Goal: Task Accomplishment & Management: Manage account settings

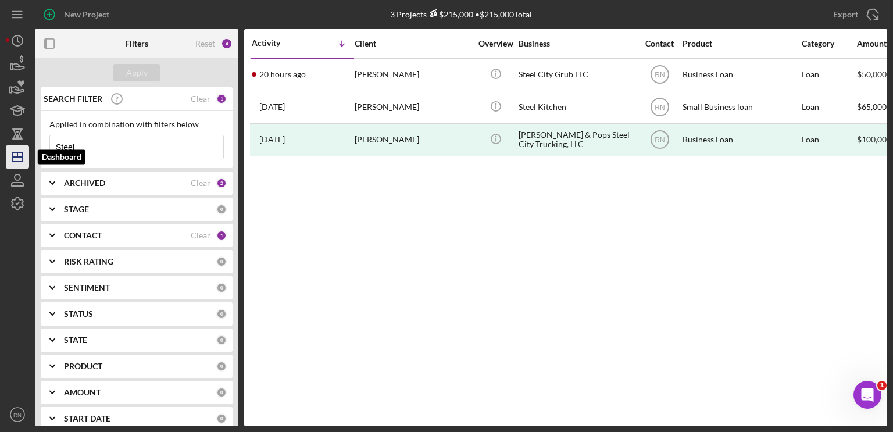
click at [25, 153] on icon "Icon/Dashboard" at bounding box center [17, 156] width 29 height 29
click at [95, 143] on input "Steel" at bounding box center [136, 146] width 173 height 23
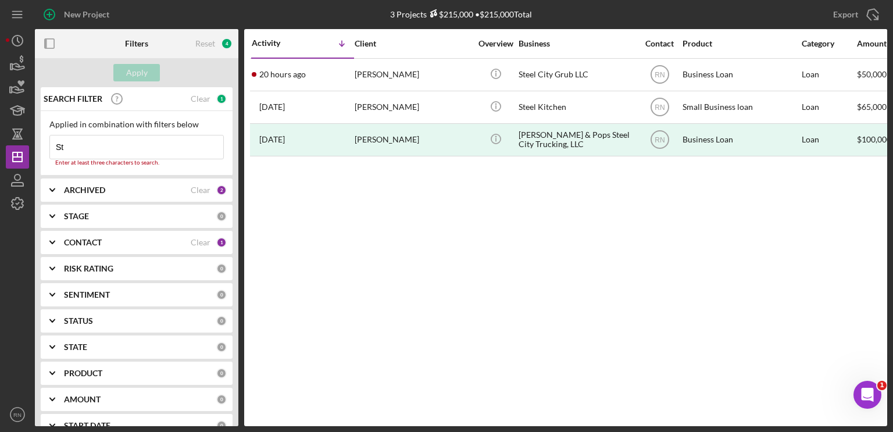
type input "S"
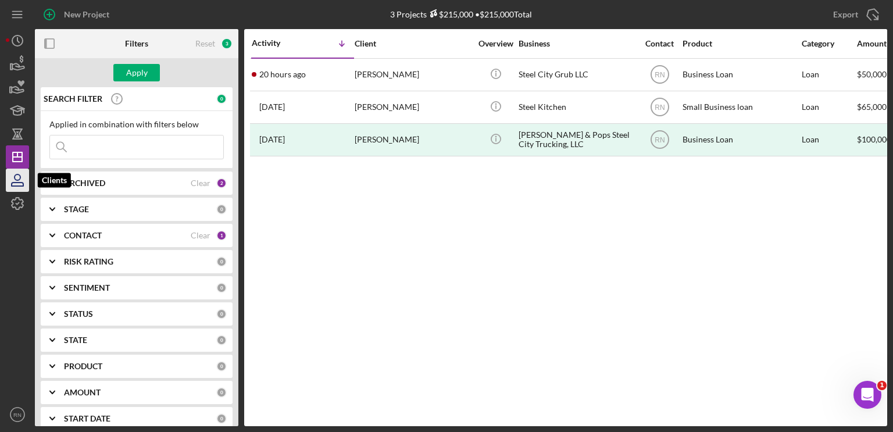
click at [22, 181] on icon "button" at bounding box center [17, 180] width 29 height 29
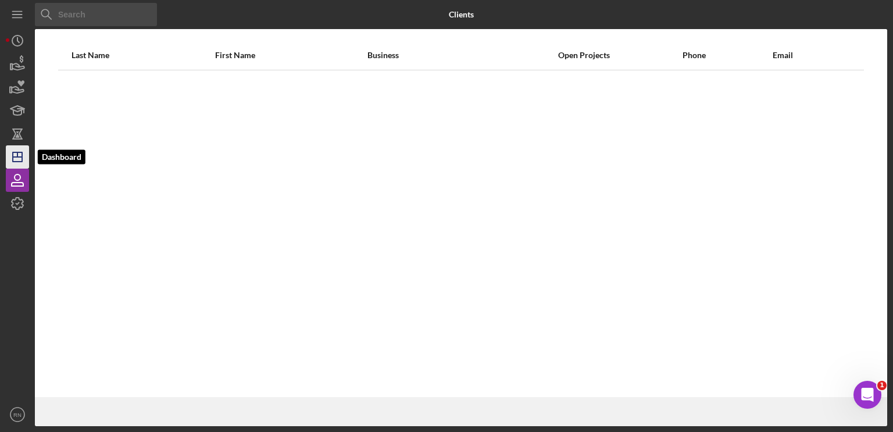
click at [23, 160] on icon "Icon/Dashboard" at bounding box center [17, 156] width 29 height 29
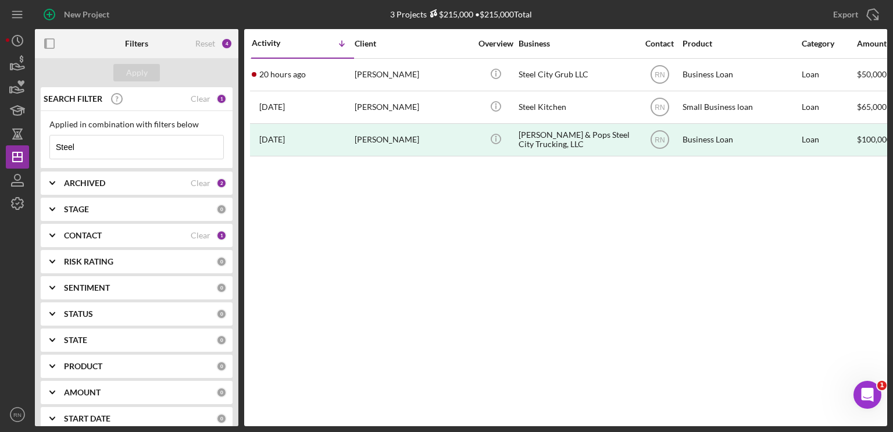
click at [98, 146] on input "Steel" at bounding box center [136, 146] width 173 height 23
click at [89, 151] on input "Steel" at bounding box center [136, 146] width 173 height 23
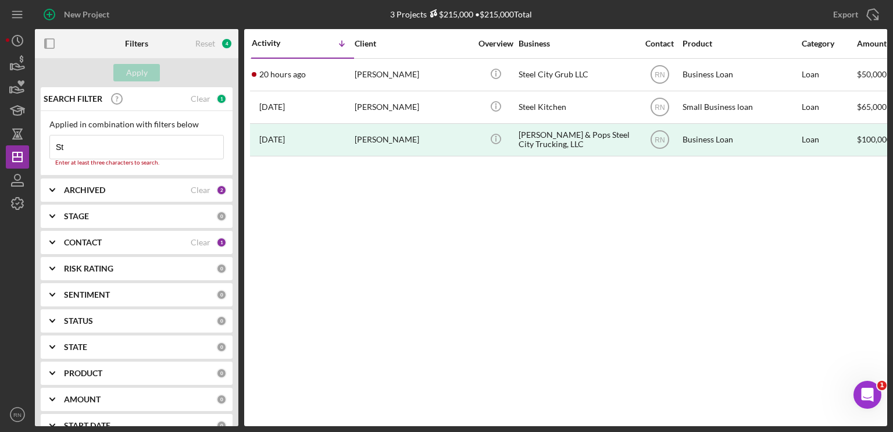
type input "S"
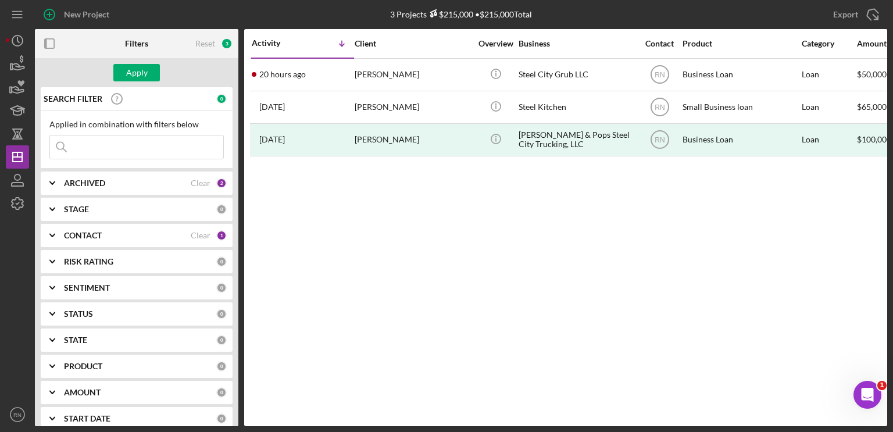
click at [95, 241] on div "CONTACT Clear 1" at bounding box center [145, 235] width 163 height 23
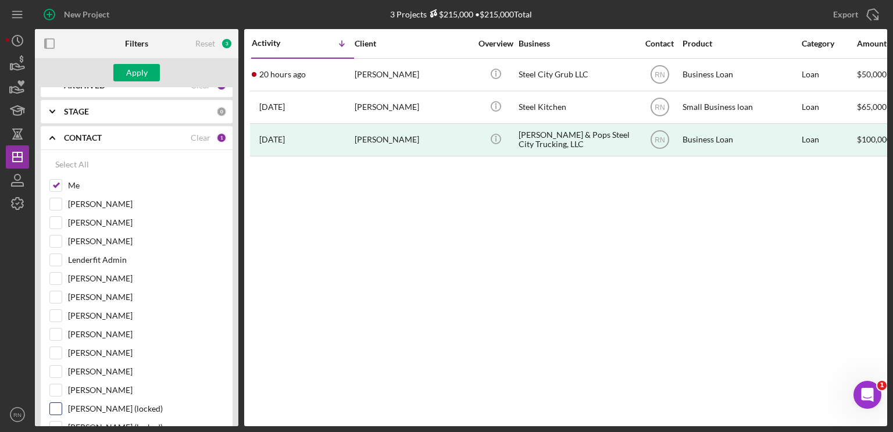
scroll to position [116, 0]
click at [64, 334] on div "[PERSON_NAME]" at bounding box center [136, 337] width 174 height 19
click at [60, 331] on input "[PERSON_NAME]" at bounding box center [56, 334] width 12 height 12
checkbox input "true"
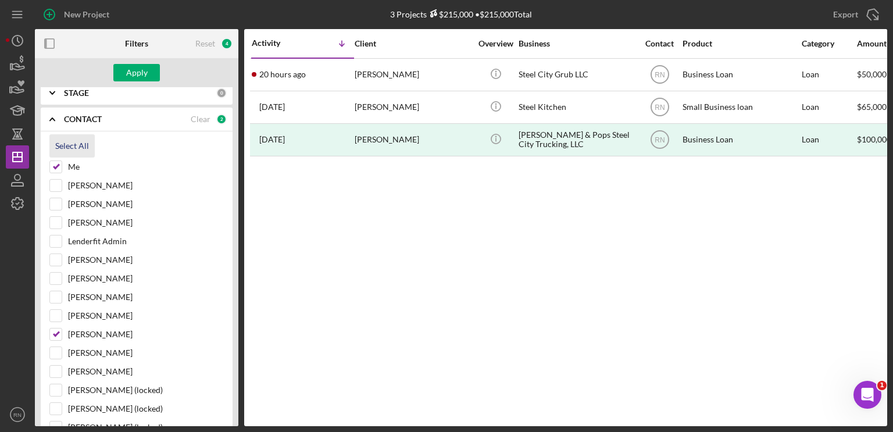
scroll to position [58, 0]
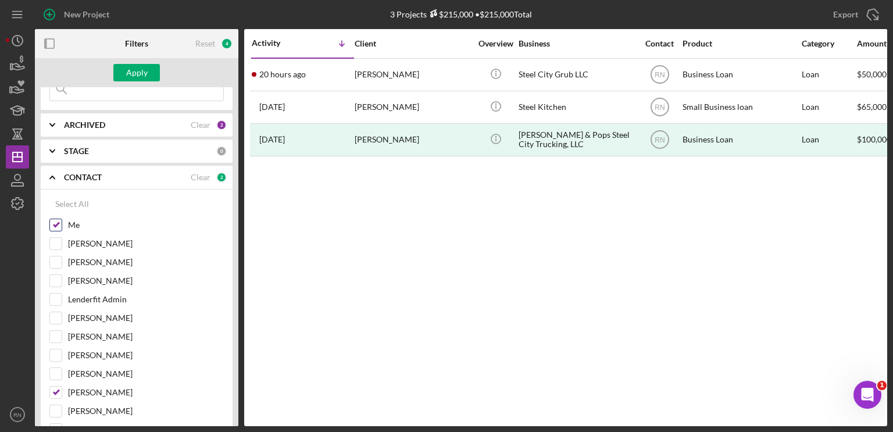
click at [54, 224] on input "Me" at bounding box center [56, 225] width 12 height 12
checkbox input "false"
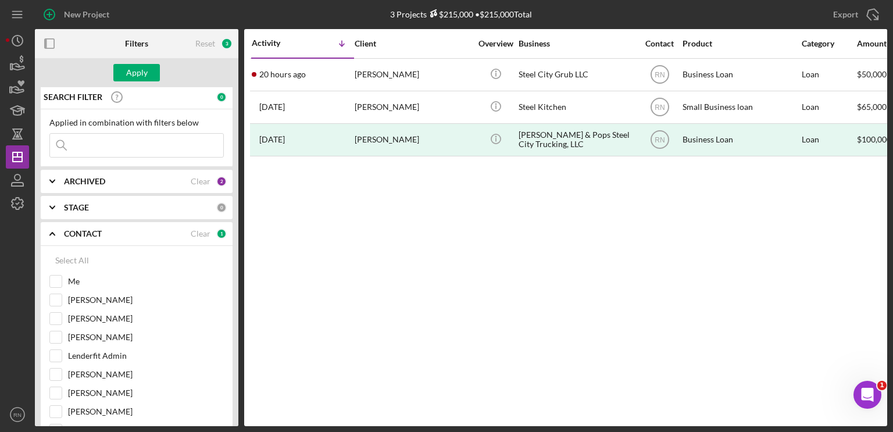
scroll to position [0, 0]
click at [137, 73] on div "Apply" at bounding box center [137, 72] width 22 height 17
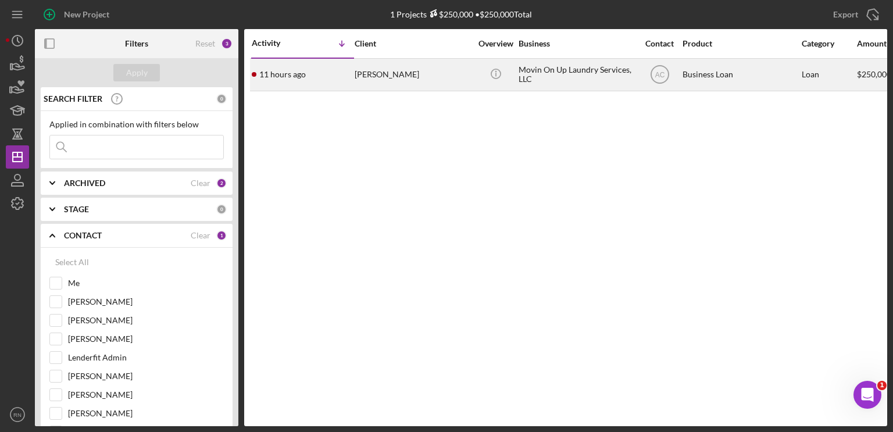
click at [560, 64] on div "Movin On Up Laundry Services, LLC" at bounding box center [577, 74] width 116 height 31
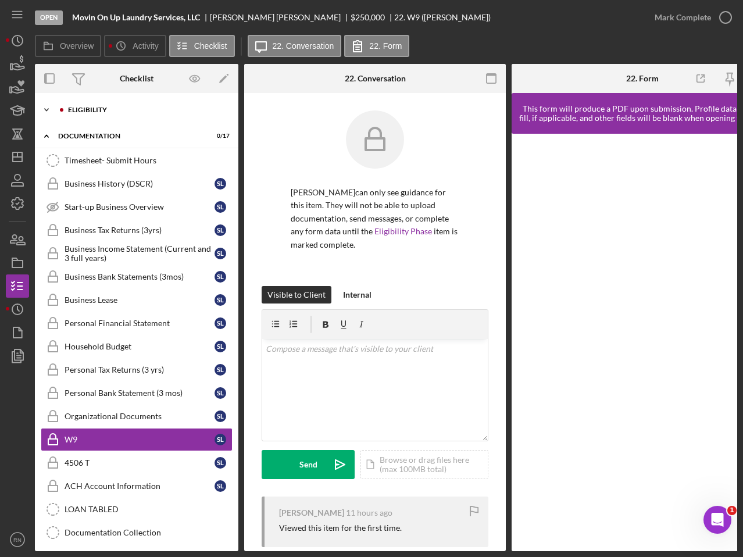
click at [84, 109] on div "Eligibility" at bounding box center [146, 109] width 156 height 7
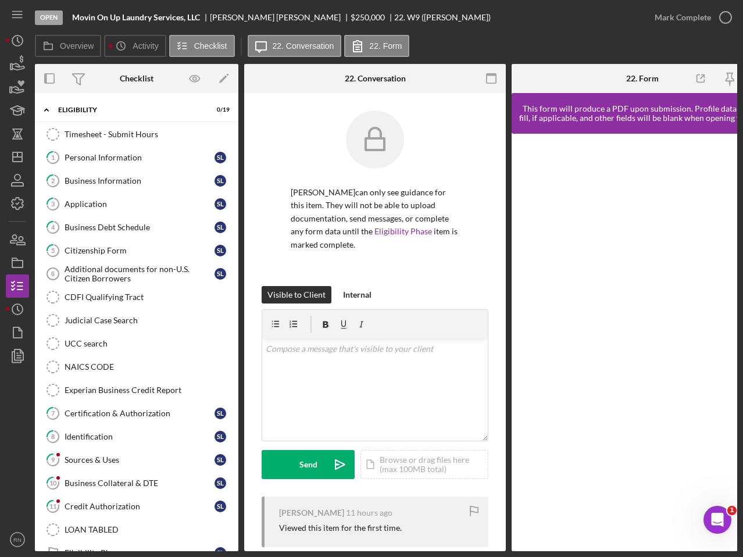
click at [474, 134] on div "[PERSON_NAME] can only see guidance for this item. They will not be able to upl…" at bounding box center [375, 198] width 227 height 176
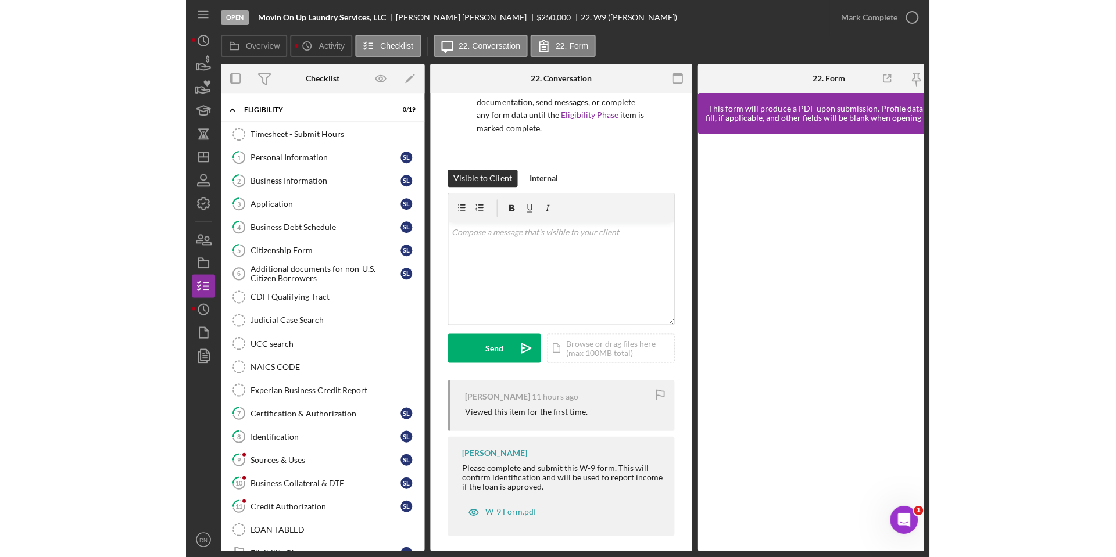
scroll to position [88, 0]
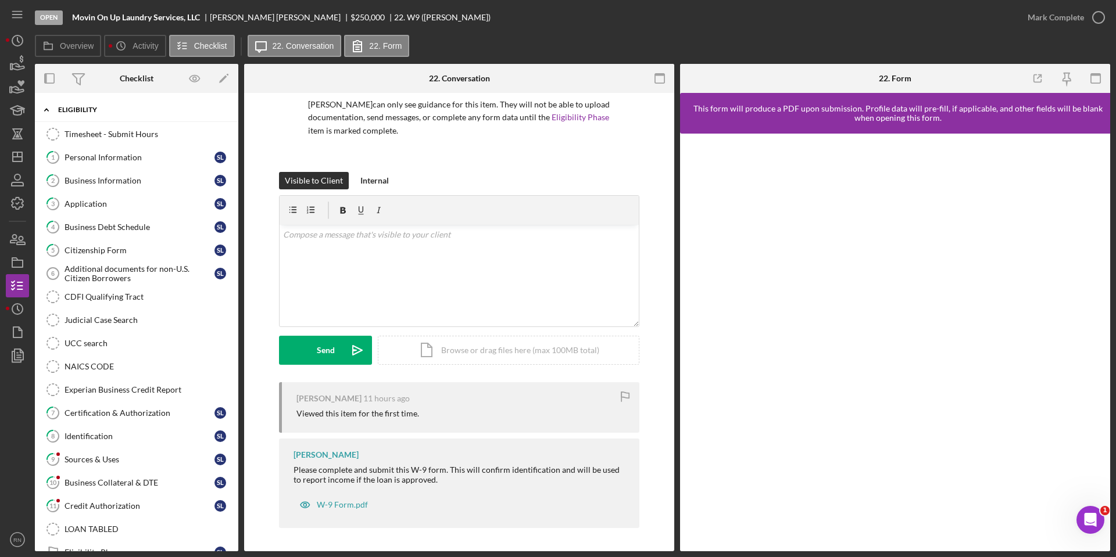
click at [101, 106] on div "Icon/Expander Eligibility 0 / 19" at bounding box center [136, 110] width 203 height 24
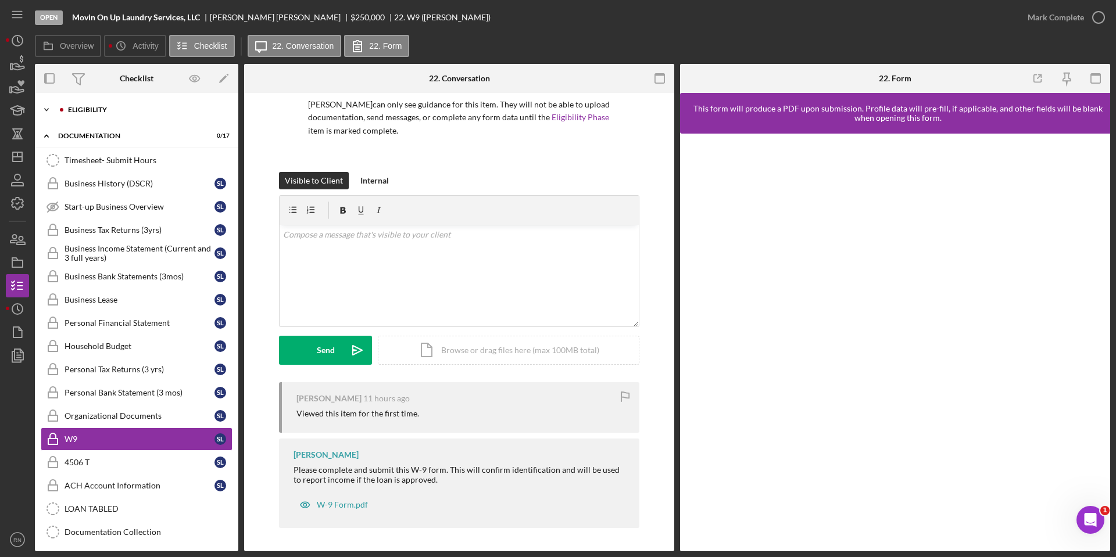
click at [96, 110] on div "Eligibility" at bounding box center [146, 109] width 156 height 7
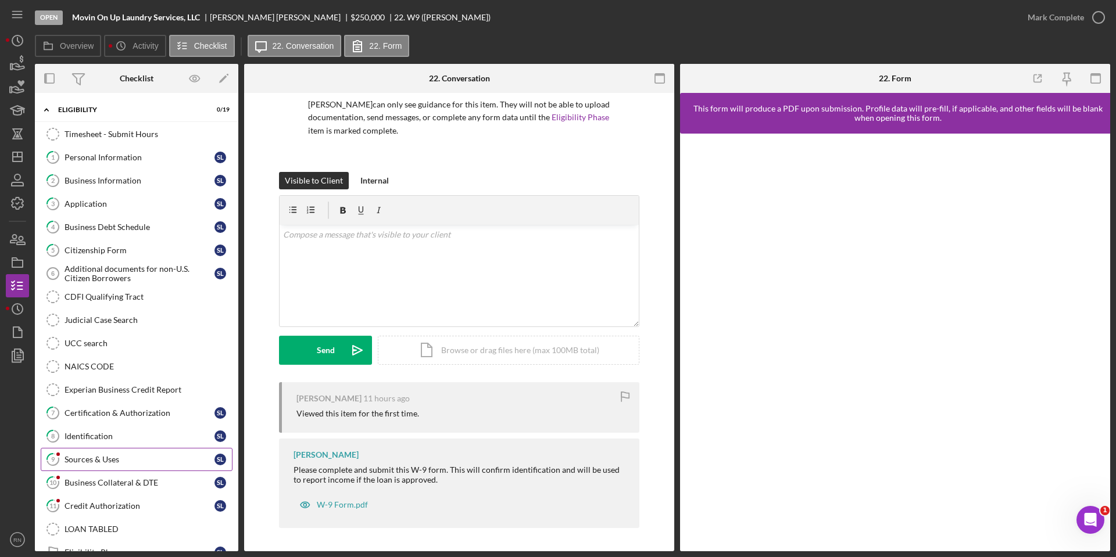
click at [141, 431] on div "Sources & Uses" at bounding box center [140, 459] width 150 height 9
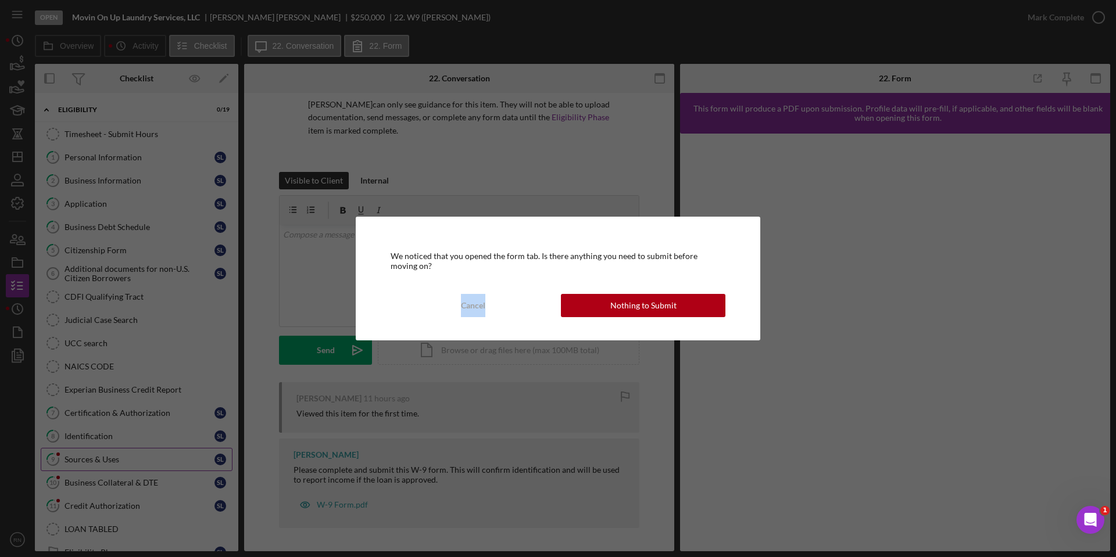
click at [141, 431] on div "We noticed that you opened the form tab. Is there anything you need to submit b…" at bounding box center [558, 278] width 1116 height 557
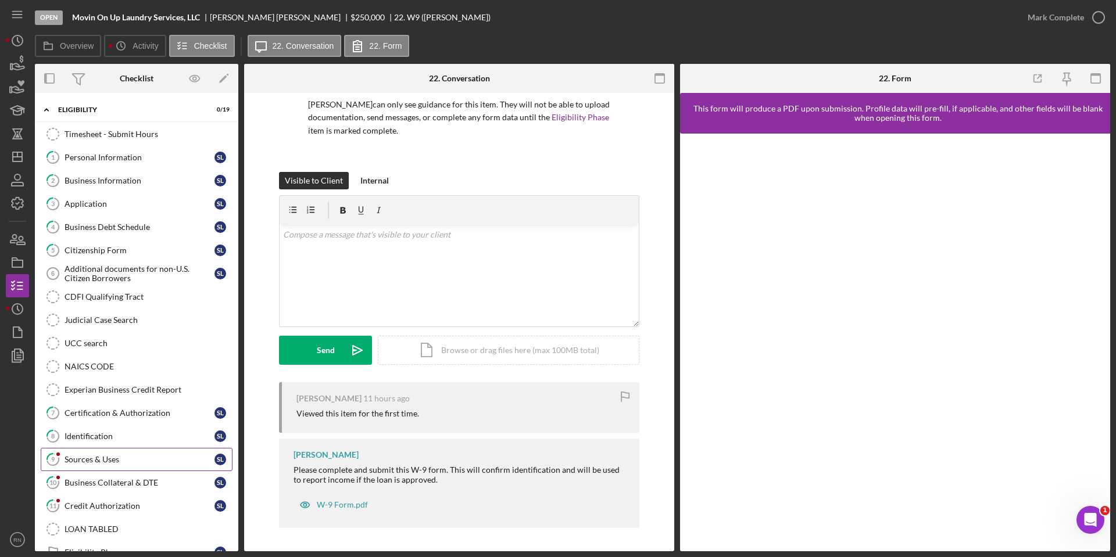
click at [126, 431] on div "Sources & Uses" at bounding box center [140, 459] width 150 height 9
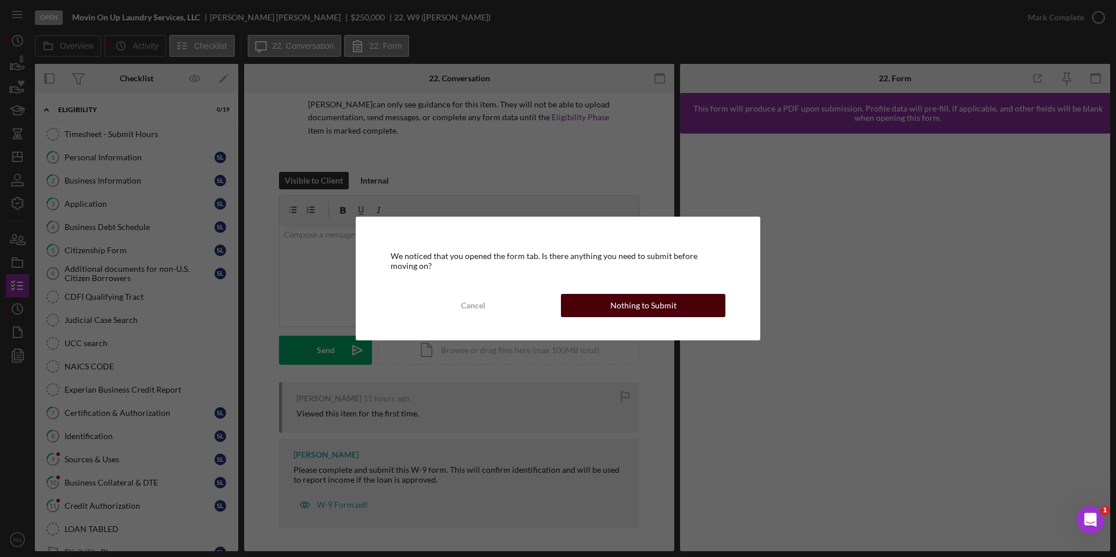
click at [614, 303] on div "Nothing to Submit" at bounding box center [643, 305] width 66 height 23
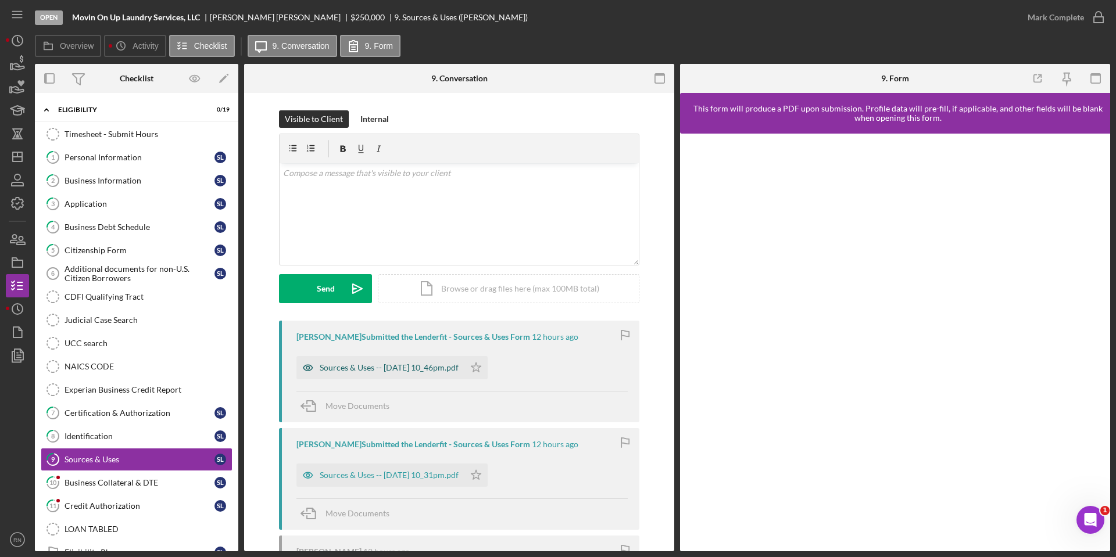
click at [450, 364] on div "Sources & Uses -- [DATE] 10_46pm.pdf" at bounding box center [389, 367] width 139 height 9
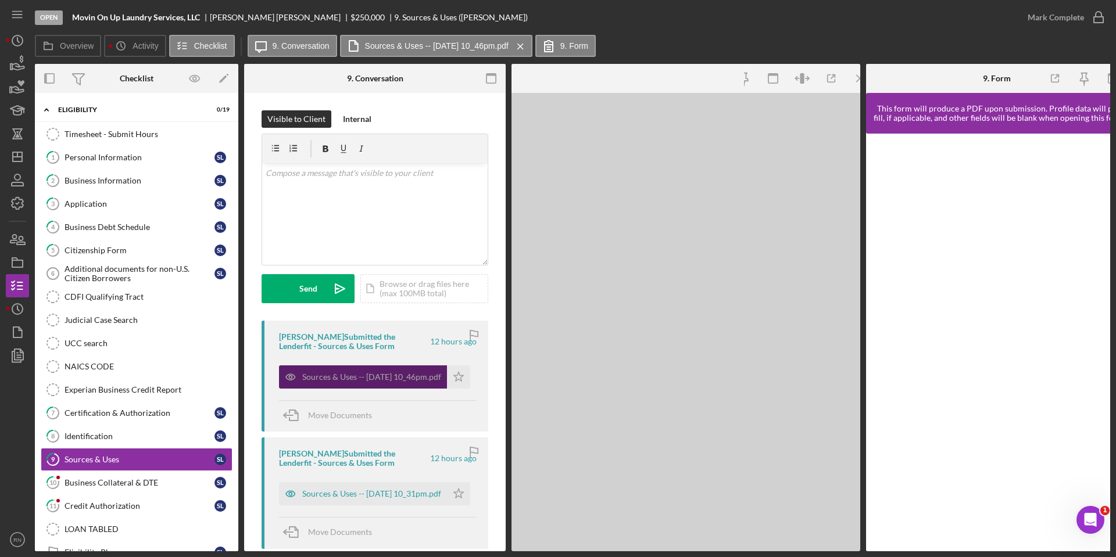
click at [450, 364] on div "Sources & Uses -- [DATE] 10_46pm.pdf Icon/Star" at bounding box center [377, 374] width 197 height 29
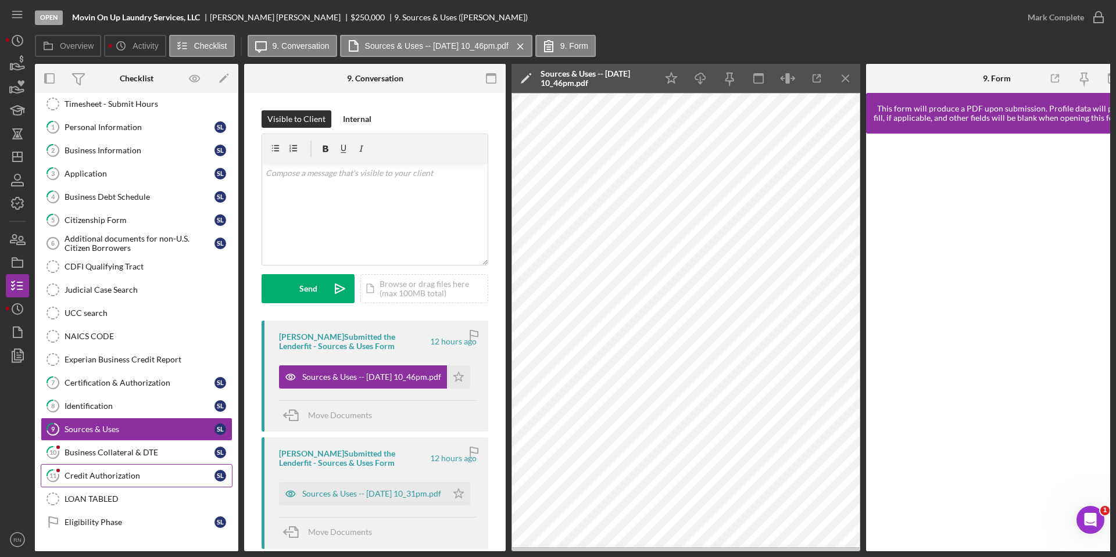
scroll to position [58, 0]
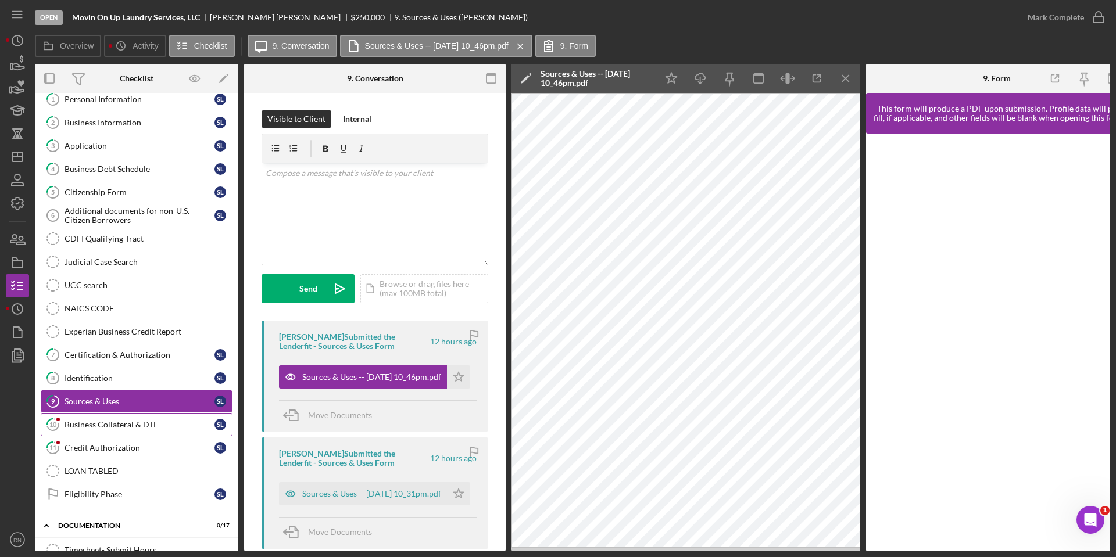
click at [127, 427] on div "Business Collateral & DTE" at bounding box center [140, 424] width 150 height 9
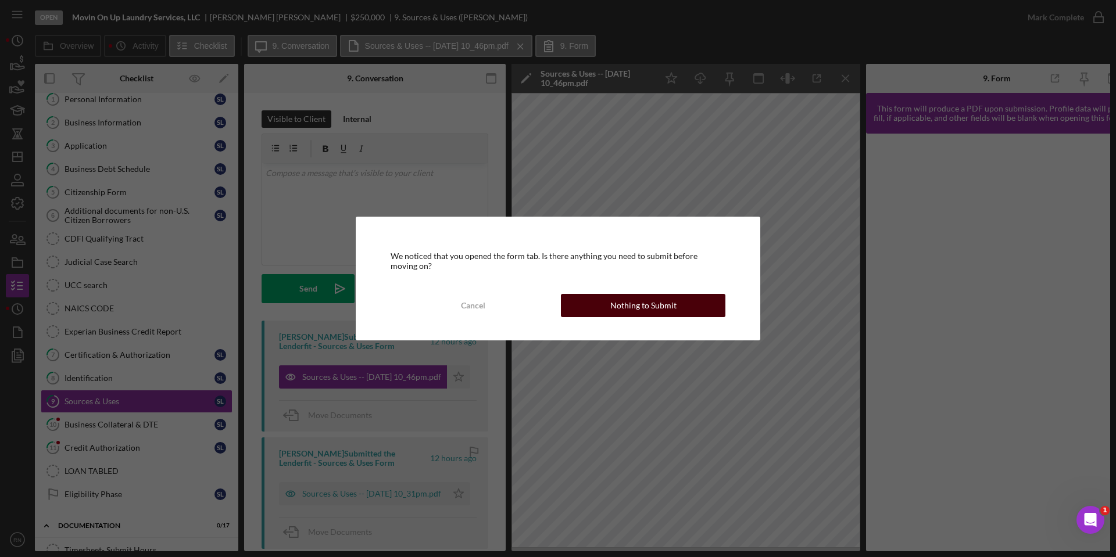
click at [617, 303] on div "Nothing to Submit" at bounding box center [643, 305] width 66 height 23
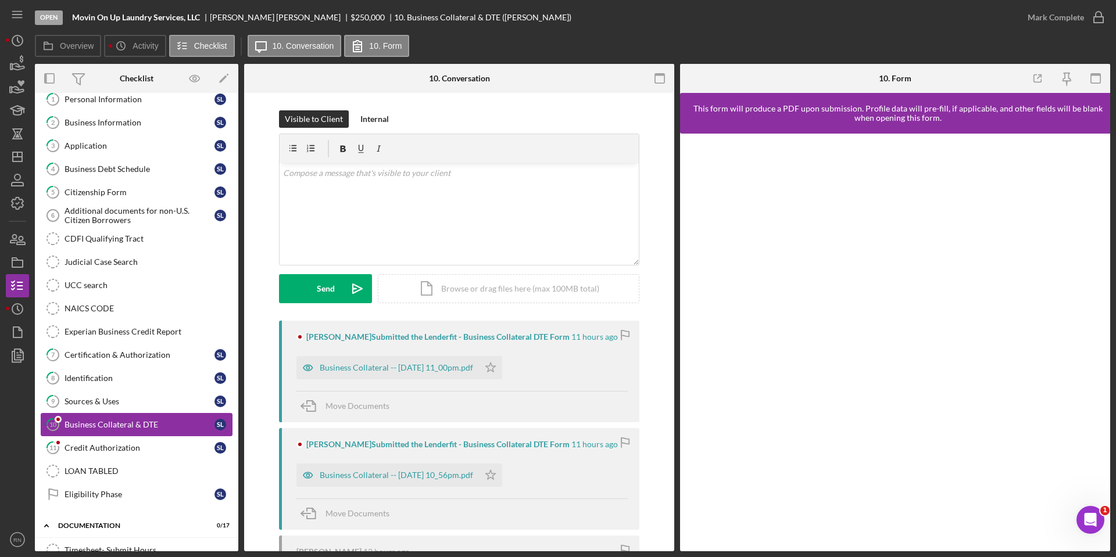
click at [143, 421] on div "Business Collateral & DTE" at bounding box center [140, 424] width 150 height 9
click at [433, 366] on div "Business Collateral -- [DATE] 11_00pm.pdf" at bounding box center [396, 367] width 153 height 9
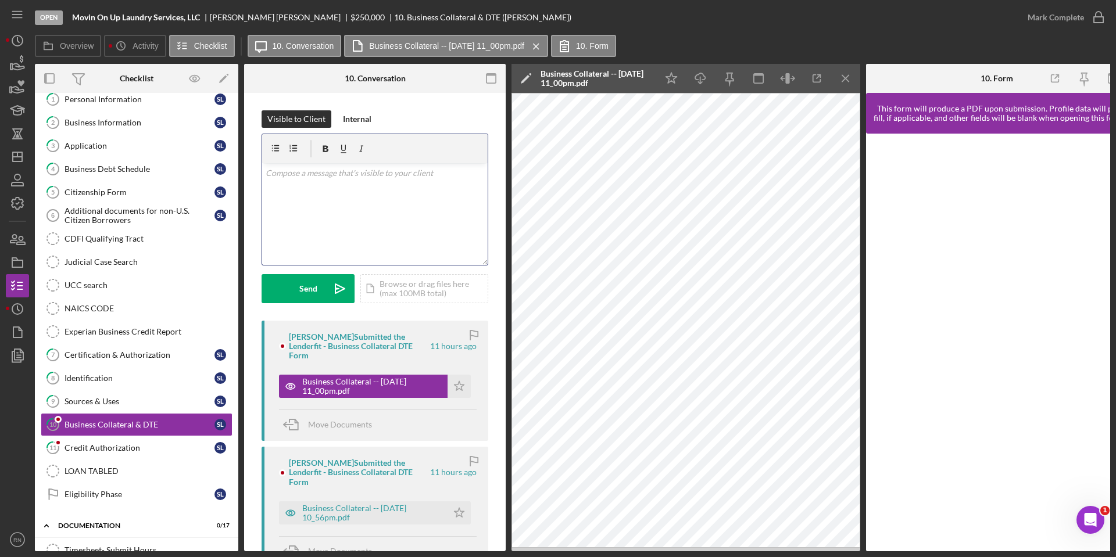
click at [403, 227] on div "v Color teal Color pink Remove color Add row above Add row below Add column bef…" at bounding box center [375, 214] width 226 height 102
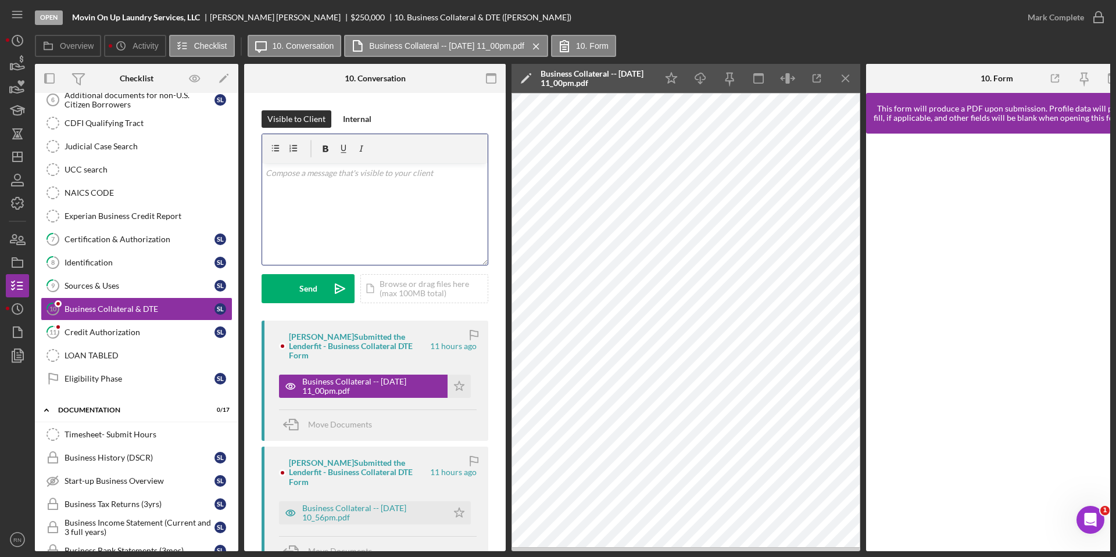
scroll to position [174, 0]
click at [120, 330] on div "Credit Authorization" at bounding box center [140, 331] width 150 height 9
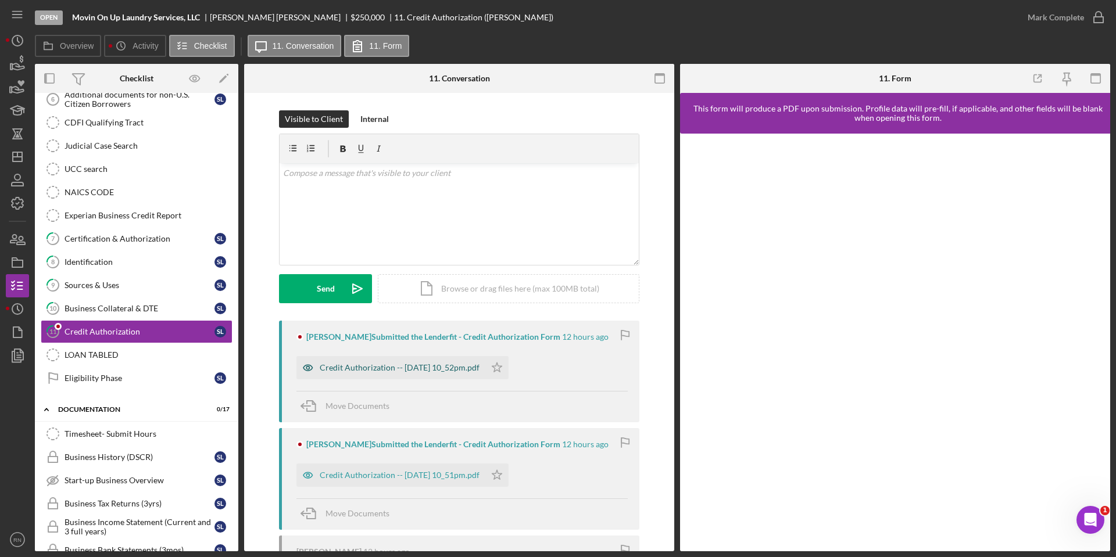
click at [371, 374] on div "Credit Authorization -- [DATE] 10_52pm.pdf" at bounding box center [390, 367] width 189 height 23
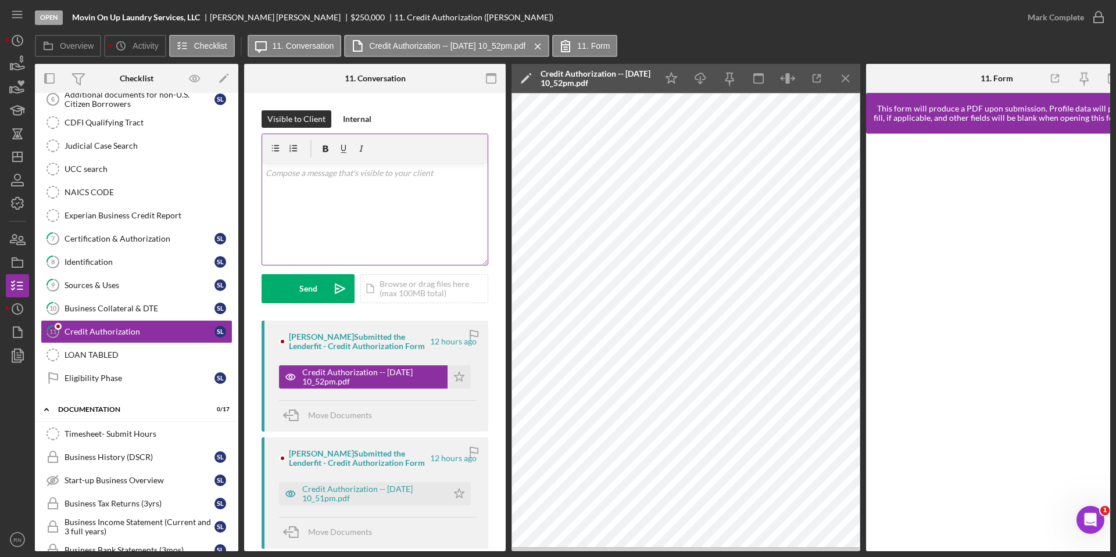
click at [358, 187] on div "v Color teal Color pink Remove color Add row above Add row below Add column bef…" at bounding box center [375, 214] width 226 height 102
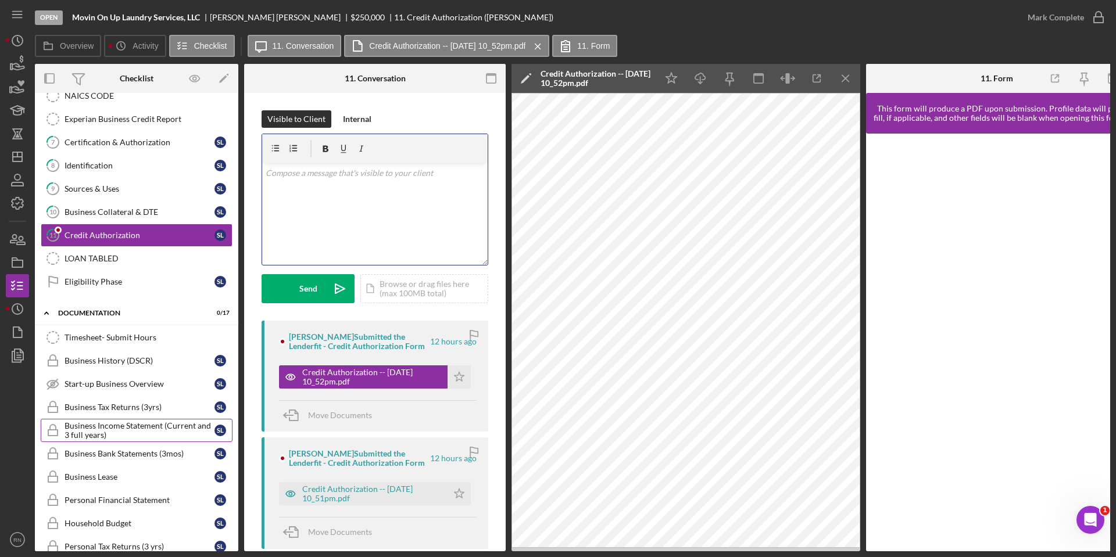
scroll to position [291, 0]
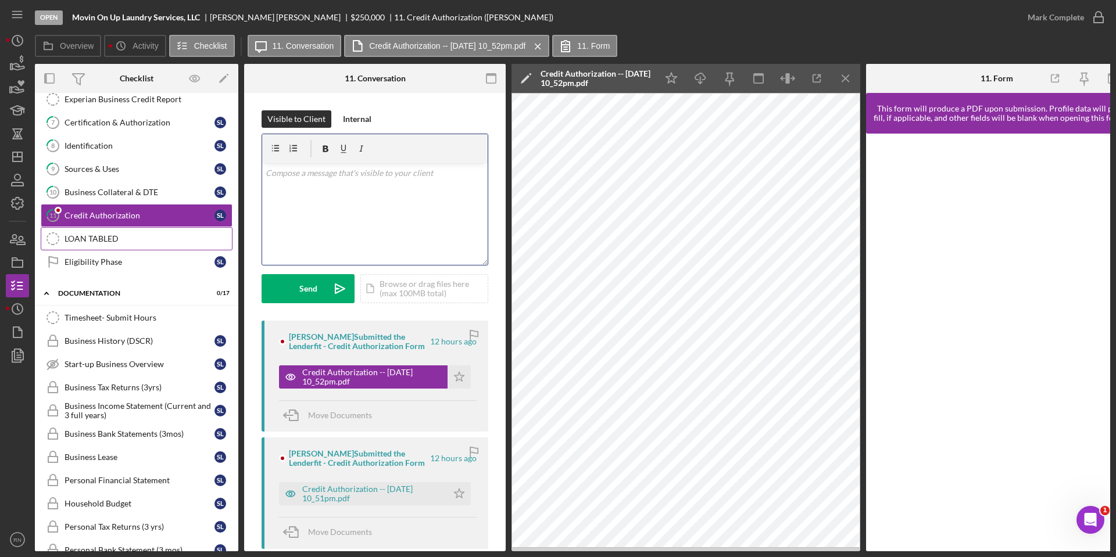
click at [87, 237] on div "LOAN TABLED" at bounding box center [148, 238] width 167 height 9
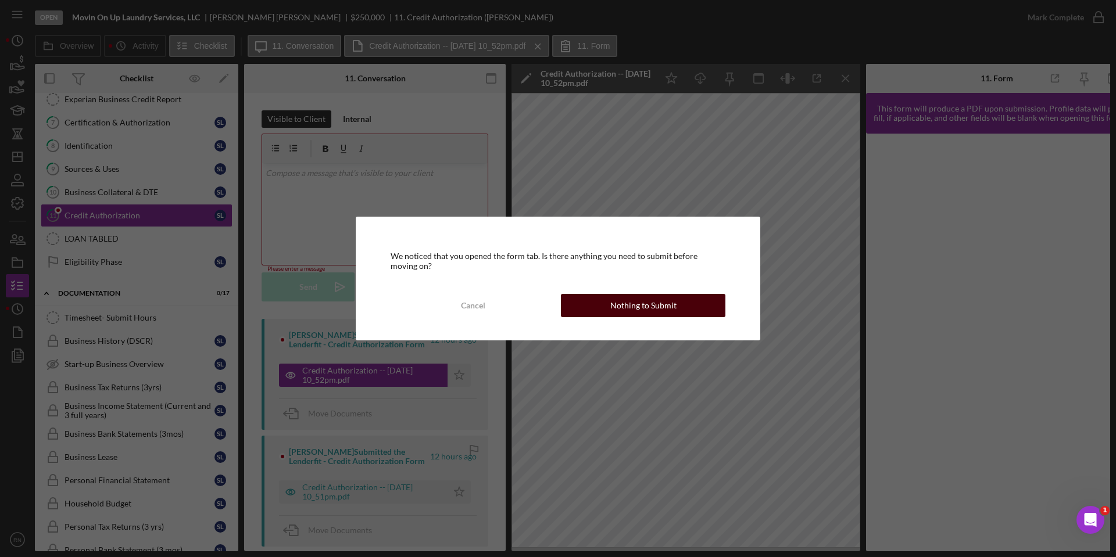
click at [677, 305] on button "Nothing to Submit" at bounding box center [643, 305] width 165 height 23
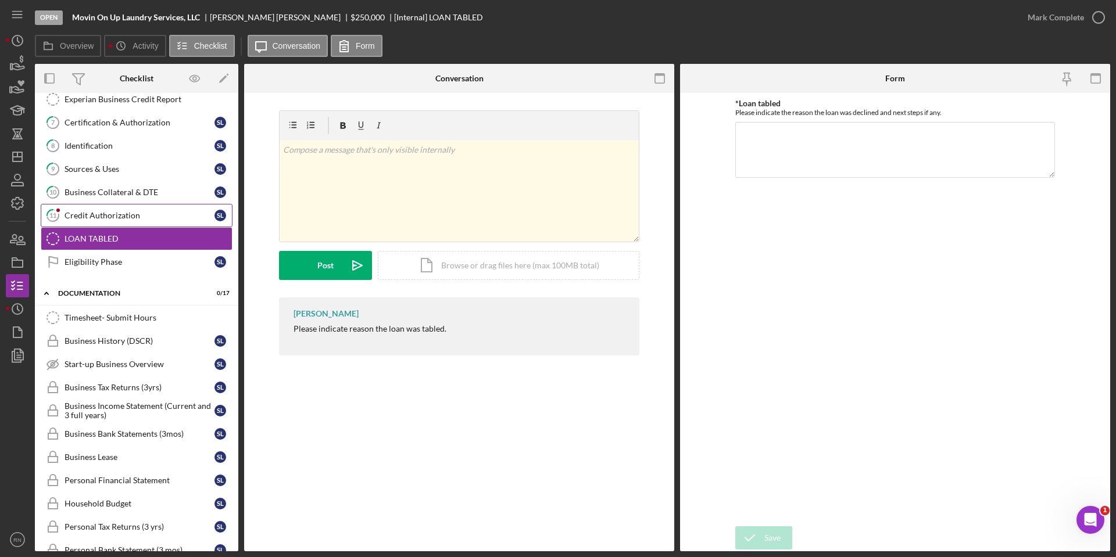
click at [117, 220] on div "Credit Authorization" at bounding box center [140, 215] width 150 height 9
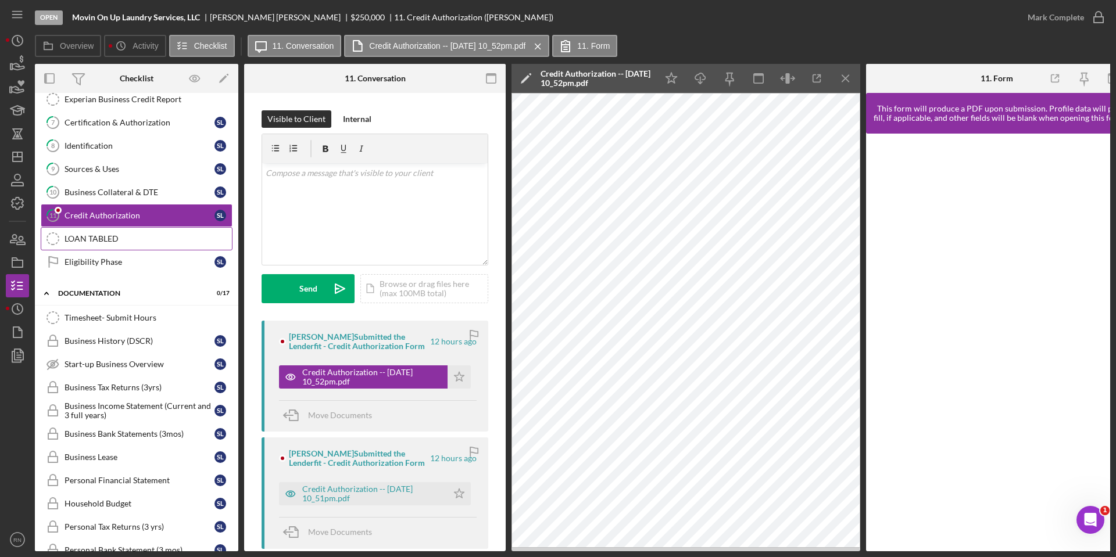
click at [96, 237] on div "LOAN TABLED" at bounding box center [148, 238] width 167 height 9
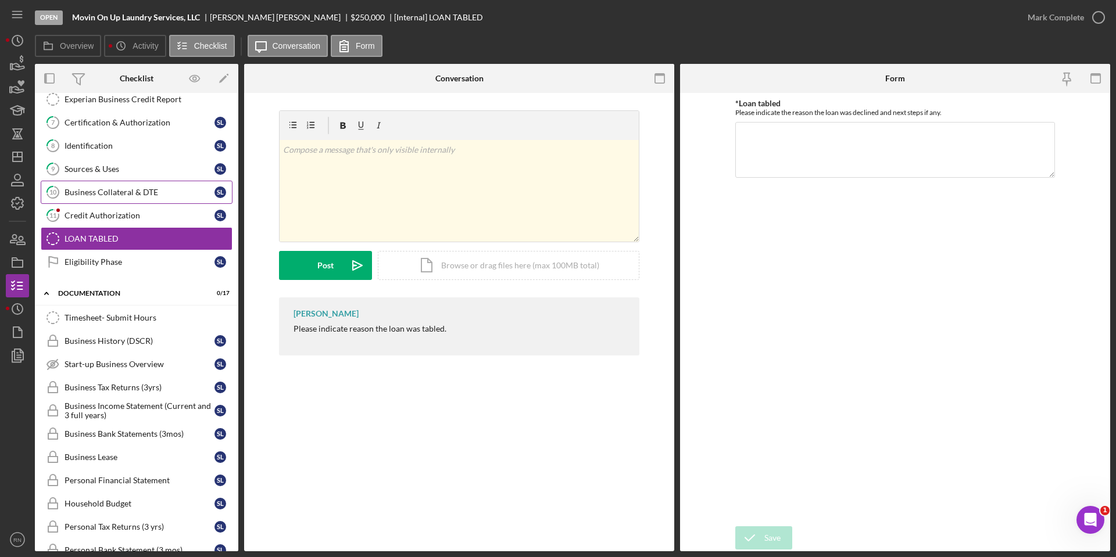
click at [132, 192] on div "Business Collateral & DTE" at bounding box center [140, 192] width 150 height 9
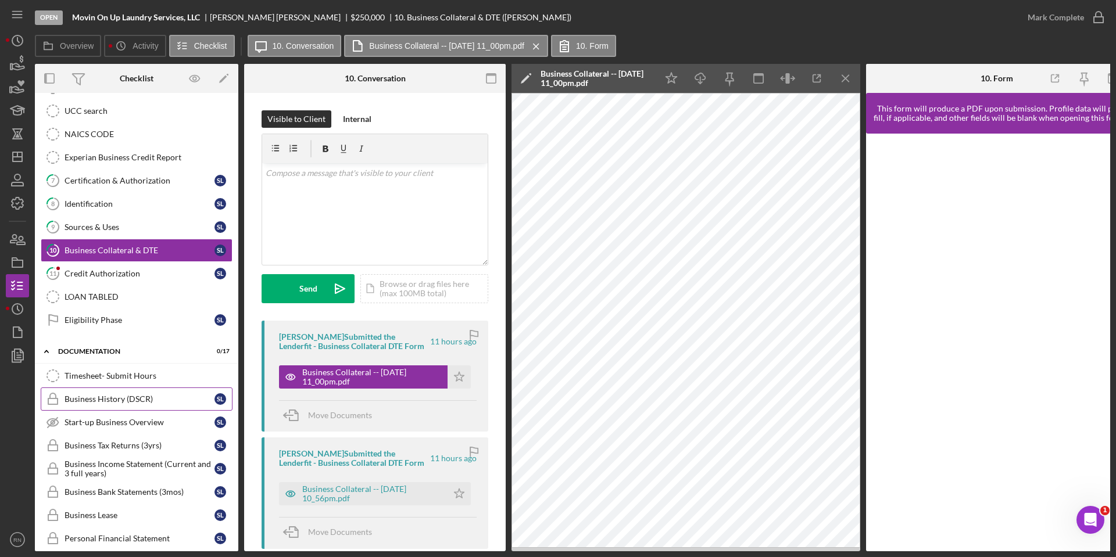
scroll to position [291, 0]
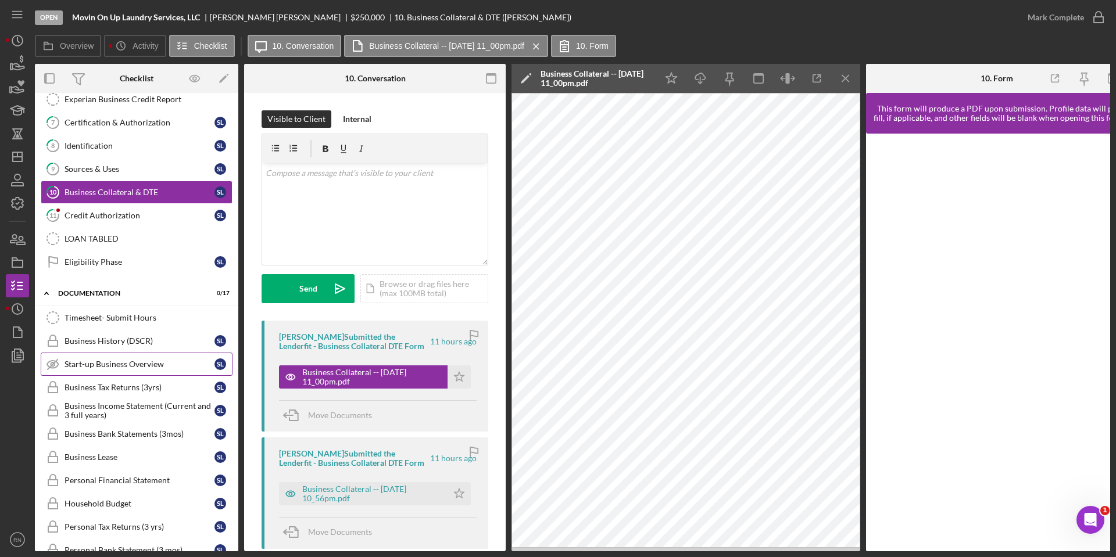
click at [154, 365] on div "Start-up Business Overview" at bounding box center [140, 364] width 150 height 9
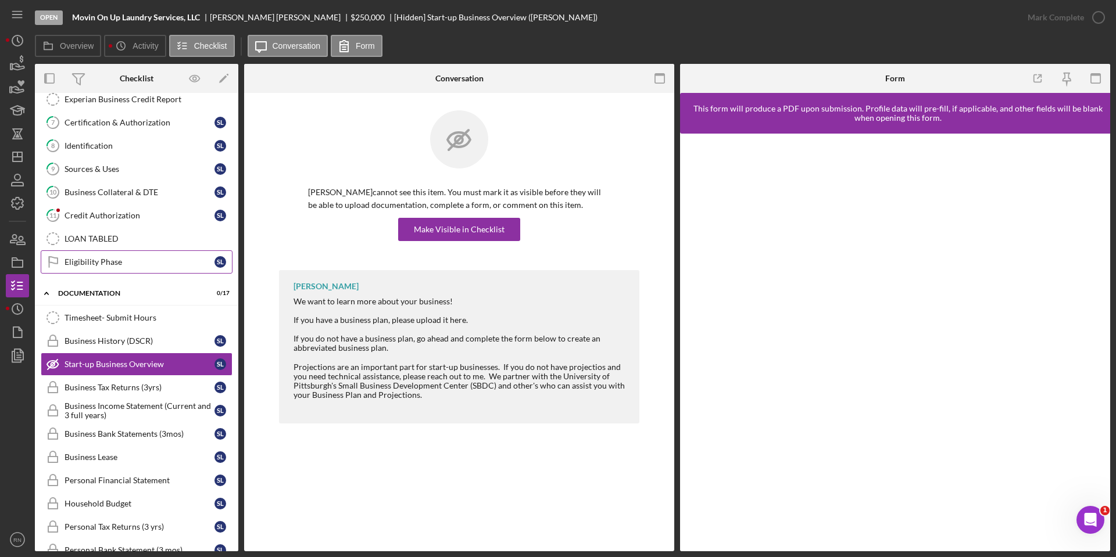
click at [122, 266] on div "Eligibility Phase" at bounding box center [140, 262] width 150 height 9
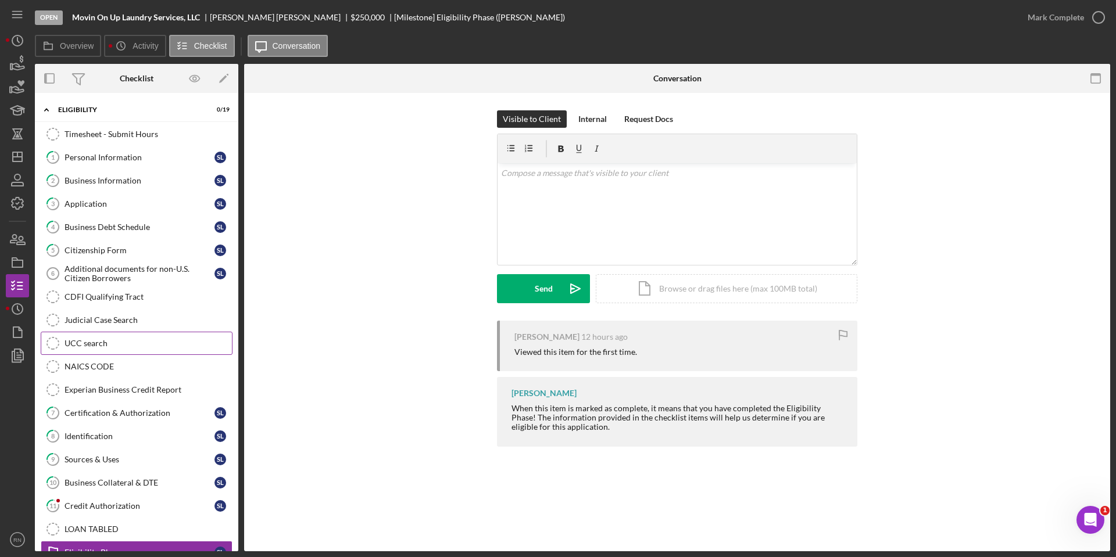
click at [93, 342] on div "UCC search" at bounding box center [148, 343] width 167 height 9
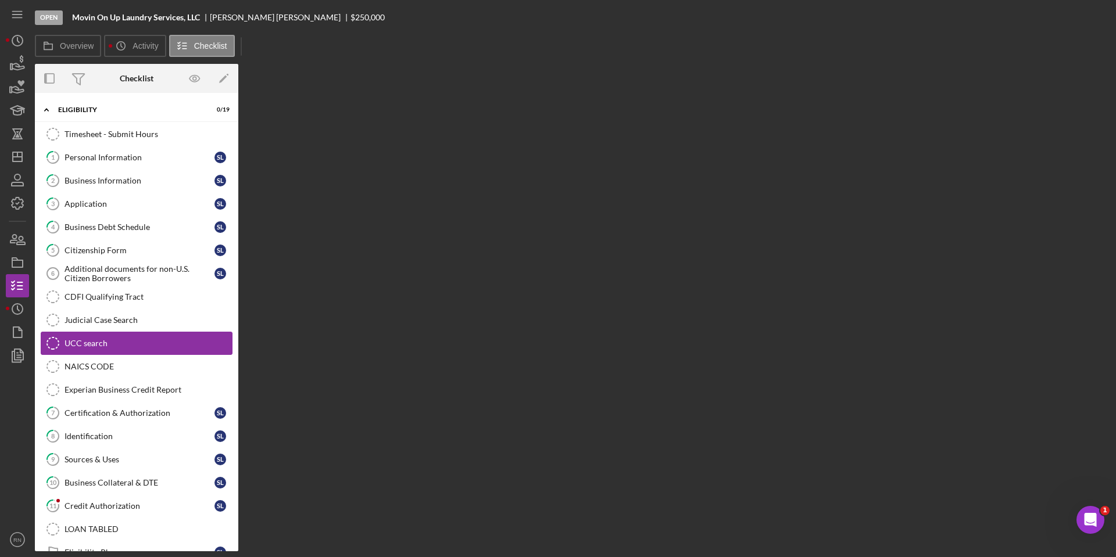
click at [93, 342] on div "UCC search" at bounding box center [148, 343] width 167 height 9
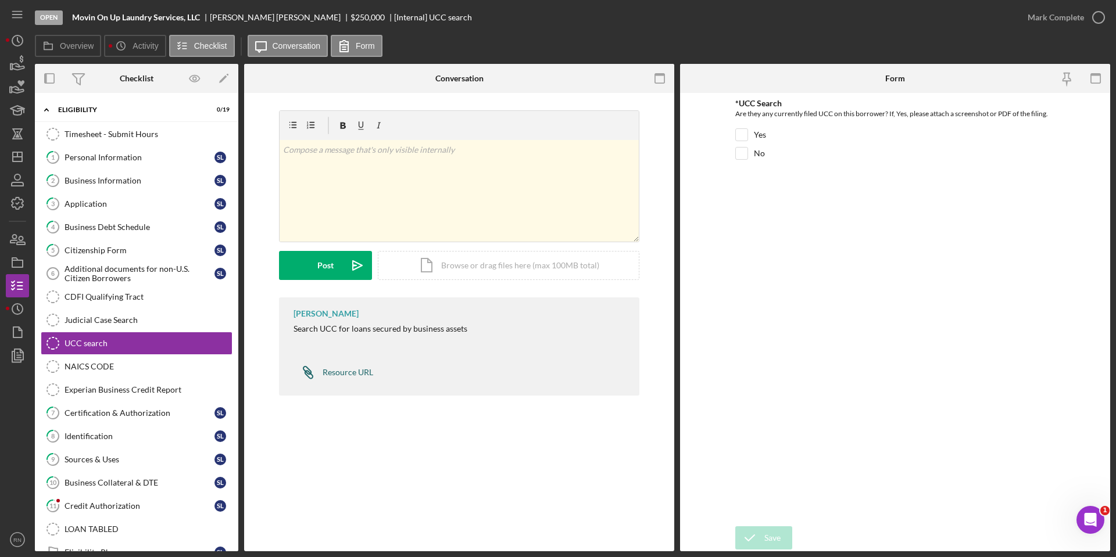
click at [366, 369] on div "Resource URL" at bounding box center [348, 372] width 51 height 9
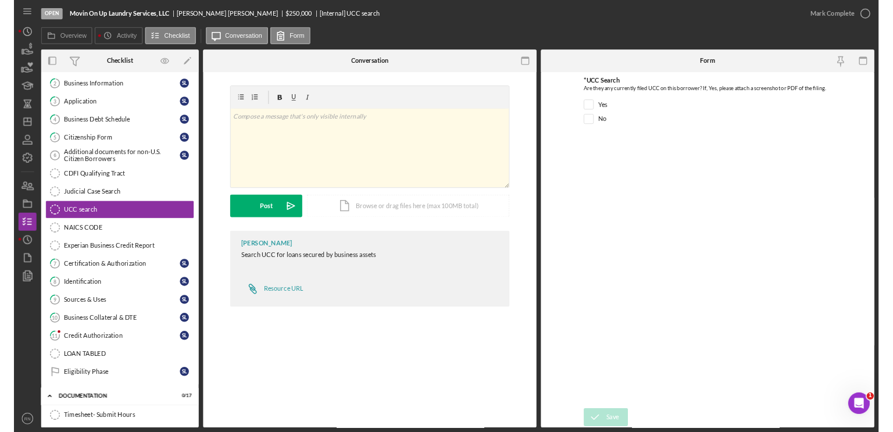
scroll to position [130, 0]
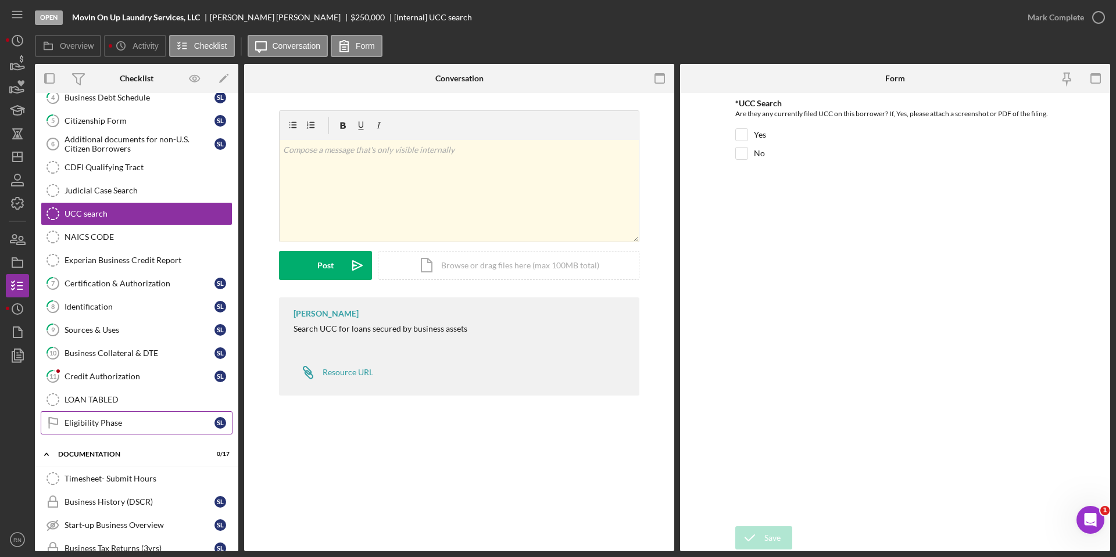
click at [111, 420] on div "Eligibility Phase" at bounding box center [140, 423] width 150 height 9
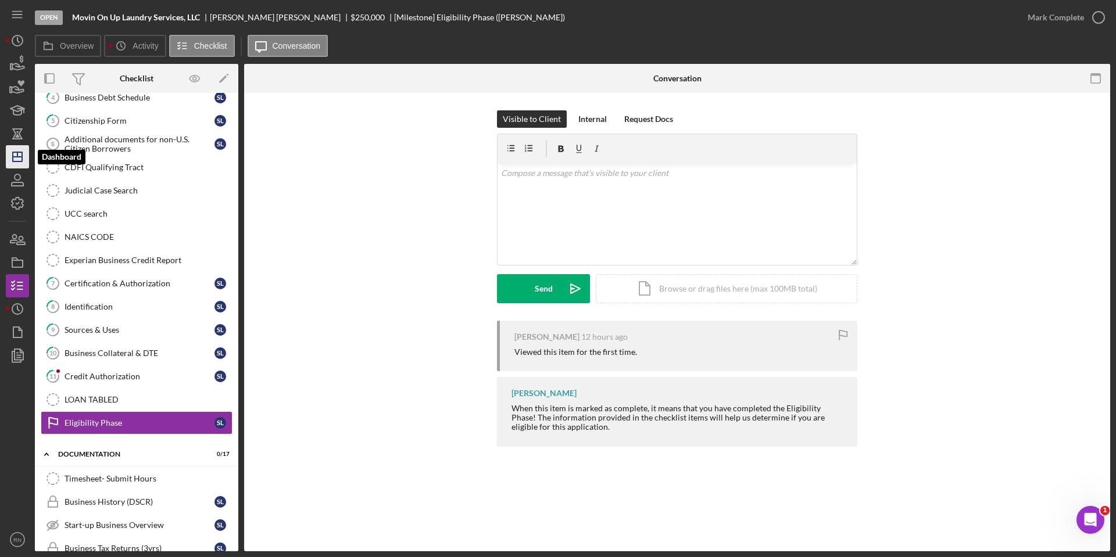
click at [15, 160] on icon "Icon/Dashboard" at bounding box center [17, 156] width 29 height 29
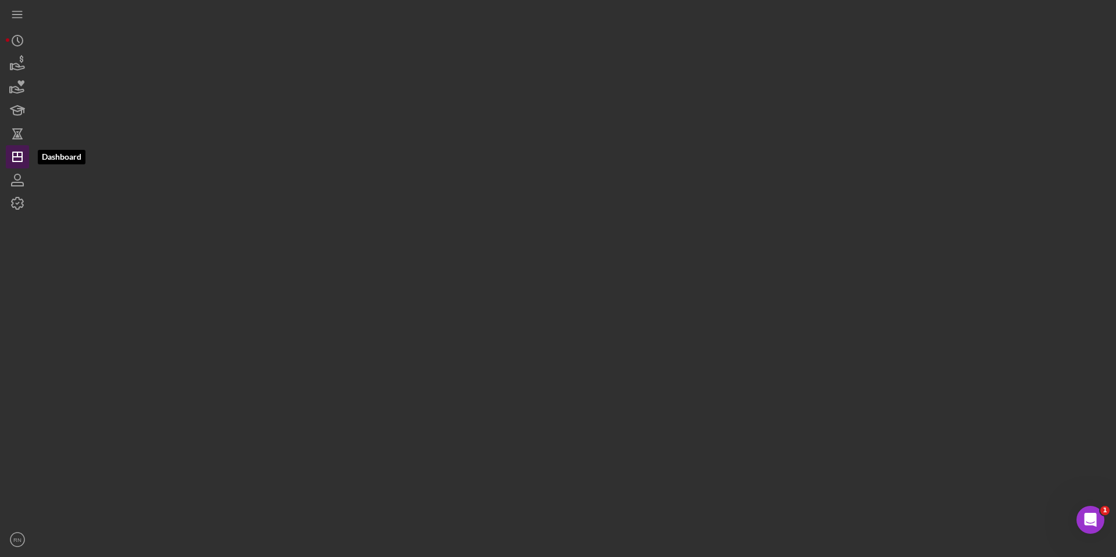
click at [15, 160] on icon "Icon/Dashboard" at bounding box center [17, 156] width 29 height 29
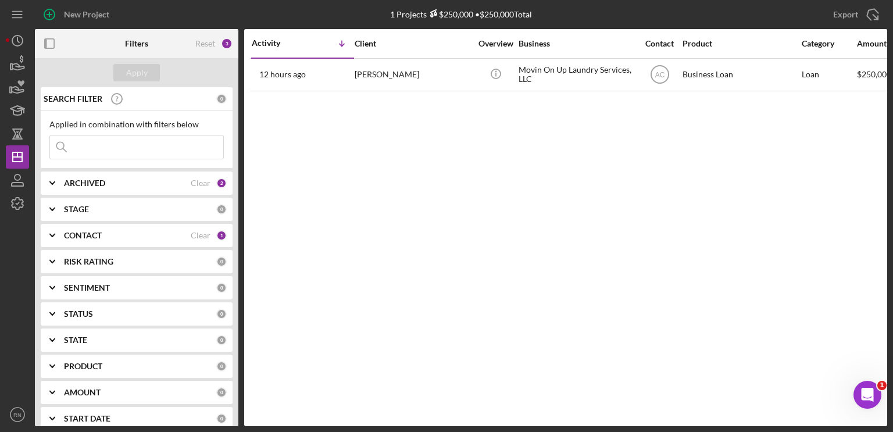
click at [127, 237] on div "CONTACT" at bounding box center [127, 235] width 127 height 9
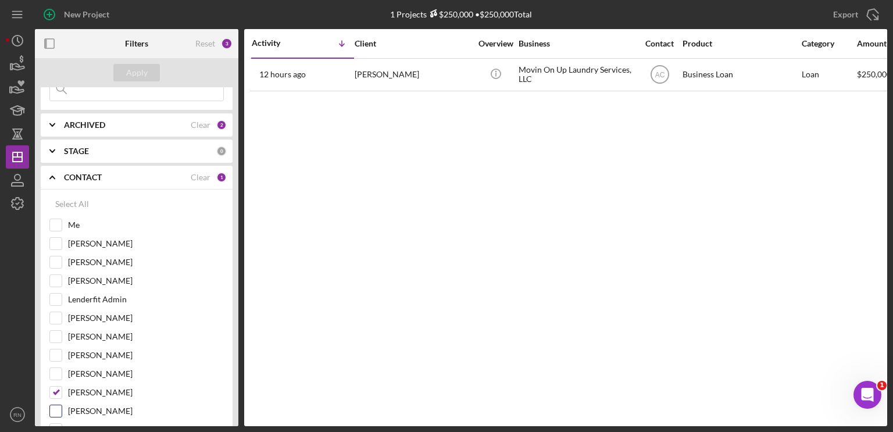
scroll to position [116, 0]
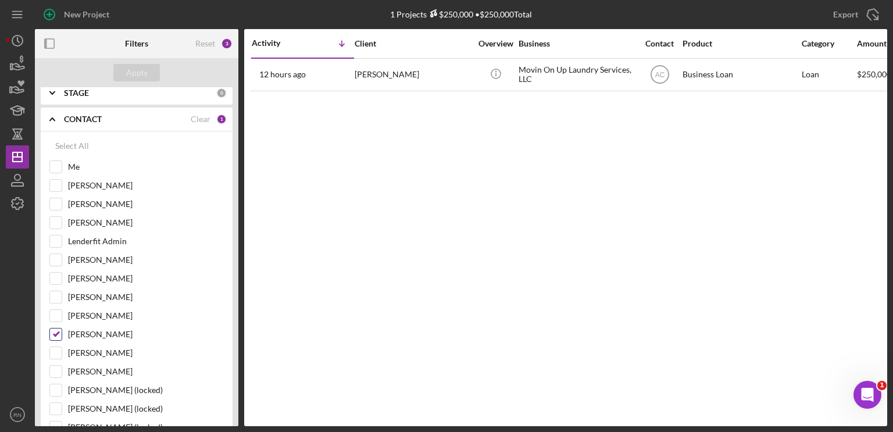
click at [59, 331] on input "[PERSON_NAME]" at bounding box center [56, 334] width 12 height 12
checkbox input "false"
click at [59, 165] on input "Me" at bounding box center [56, 167] width 12 height 12
checkbox input "true"
click at [140, 74] on div "Apply" at bounding box center [137, 72] width 22 height 17
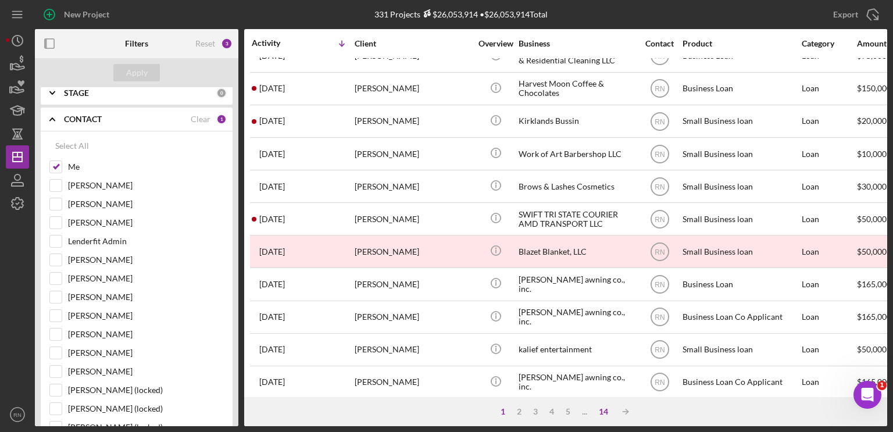
click at [604, 411] on div "14" at bounding box center [603, 411] width 21 height 9
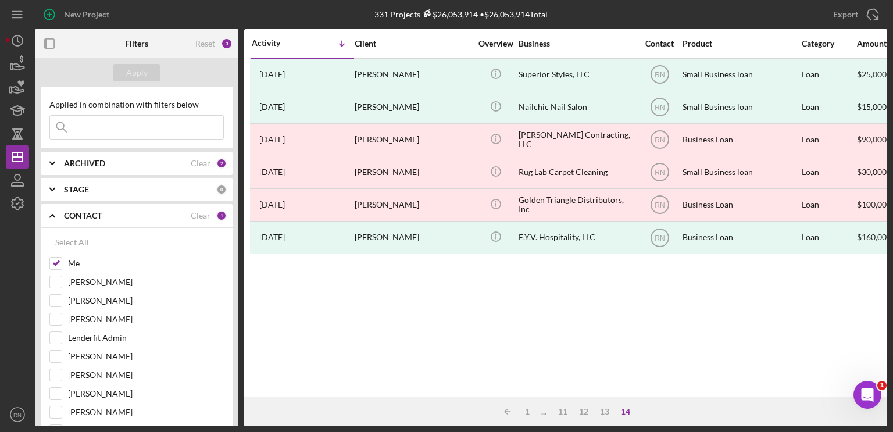
scroll to position [0, 0]
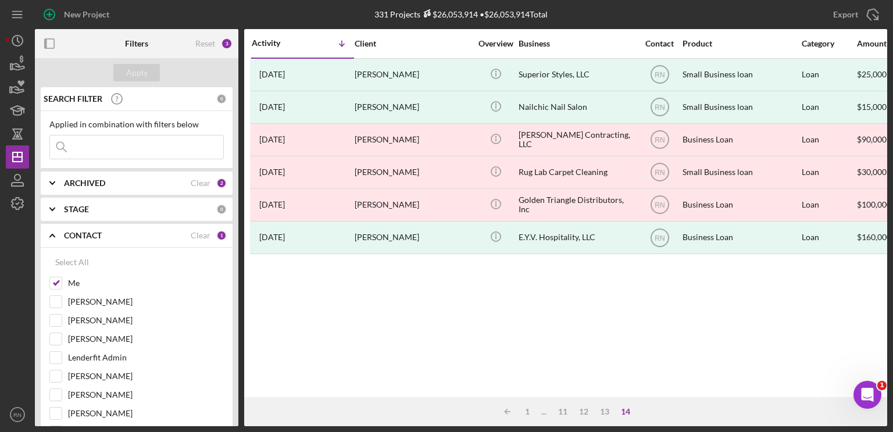
click at [160, 183] on div "ARCHIVED" at bounding box center [127, 182] width 127 height 9
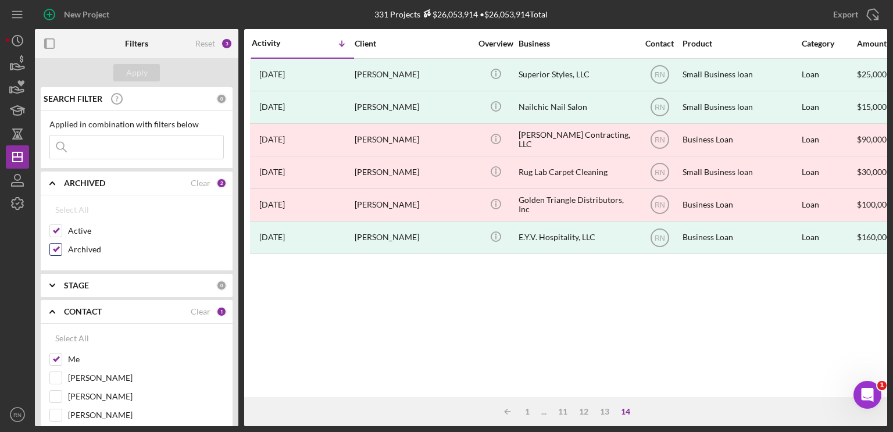
click at [63, 246] on div "Archived" at bounding box center [136, 252] width 174 height 19
click at [58, 248] on input "Archived" at bounding box center [56, 250] width 12 height 12
checkbox input "false"
click at [133, 74] on div "Apply" at bounding box center [137, 72] width 22 height 17
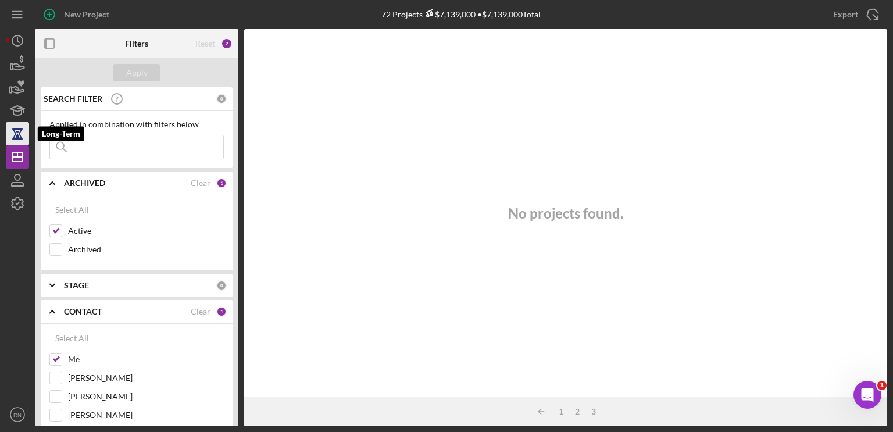
click at [17, 134] on icon "button" at bounding box center [17, 134] width 4 height 6
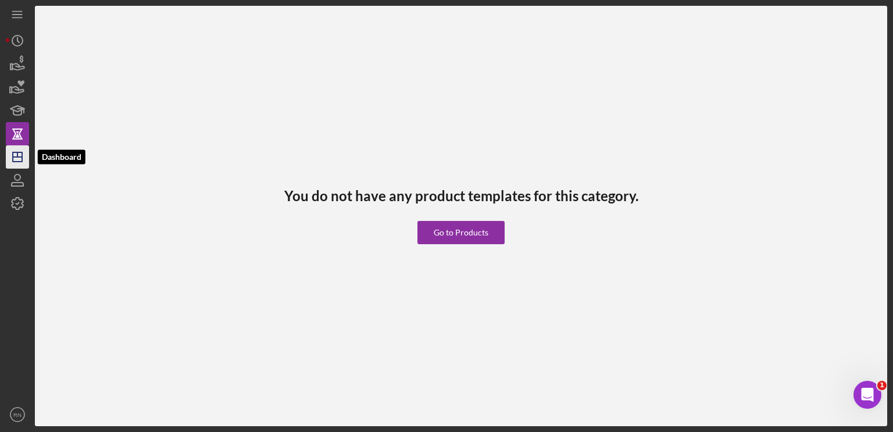
click at [16, 158] on icon "Icon/Dashboard" at bounding box center [17, 156] width 29 height 29
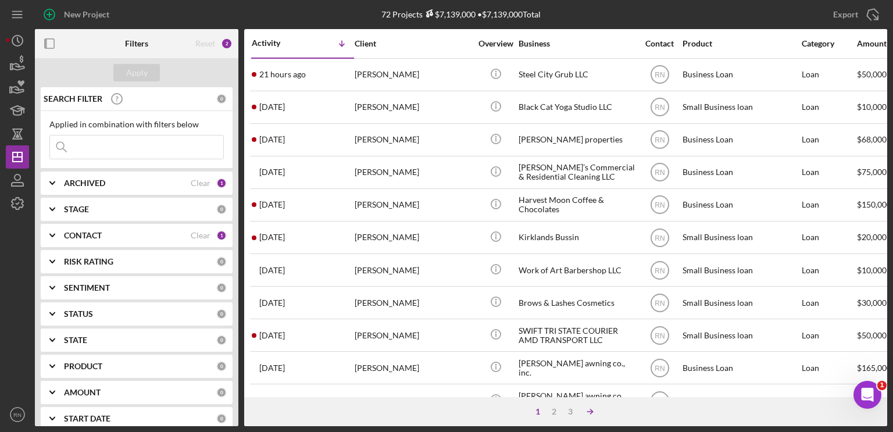
click at [588, 411] on icon "Icon/Table Sort Arrow" at bounding box center [589, 411] width 23 height 23
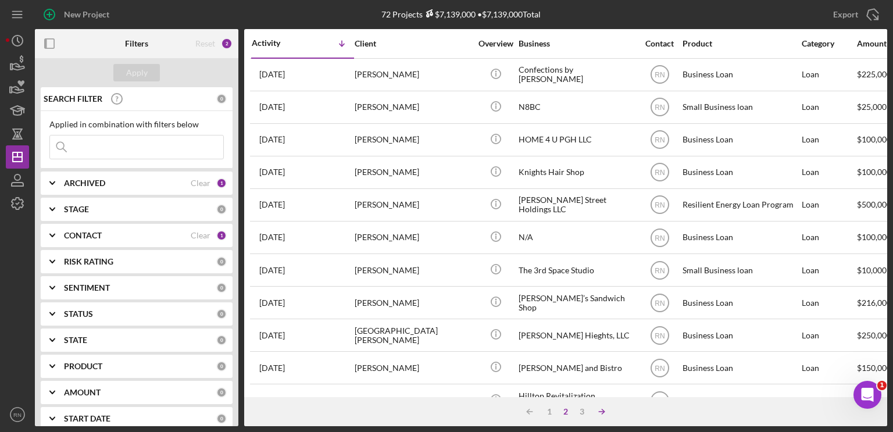
click at [604, 409] on icon "Icon/Table Sort Arrow" at bounding box center [601, 411] width 23 height 23
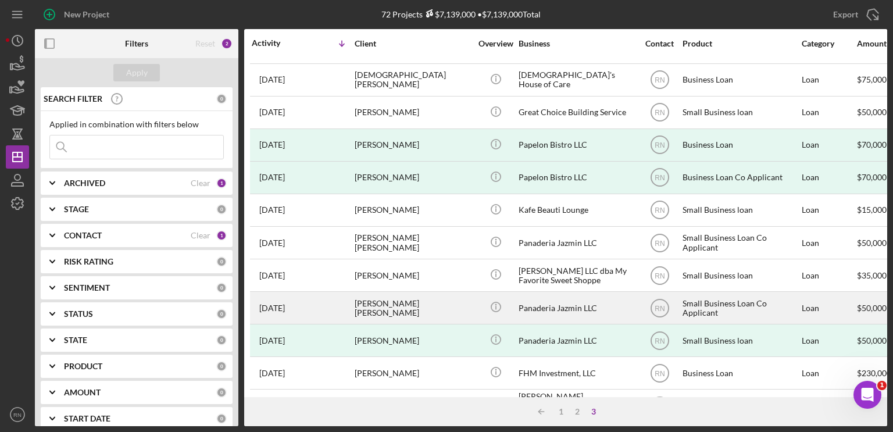
scroll to position [393, 0]
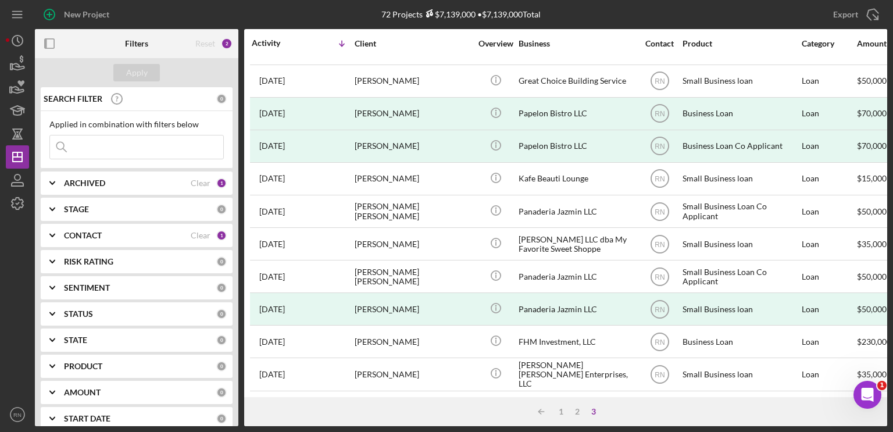
click at [593, 411] on div "3" at bounding box center [593, 411] width 16 height 9
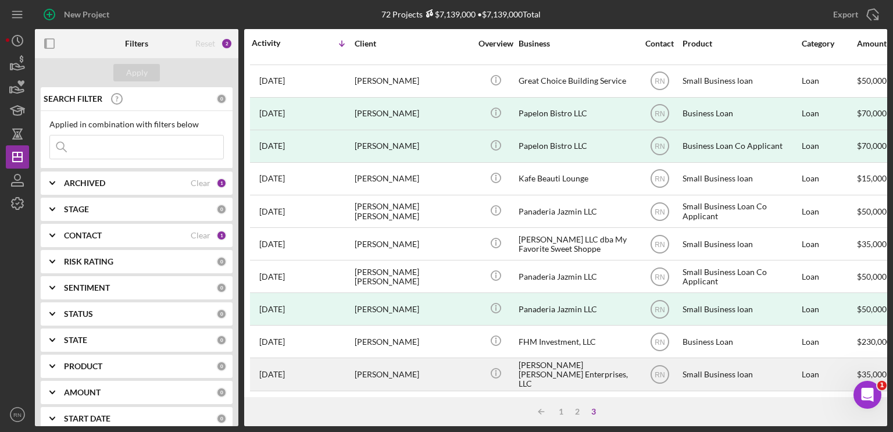
click at [532, 366] on div "[PERSON_NAME] [PERSON_NAME] Enterprises, LLC" at bounding box center [577, 374] width 116 height 31
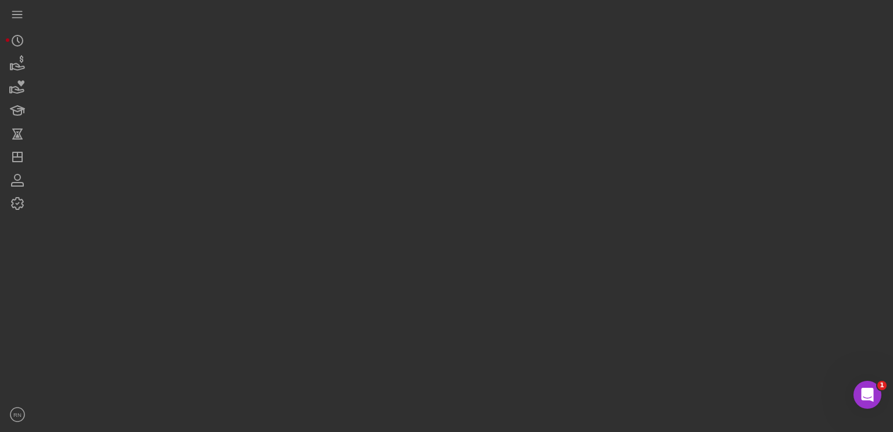
click at [532, 366] on div at bounding box center [461, 213] width 852 height 426
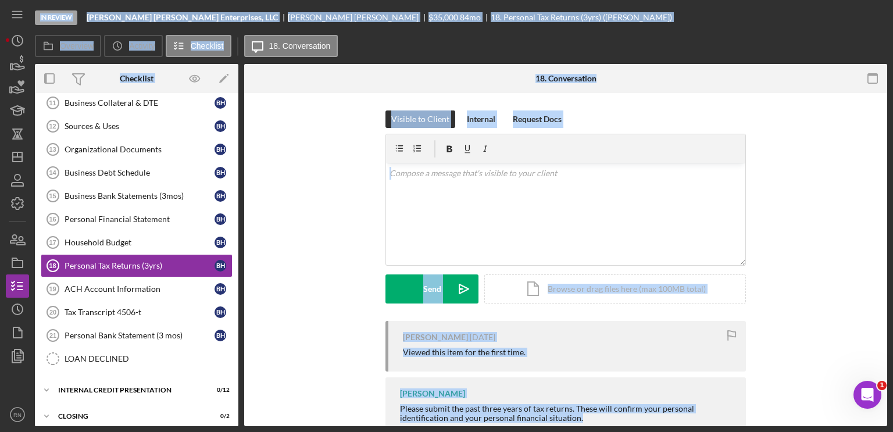
scroll to position [176, 0]
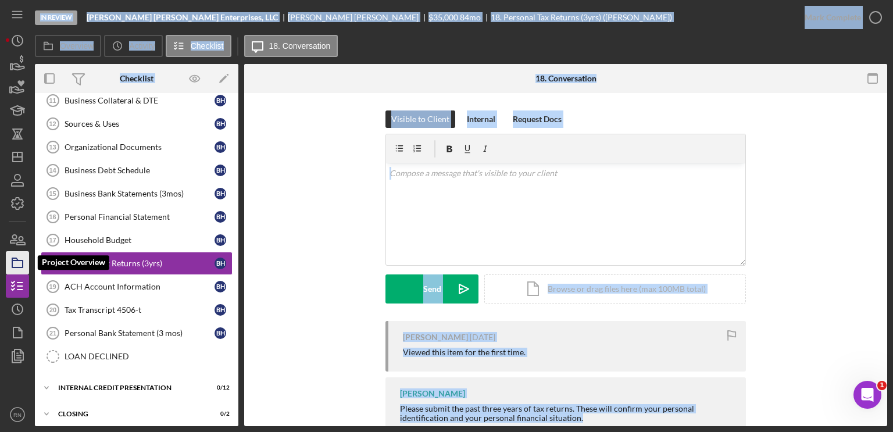
click at [20, 263] on icon "button" at bounding box center [17, 262] width 29 height 29
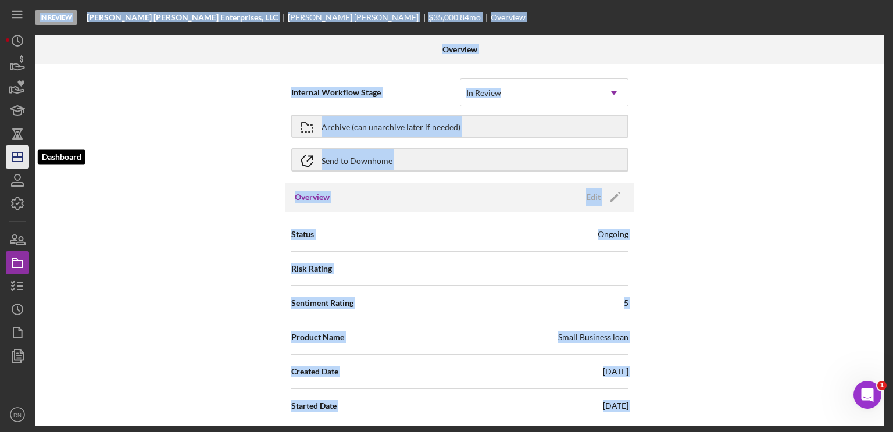
click at [8, 159] on icon "Icon/Dashboard" at bounding box center [17, 156] width 29 height 29
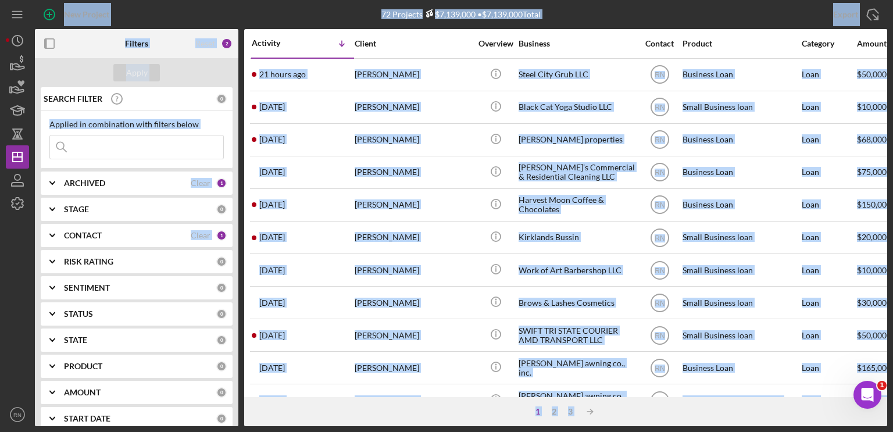
click at [102, 182] on b "ARCHIVED" at bounding box center [84, 182] width 41 height 9
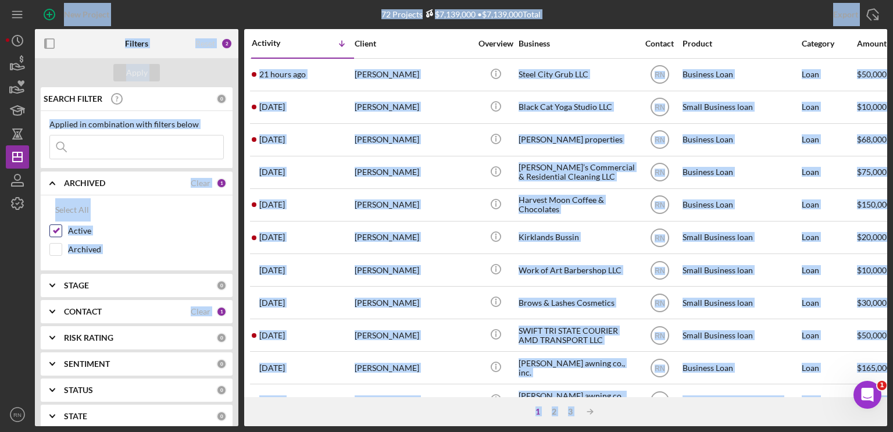
click at [163, 239] on div "Active" at bounding box center [136, 233] width 174 height 19
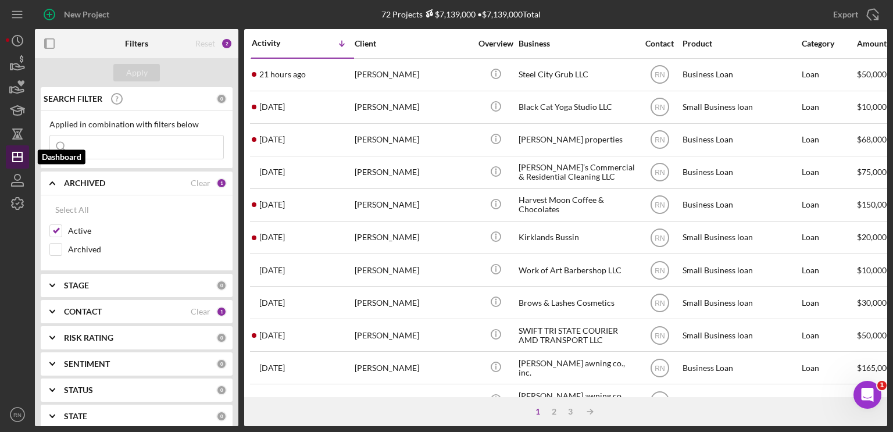
click at [19, 160] on icon "Icon/Dashboard" at bounding box center [17, 156] width 29 height 29
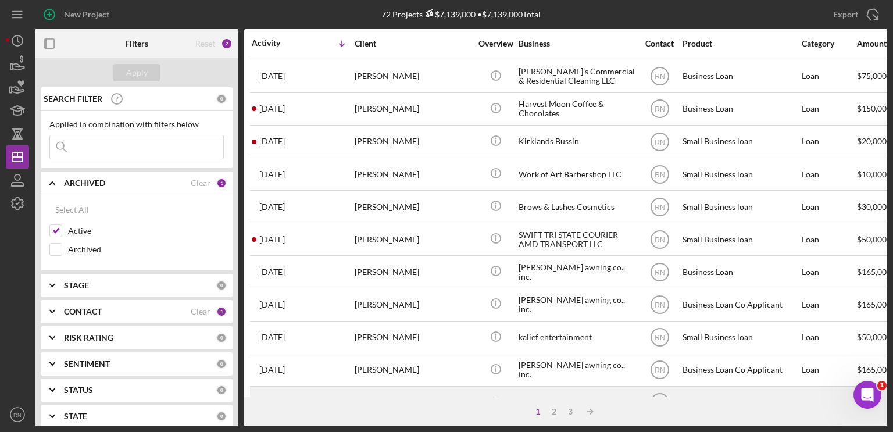
scroll to position [116, 0]
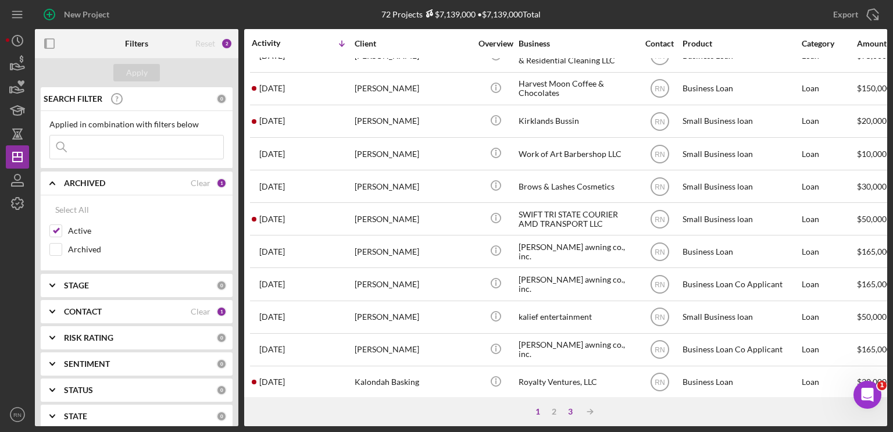
click at [567, 410] on div "3" at bounding box center [570, 411] width 16 height 9
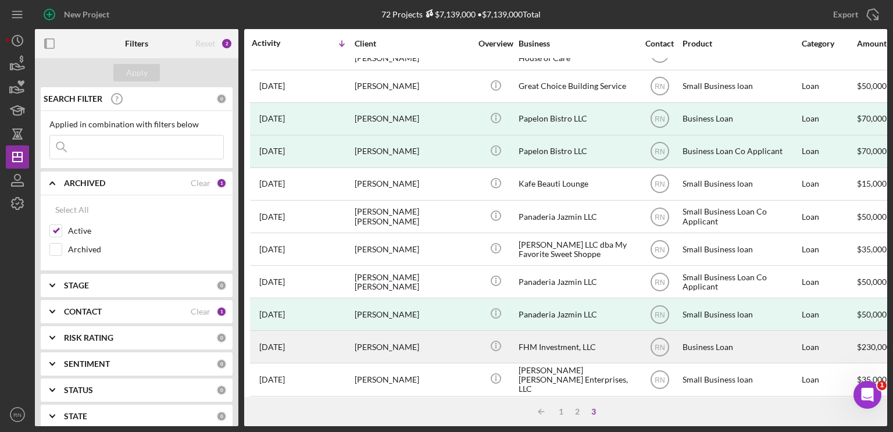
scroll to position [393, 0]
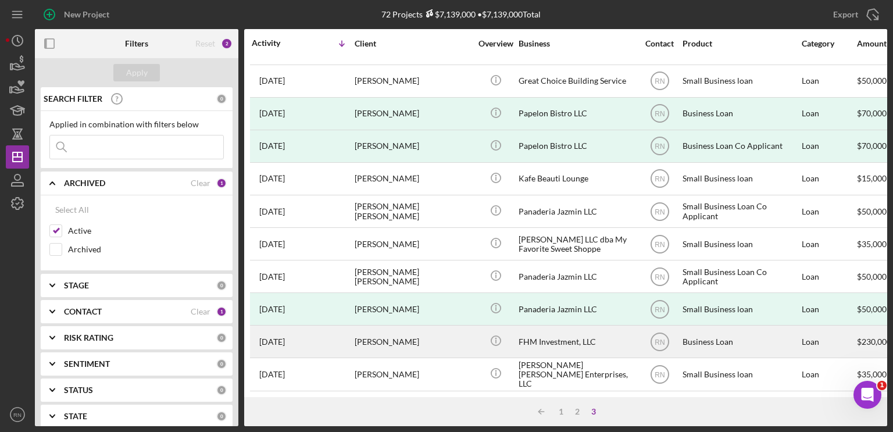
click at [555, 331] on div "FHM Investment, LLC" at bounding box center [577, 341] width 116 height 31
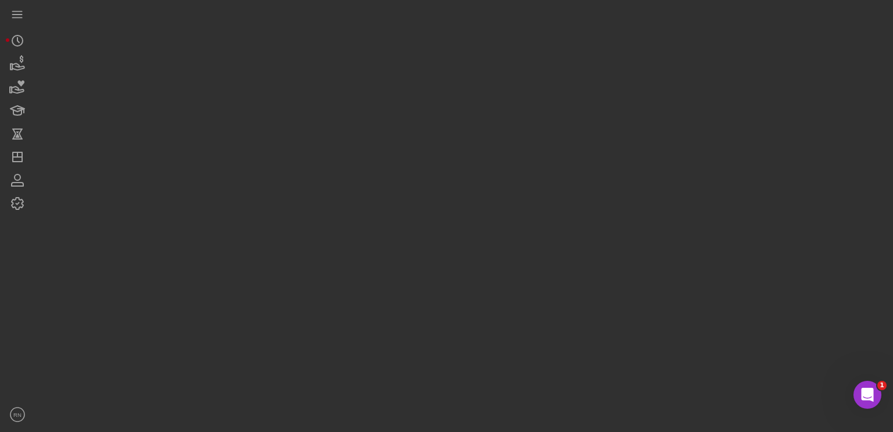
click at [555, 331] on div at bounding box center [461, 213] width 852 height 426
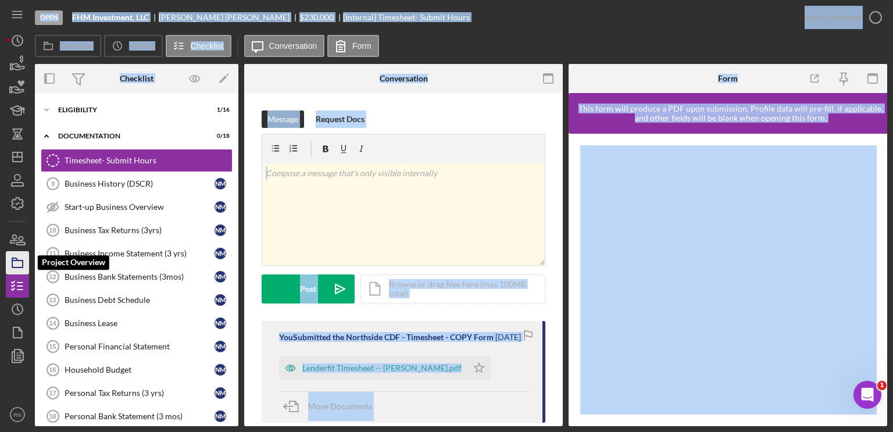
click at [13, 258] on polygon "button" at bounding box center [15, 259] width 6 height 2
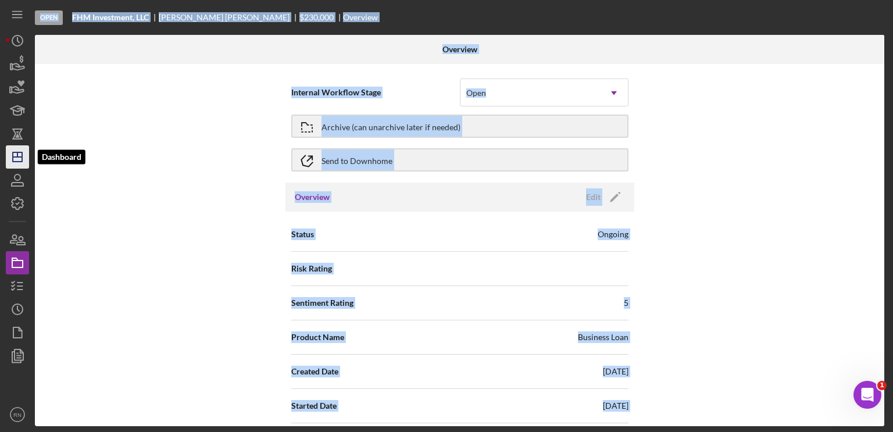
click at [14, 153] on icon "Icon/Dashboard" at bounding box center [17, 156] width 29 height 29
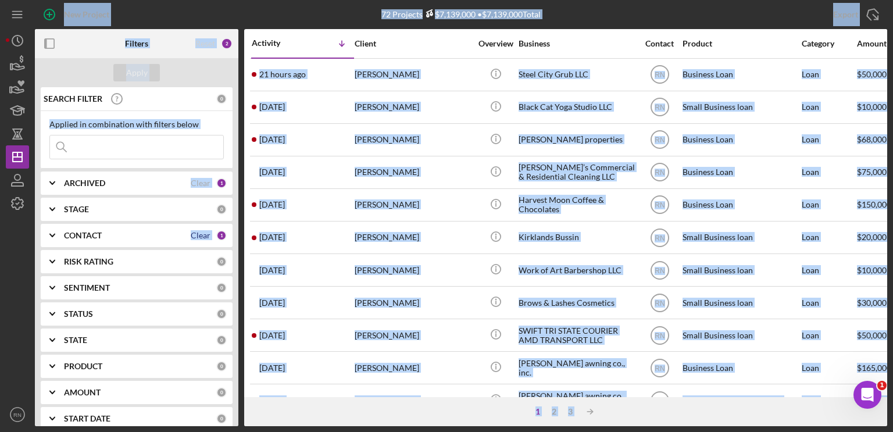
click at [197, 237] on div "Clear" at bounding box center [201, 235] width 20 height 9
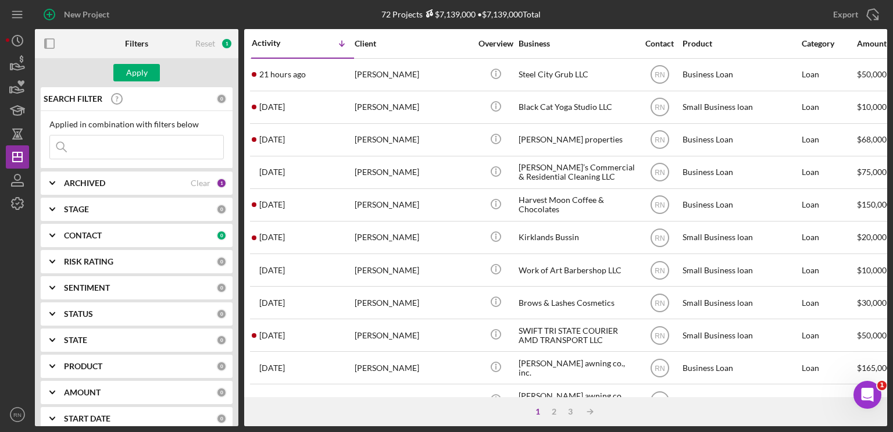
click at [155, 184] on div "ARCHIVED" at bounding box center [127, 182] width 127 height 9
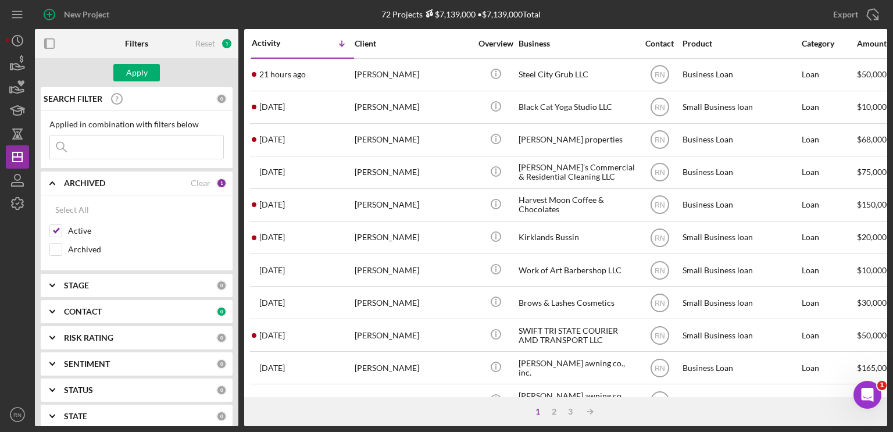
click at [47, 246] on div "Select All Active Archived" at bounding box center [137, 233] width 192 height 76
click at [58, 244] on input "Archived" at bounding box center [56, 250] width 12 height 12
checkbox input "true"
click at [56, 231] on input "Active" at bounding box center [56, 231] width 12 height 12
checkbox input "false"
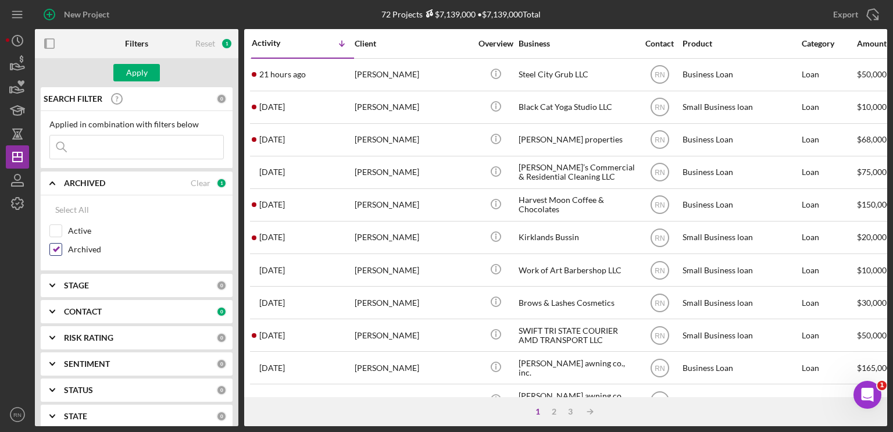
click at [62, 248] on div at bounding box center [55, 249] width 13 height 13
click at [60, 248] on input "Archived" at bounding box center [56, 250] width 12 height 12
checkbox input "false"
click at [57, 227] on input "Active" at bounding box center [56, 231] width 12 height 12
checkbox input "true"
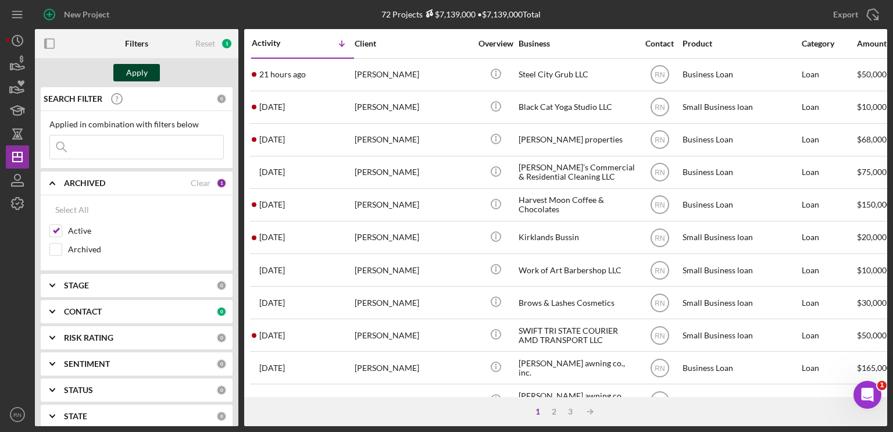
click at [135, 74] on div "Apply" at bounding box center [137, 72] width 22 height 17
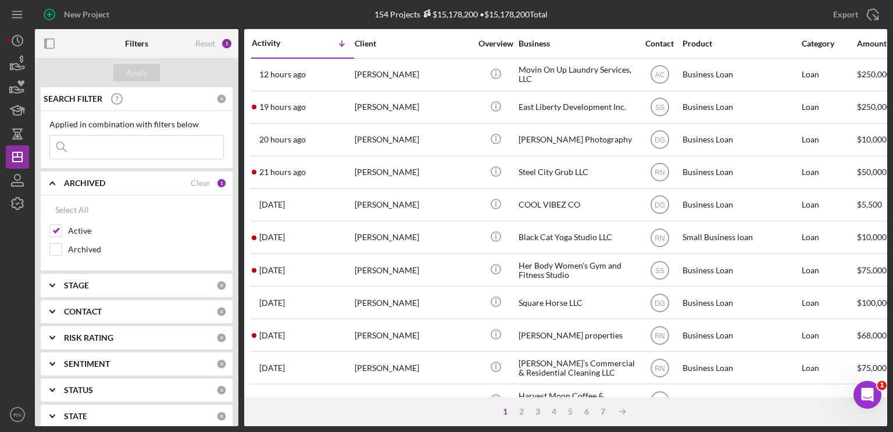
click at [78, 178] on b "ARCHIVED" at bounding box center [84, 182] width 41 height 9
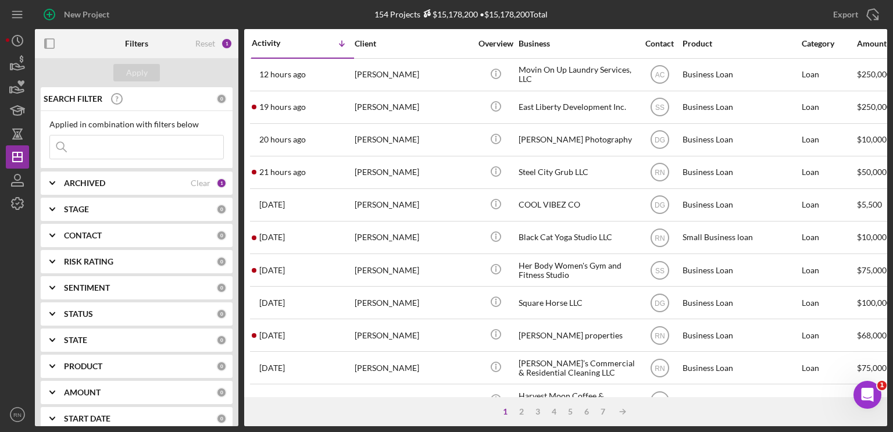
click at [52, 185] on icon "Icon/Expander" at bounding box center [52, 183] width 29 height 29
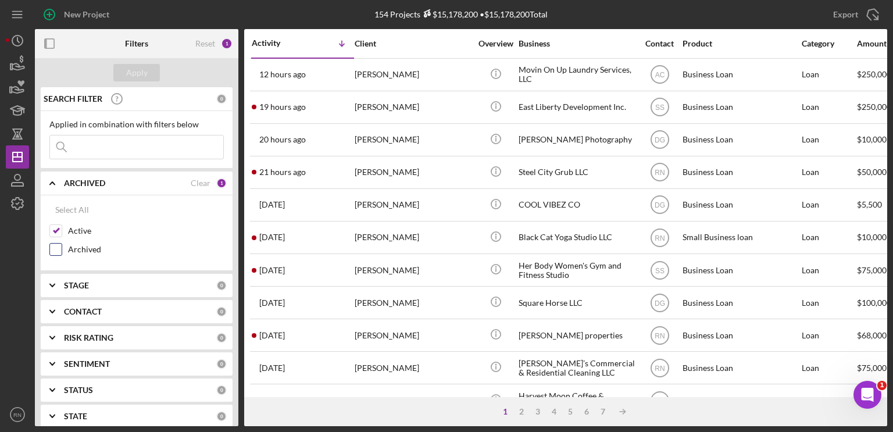
click at [55, 248] on input "Archived" at bounding box center [56, 250] width 12 height 12
checkbox input "true"
click at [58, 230] on input "Active" at bounding box center [56, 231] width 12 height 12
click at [135, 70] on div "Apply" at bounding box center [137, 72] width 22 height 17
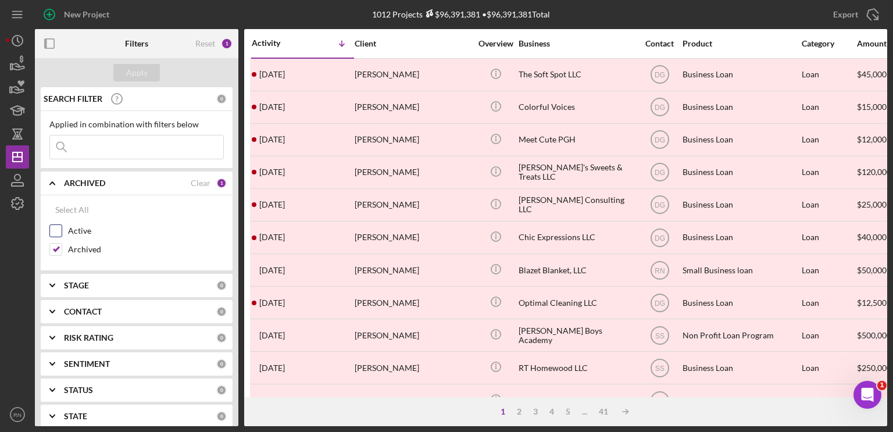
click at [161, 225] on label "Active" at bounding box center [146, 231] width 156 height 12
click at [62, 225] on input "Active" at bounding box center [56, 231] width 12 height 12
checkbox input "true"
click at [216, 184] on div "2" at bounding box center [221, 183] width 10 height 10
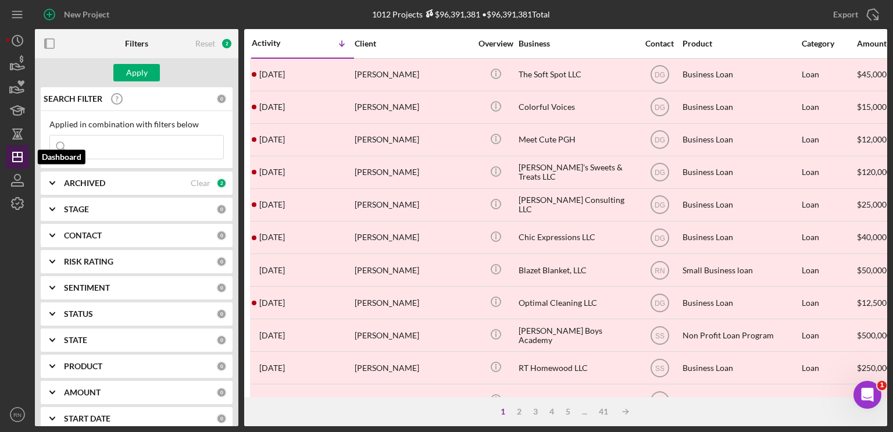
click at [23, 158] on icon "Icon/Dashboard" at bounding box center [17, 156] width 29 height 29
click at [101, 186] on b "ARCHIVED" at bounding box center [84, 182] width 41 height 9
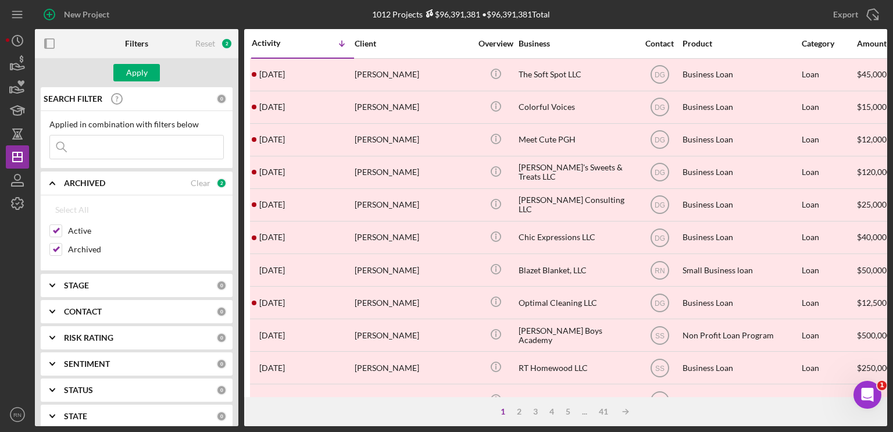
click at [14, 240] on div at bounding box center [17, 309] width 23 height 188
click at [15, 159] on icon "Icon/Dashboard" at bounding box center [17, 156] width 29 height 29
click at [58, 245] on input "Archived" at bounding box center [56, 250] width 12 height 12
checkbox input "false"
click at [53, 231] on input "Active" at bounding box center [56, 231] width 12 height 12
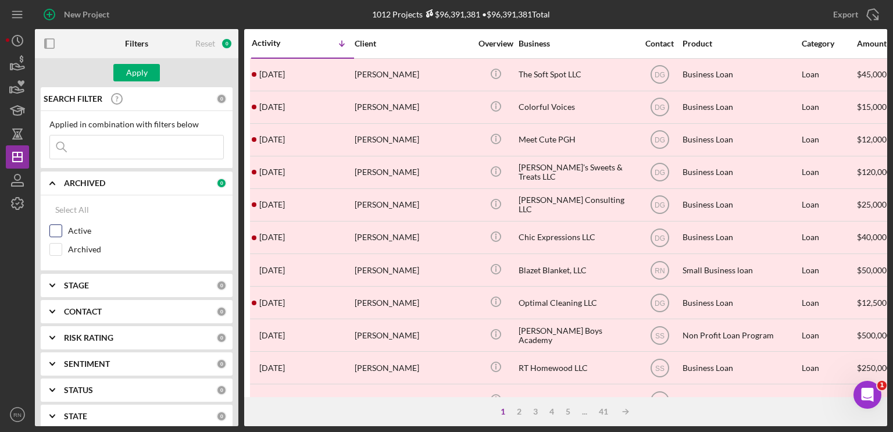
click at [53, 230] on input "Active" at bounding box center [56, 231] width 12 height 12
checkbox input "true"
click at [138, 76] on div "Apply" at bounding box center [137, 72] width 22 height 17
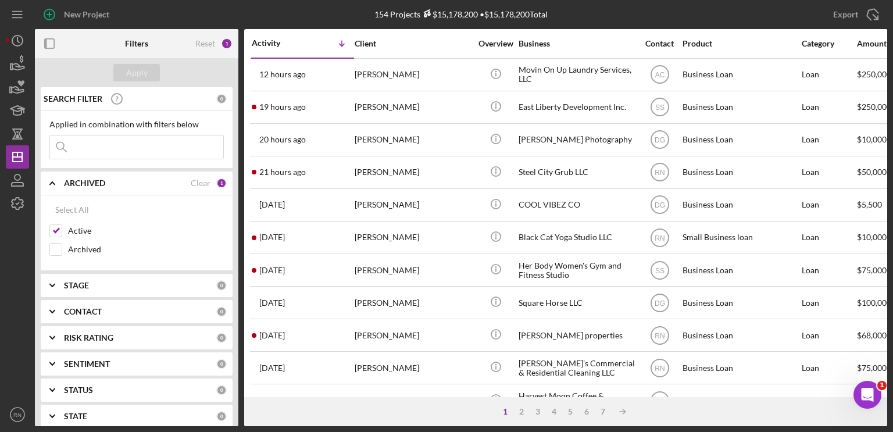
click at [180, 311] on div "CONTACT" at bounding box center [140, 311] width 152 height 9
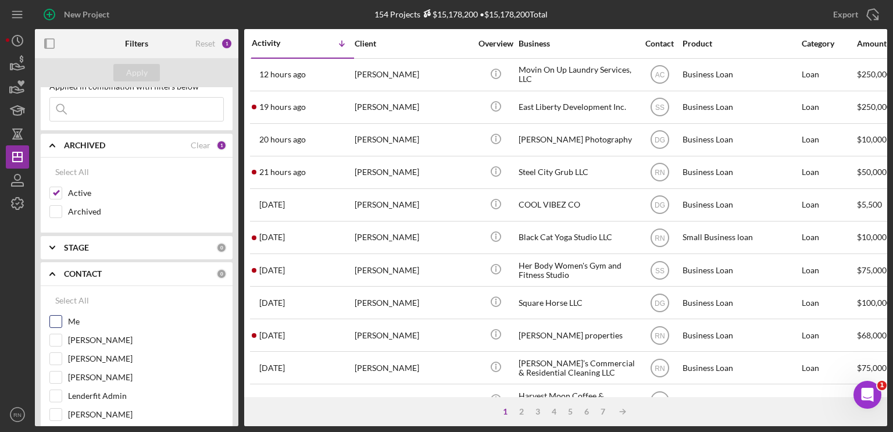
scroll to position [58, 0]
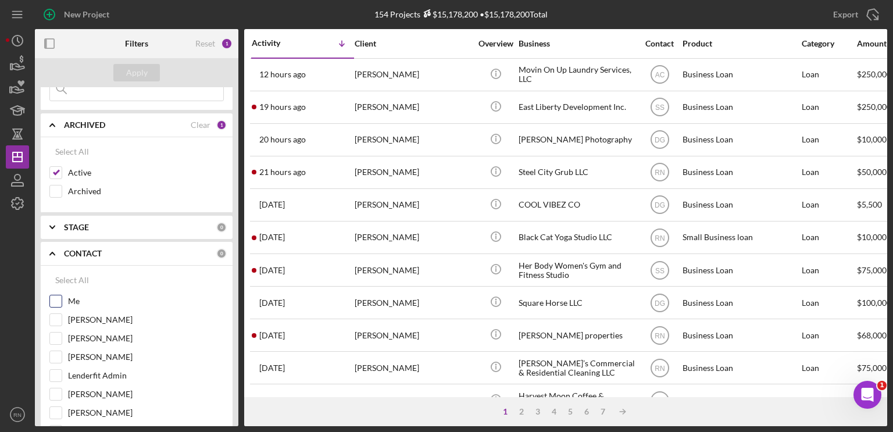
click at [53, 298] on input "Me" at bounding box center [56, 301] width 12 height 12
checkbox input "true"
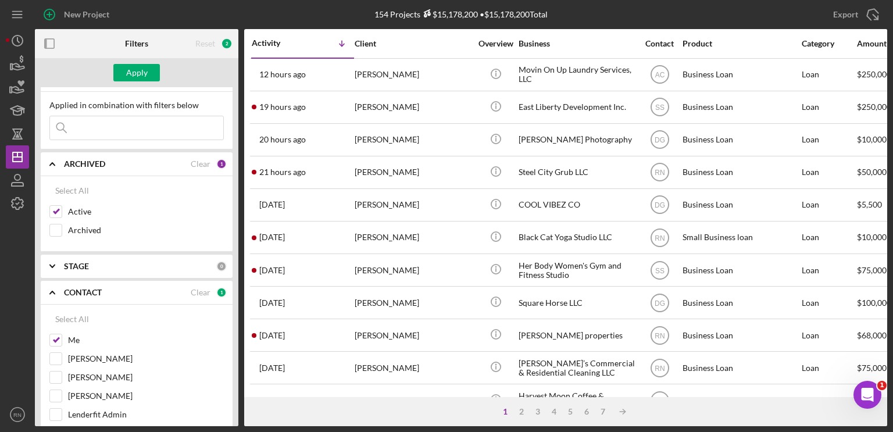
scroll to position [0, 0]
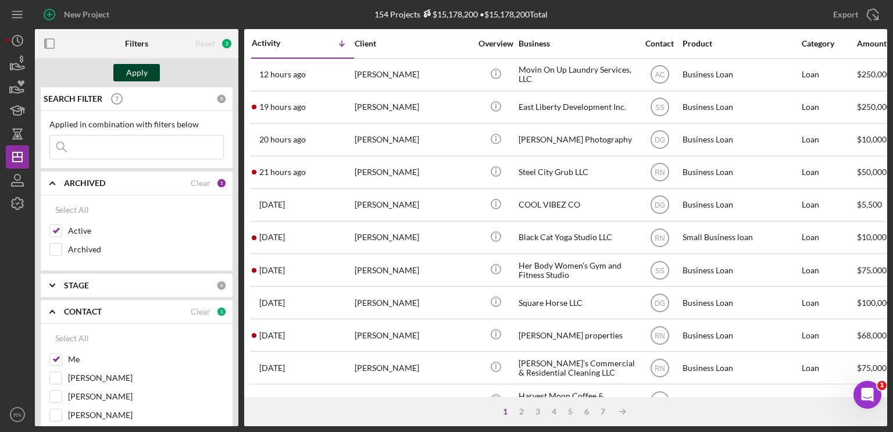
click at [139, 73] on div "Apply" at bounding box center [137, 72] width 22 height 17
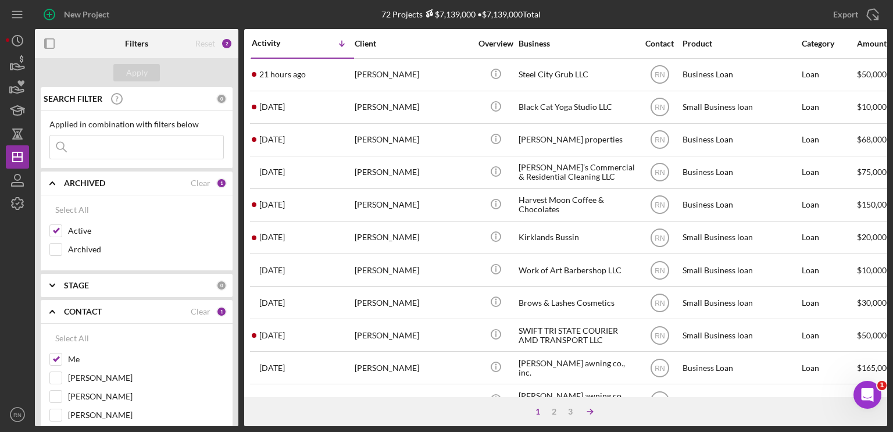
click at [586, 411] on icon "Icon/Table Sort Arrow" at bounding box center [589, 411] width 23 height 23
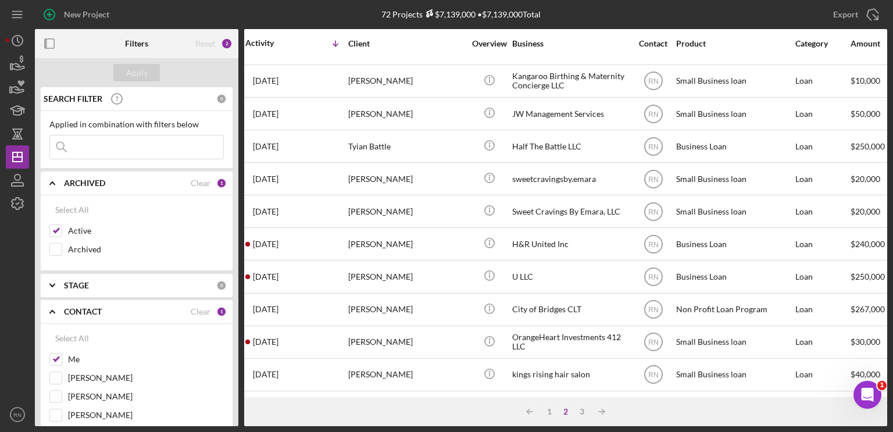
scroll to position [491, 0]
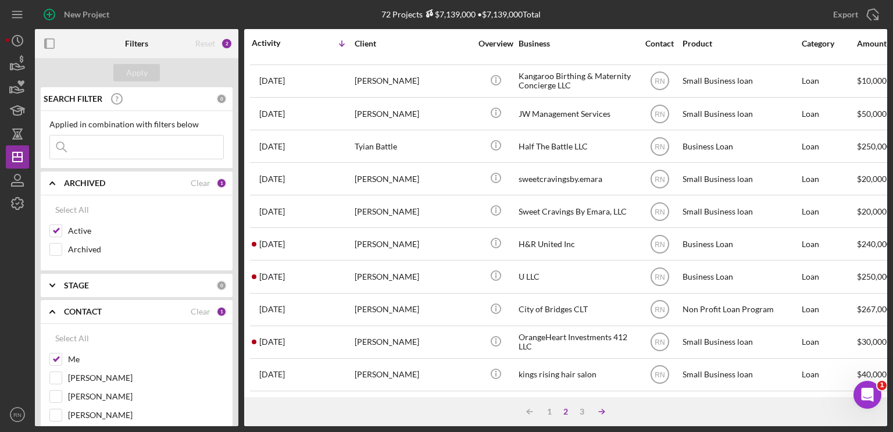
click at [603, 413] on polyline at bounding box center [603, 411] width 2 height 5
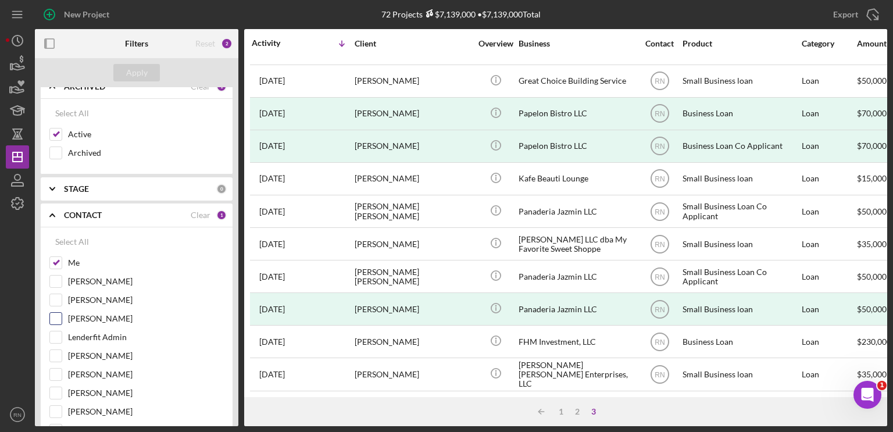
scroll to position [116, 0]
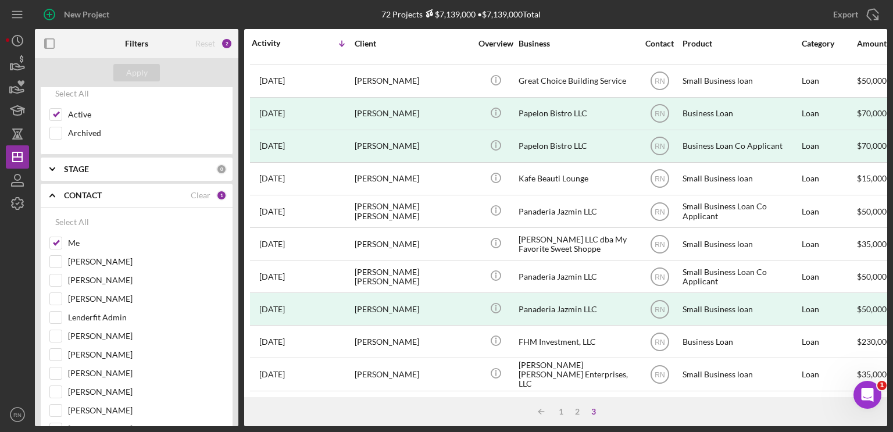
click at [593, 409] on div "3" at bounding box center [593, 411] width 16 height 9
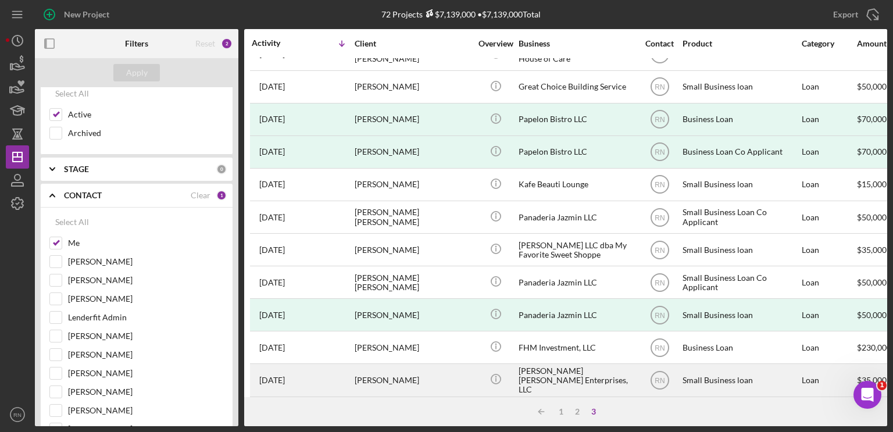
scroll to position [393, 0]
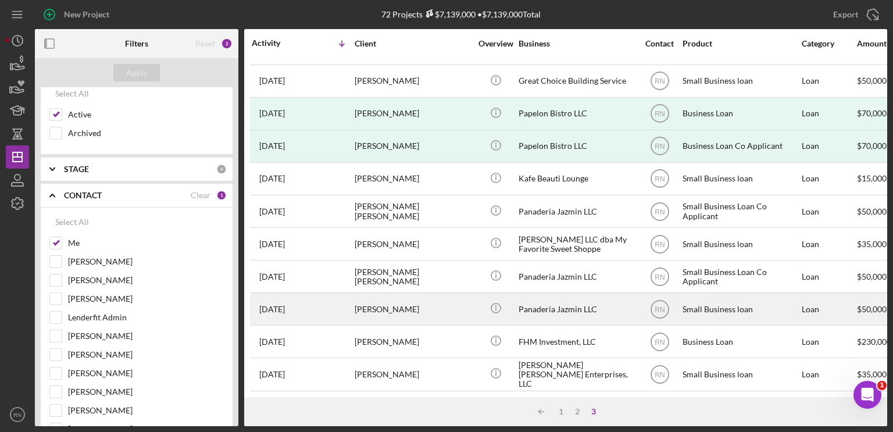
click at [416, 302] on div "[PERSON_NAME]" at bounding box center [413, 309] width 116 height 31
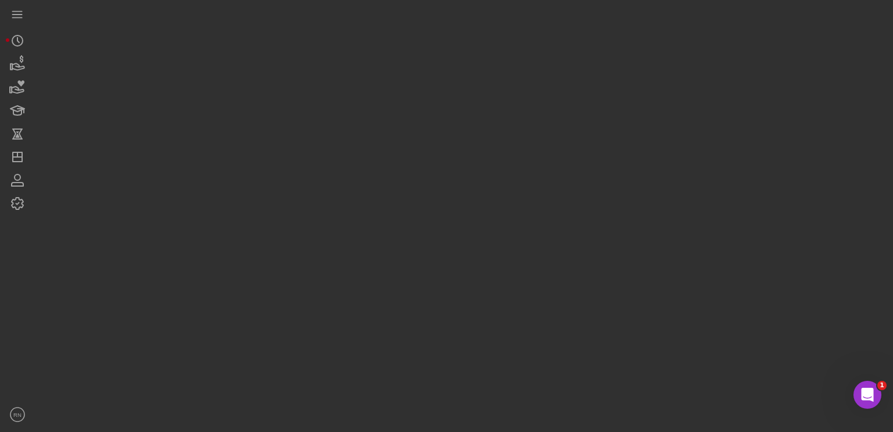
click at [416, 302] on div at bounding box center [461, 213] width 852 height 426
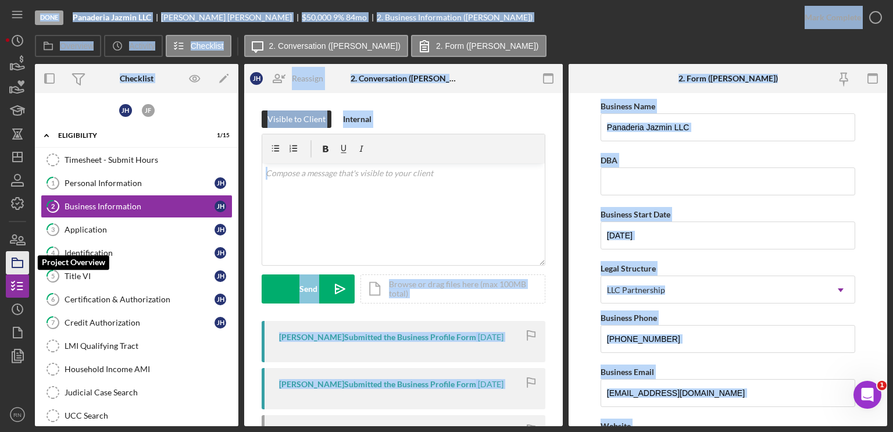
click at [17, 263] on icon "button" at bounding box center [17, 262] width 29 height 29
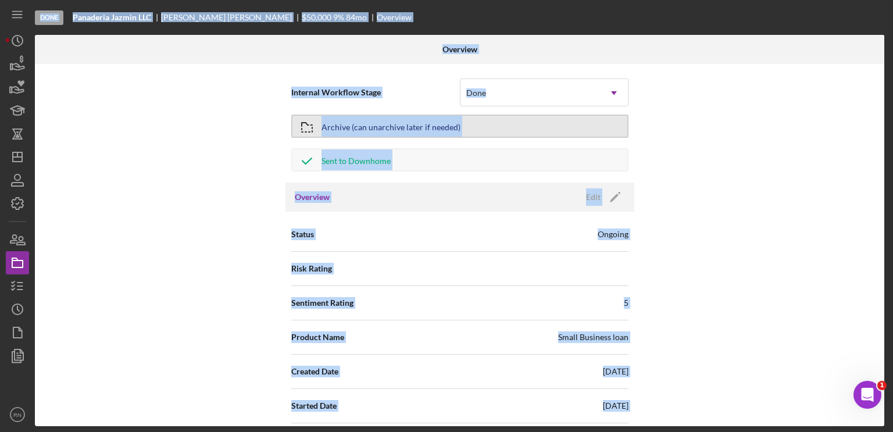
click at [377, 124] on div "Archive (can unarchive later if needed)" at bounding box center [390, 126] width 139 height 21
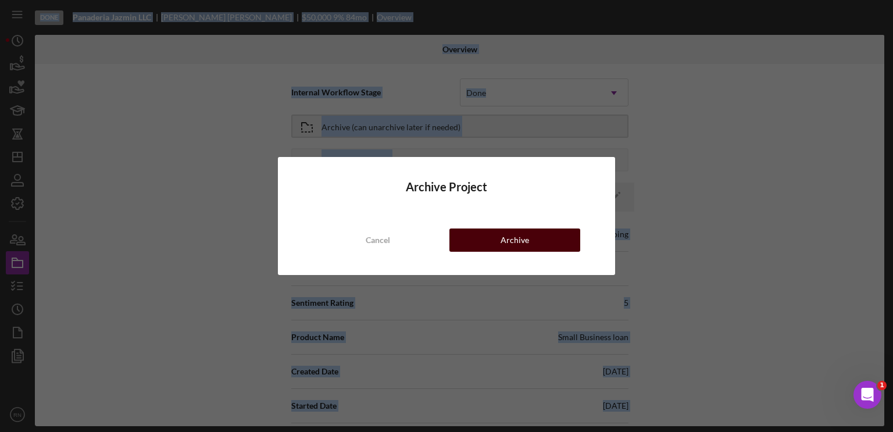
click at [513, 239] on div "Archive" at bounding box center [514, 239] width 28 height 23
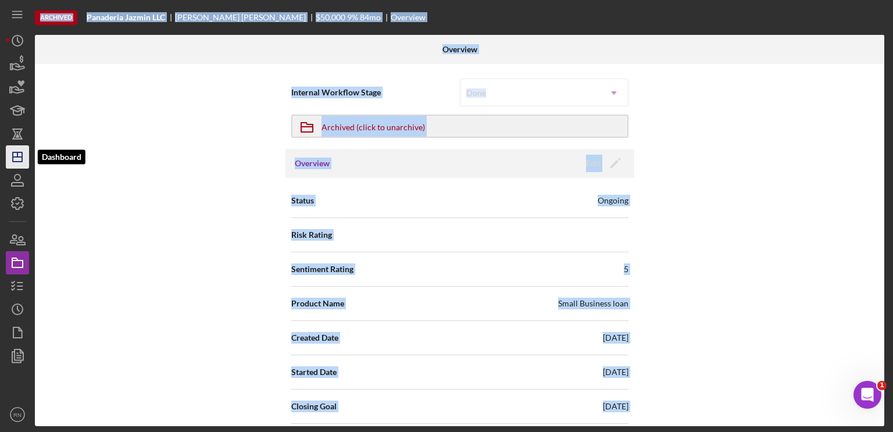
click at [9, 158] on icon "Icon/Dashboard" at bounding box center [17, 156] width 29 height 29
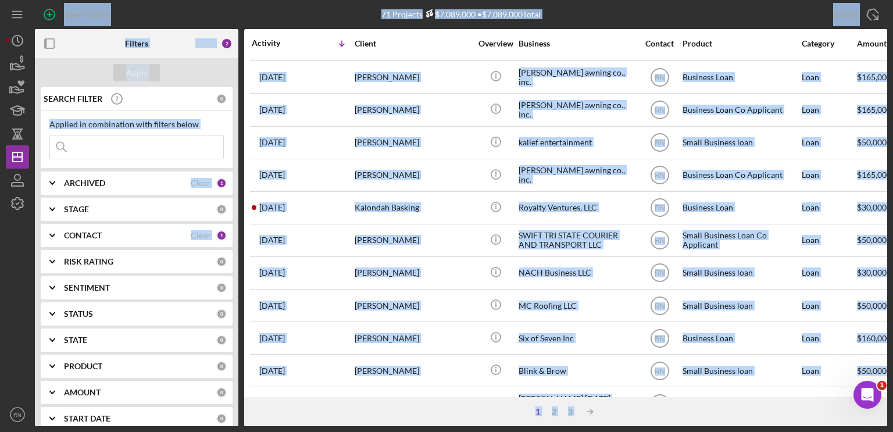
scroll to position [407, 0]
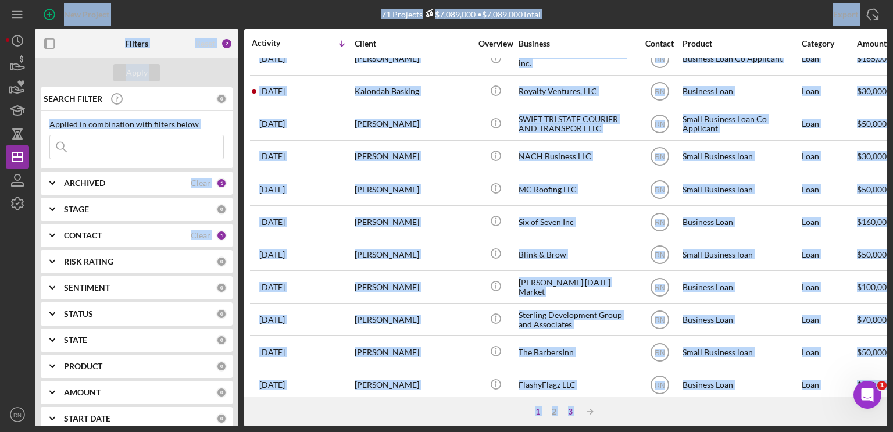
click at [578, 410] on div "1 2 3 Icon/Table Sort Arrow" at bounding box center [565, 411] width 643 height 29
click at [575, 413] on div "3" at bounding box center [570, 411] width 16 height 9
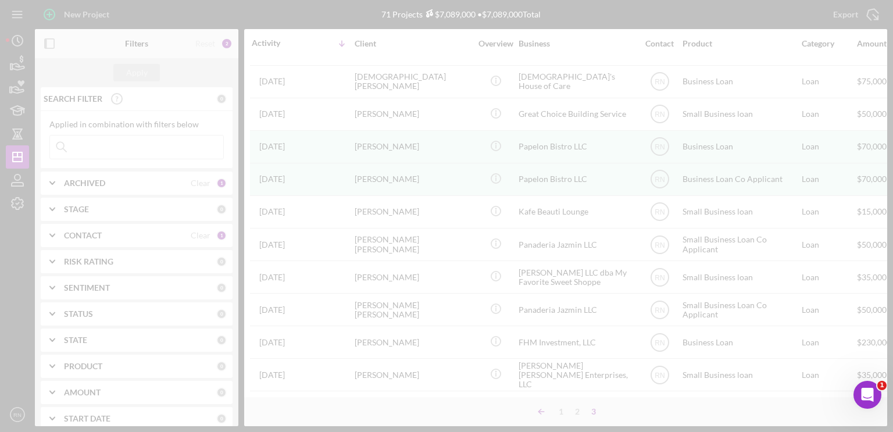
scroll to position [360, 0]
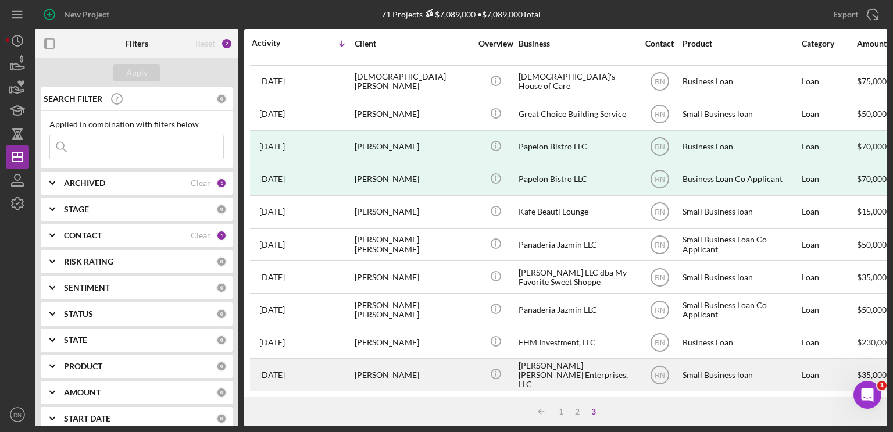
click at [539, 362] on div "[PERSON_NAME] [PERSON_NAME] Enterprises, LLC" at bounding box center [577, 374] width 116 height 31
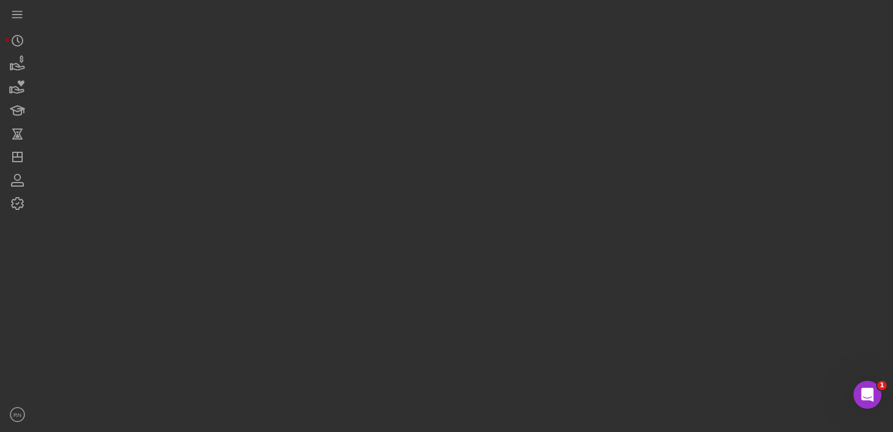
click at [539, 362] on div at bounding box center [461, 213] width 852 height 426
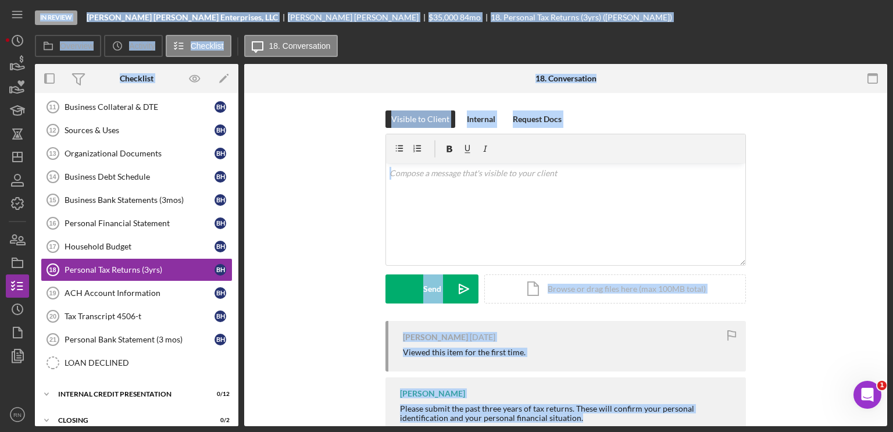
scroll to position [176, 0]
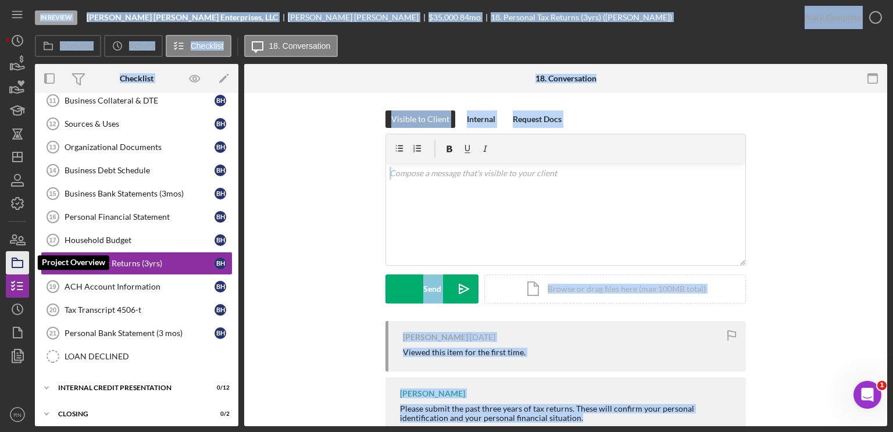
click at [20, 263] on icon "button" at bounding box center [17, 262] width 29 height 29
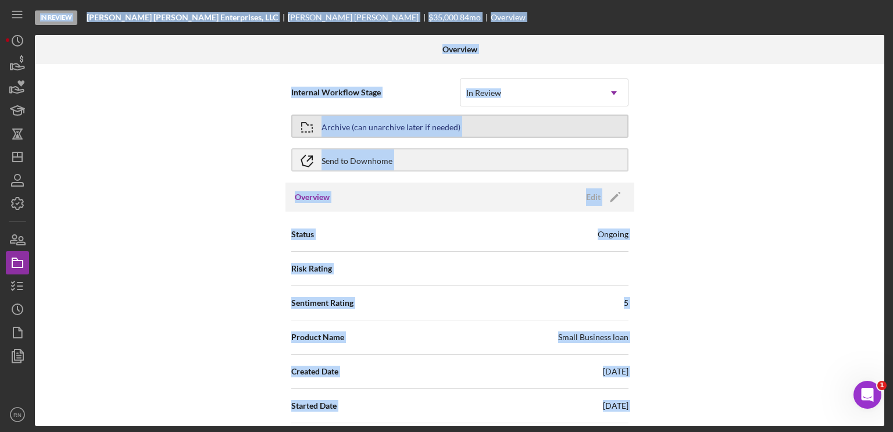
click at [416, 123] on div "Archive (can unarchive later if needed)" at bounding box center [390, 126] width 139 height 21
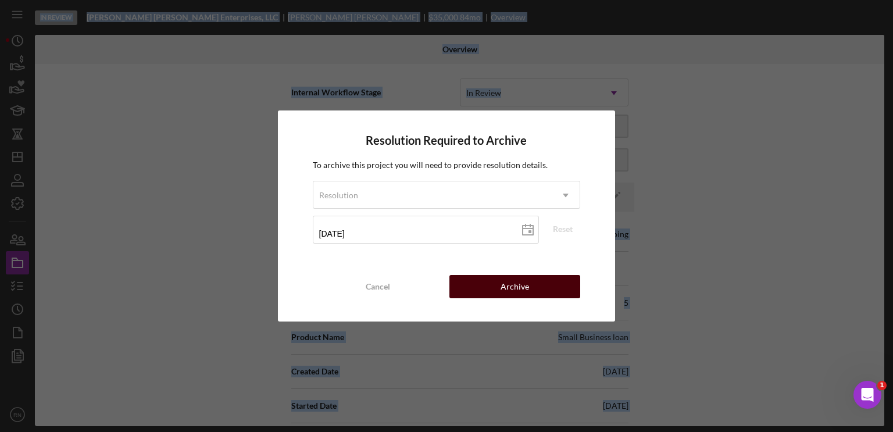
click at [504, 290] on div "Archive" at bounding box center [514, 286] width 28 height 23
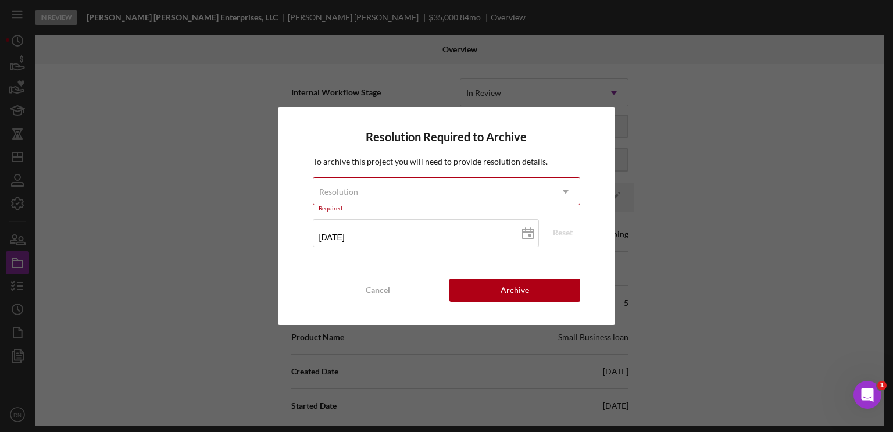
click at [567, 191] on icon "Icon/Dropdown Arrow" at bounding box center [566, 192] width 28 height 28
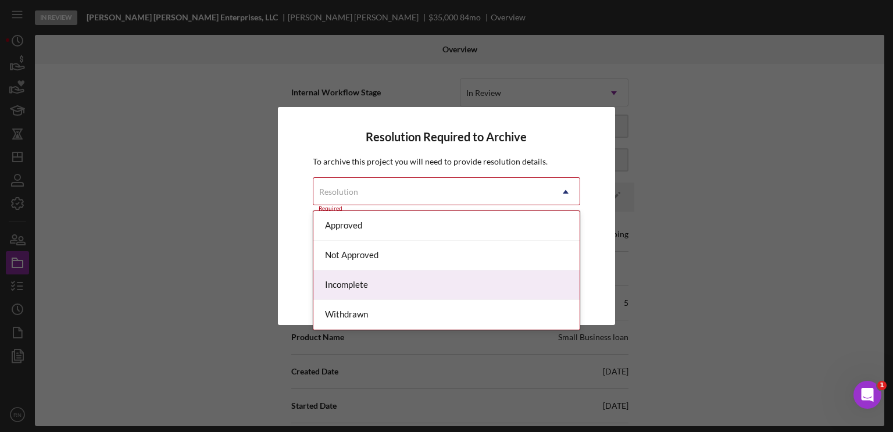
click at [442, 288] on div "Incomplete" at bounding box center [446, 285] width 267 height 30
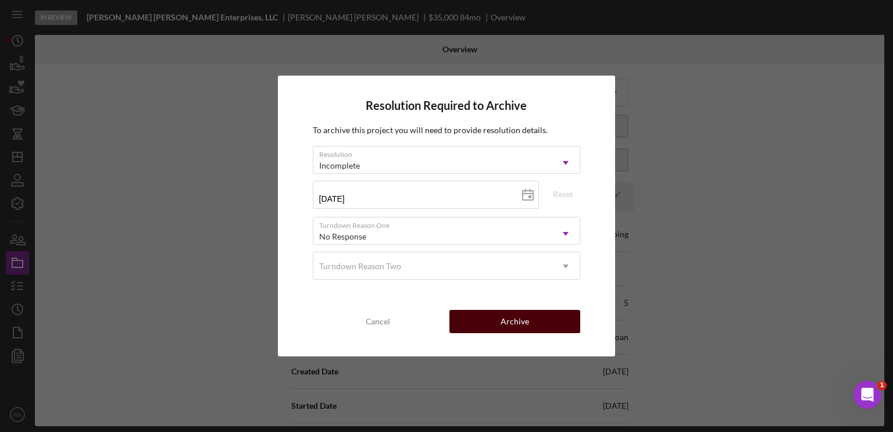
click at [497, 324] on button "Archive" at bounding box center [514, 321] width 131 height 23
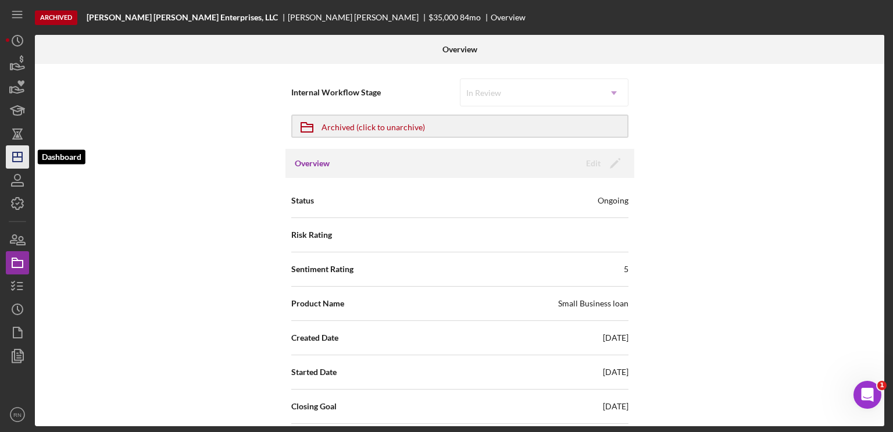
click at [12, 158] on icon "Icon/Dashboard" at bounding box center [17, 156] width 29 height 29
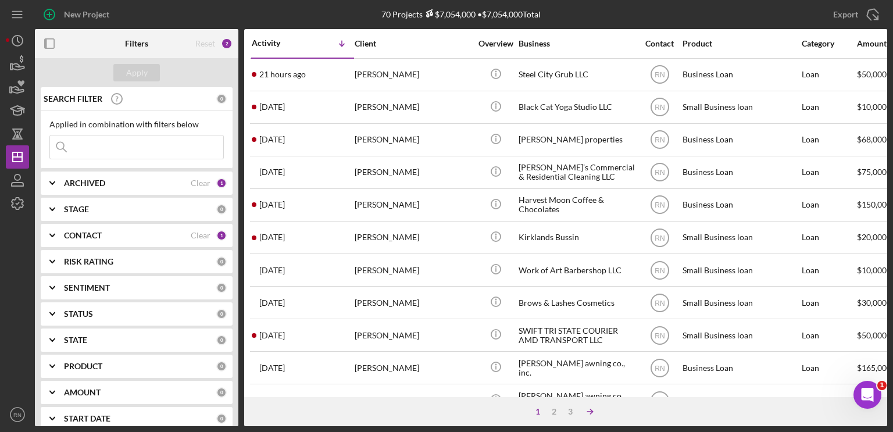
click at [586, 411] on icon "Icon/Table Sort Arrow" at bounding box center [589, 411] width 23 height 23
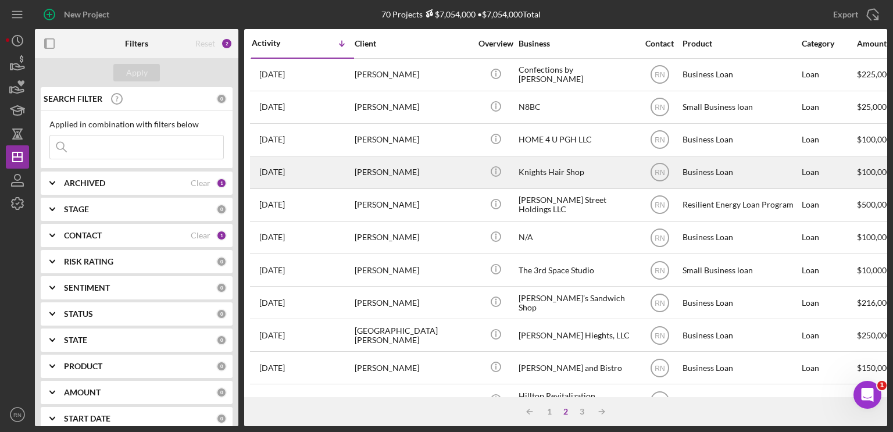
click at [530, 174] on div "Knights Hair Shop" at bounding box center [577, 172] width 116 height 31
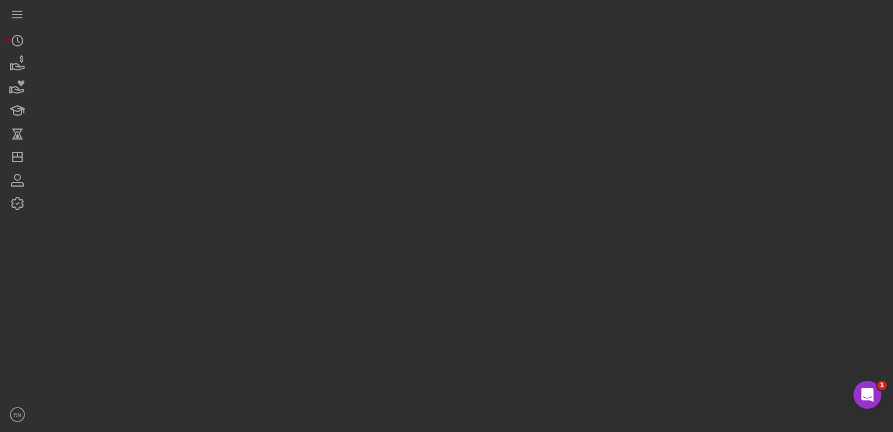
click at [530, 174] on div at bounding box center [461, 213] width 852 height 426
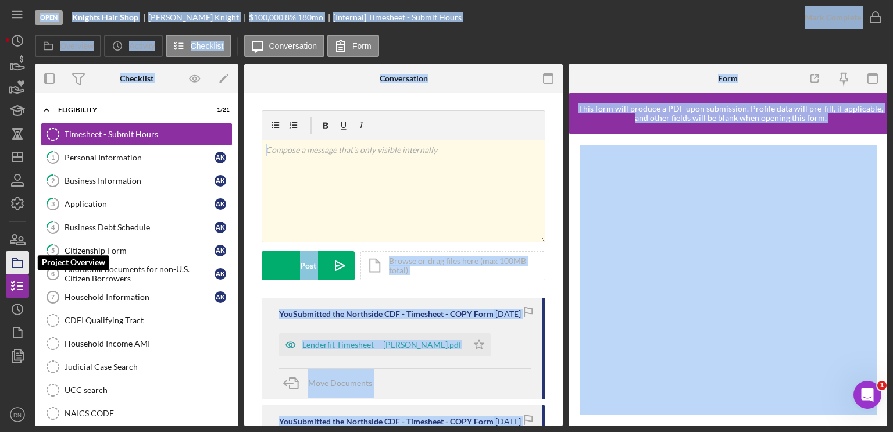
click at [20, 264] on icon "button" at bounding box center [17, 262] width 29 height 29
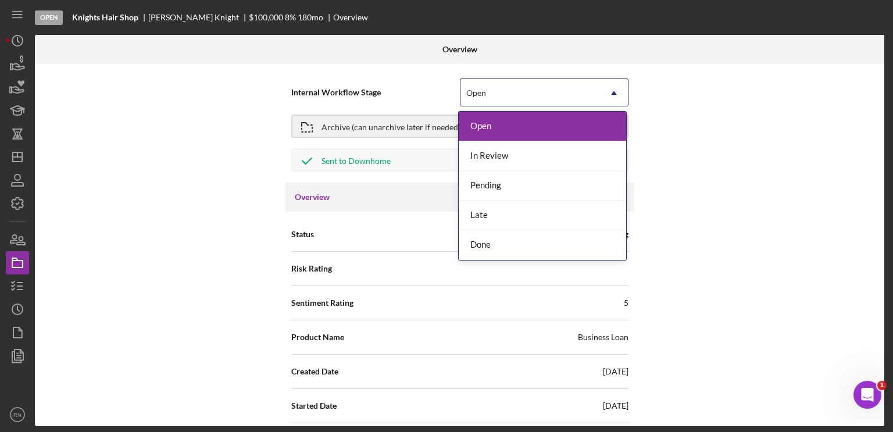
click at [612, 88] on icon "Icon/Dropdown Arrow" at bounding box center [614, 93] width 28 height 28
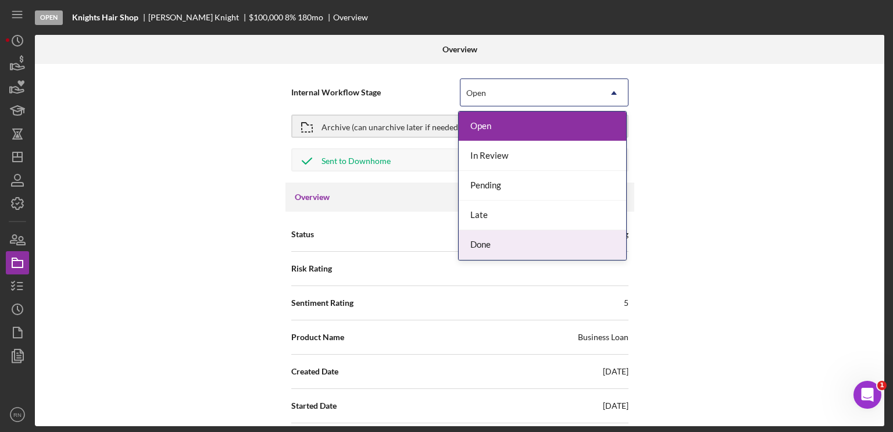
click at [533, 248] on div "Done" at bounding box center [542, 245] width 167 height 30
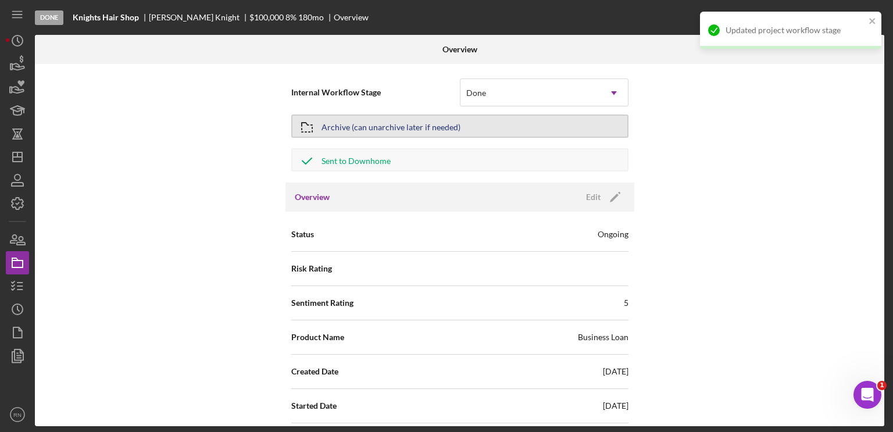
click at [460, 127] on button "Archive (can unarchive later if needed)" at bounding box center [459, 126] width 337 height 23
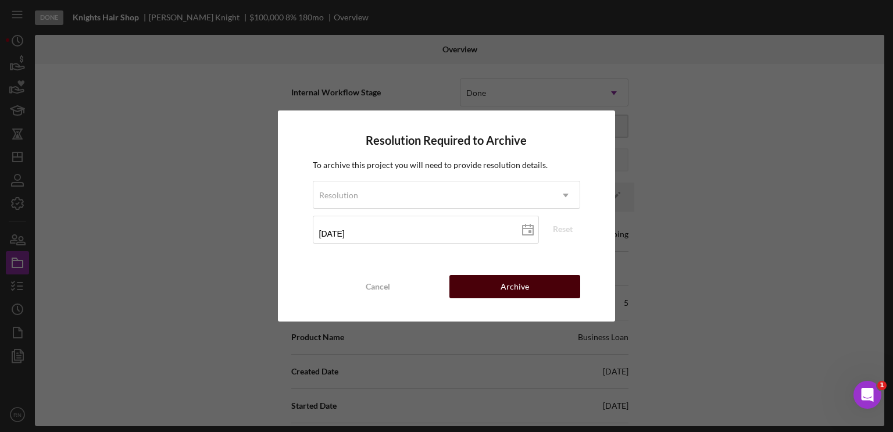
click at [502, 286] on div "Archive" at bounding box center [514, 286] width 28 height 23
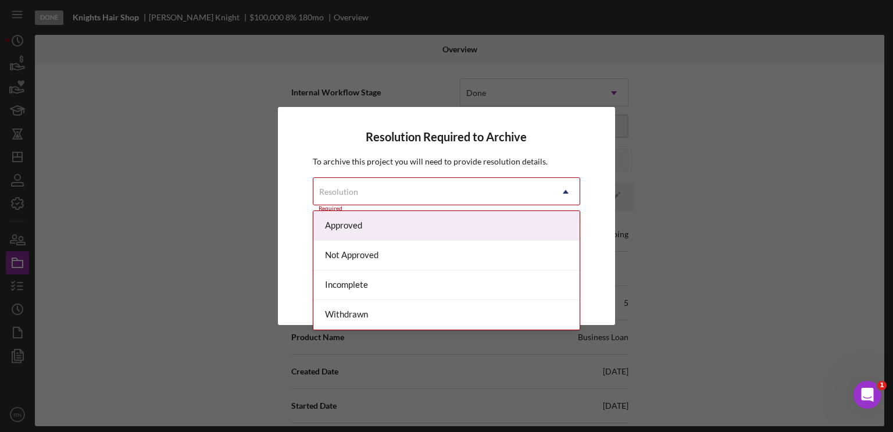
click at [567, 189] on icon "Icon/Dropdown Arrow" at bounding box center [566, 192] width 28 height 28
click at [393, 229] on div "Approved" at bounding box center [446, 226] width 267 height 30
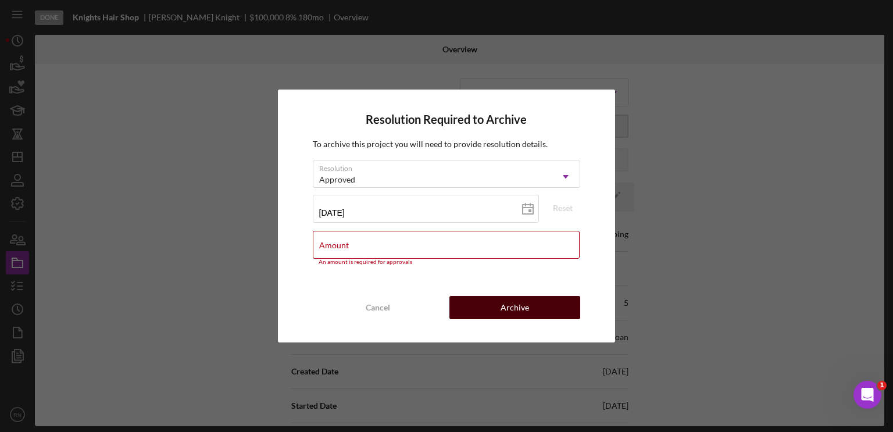
click at [513, 306] on div "Archive" at bounding box center [514, 307] width 28 height 23
click at [450, 253] on input "Amount" at bounding box center [446, 245] width 267 height 28
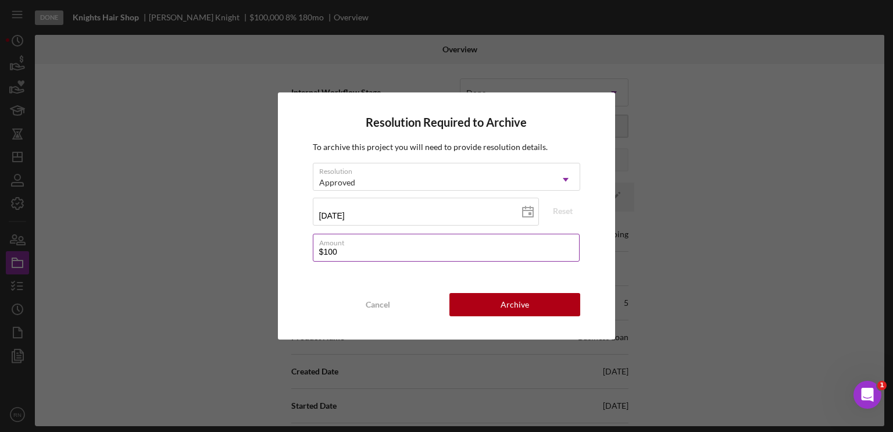
type input "$100,000"
click at [506, 302] on div "Archive" at bounding box center [514, 304] width 28 height 23
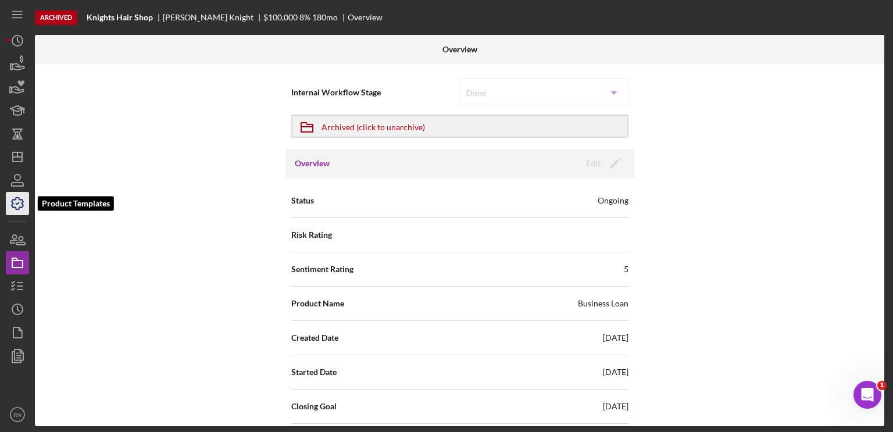
click at [17, 204] on icon "button" at bounding box center [17, 203] width 29 height 29
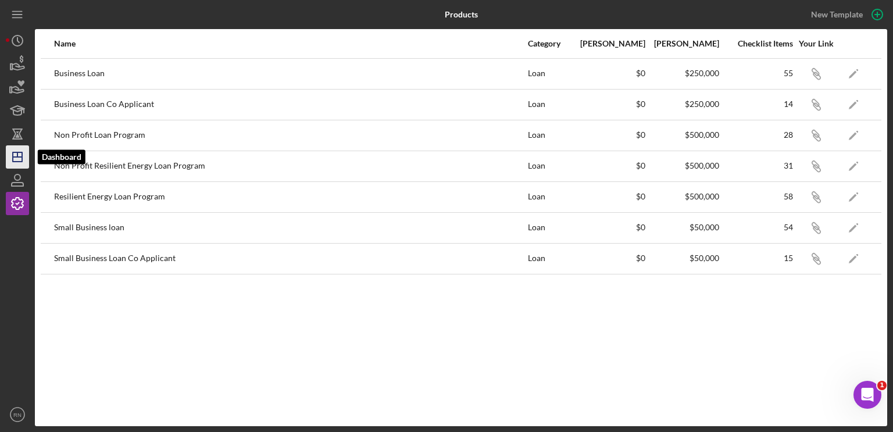
click at [20, 158] on icon "Icon/Dashboard" at bounding box center [17, 156] width 29 height 29
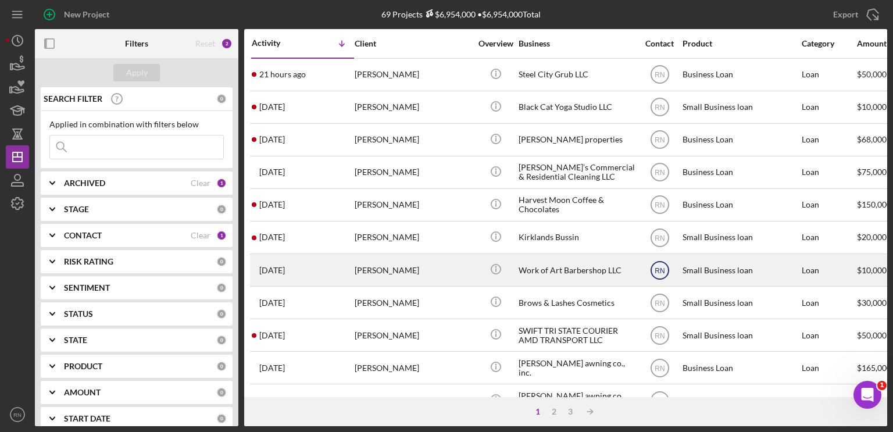
click at [659, 269] on text "RN" at bounding box center [660, 270] width 10 height 8
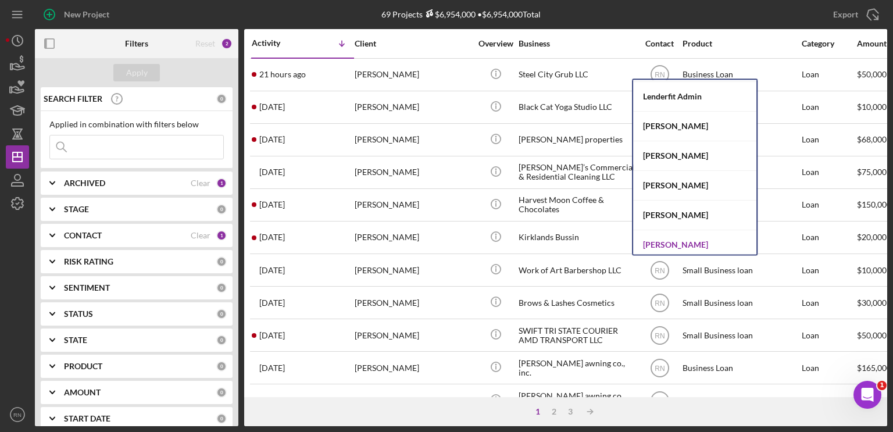
scroll to position [174, 0]
click at [680, 187] on div "[PERSON_NAME]" at bounding box center [694, 187] width 123 height 30
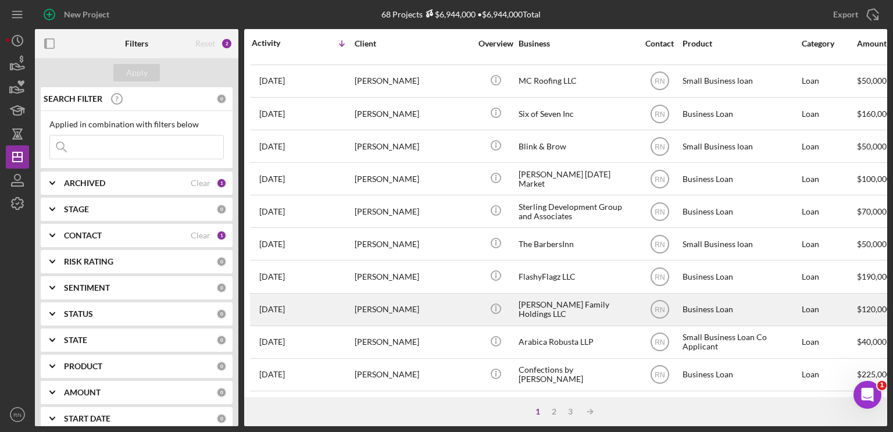
scroll to position [491, 0]
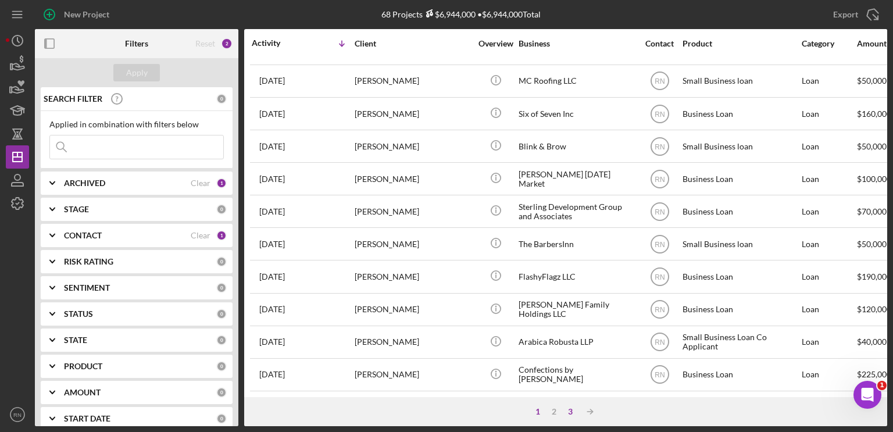
click at [572, 412] on div "3" at bounding box center [570, 411] width 16 height 9
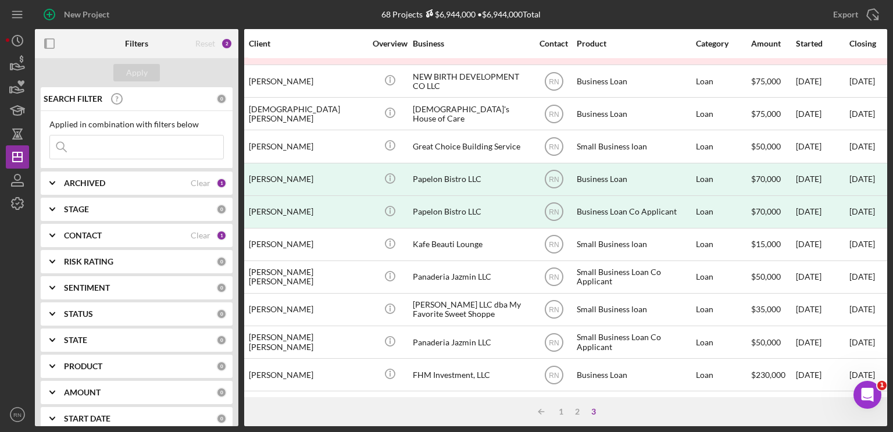
scroll to position [263, 83]
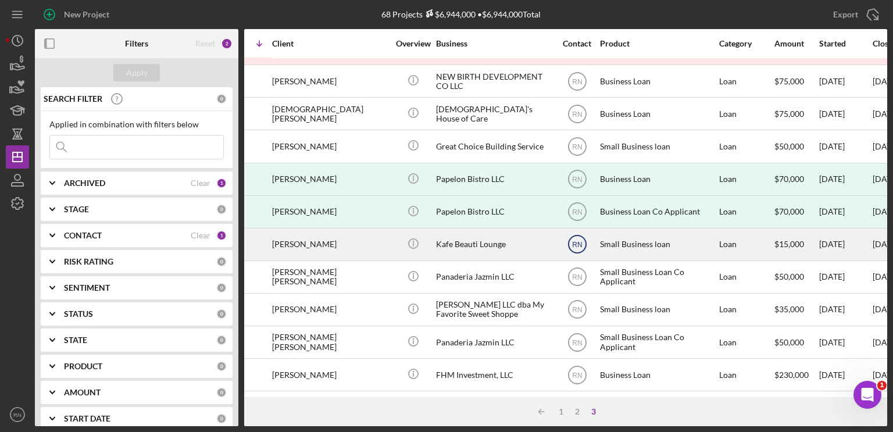
click at [577, 241] on text "RN" at bounding box center [577, 245] width 10 height 8
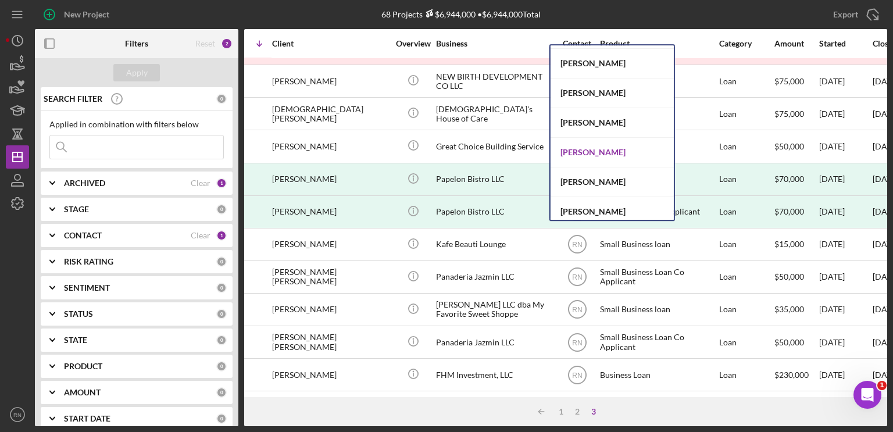
click at [592, 151] on div "[PERSON_NAME]" at bounding box center [611, 153] width 123 height 30
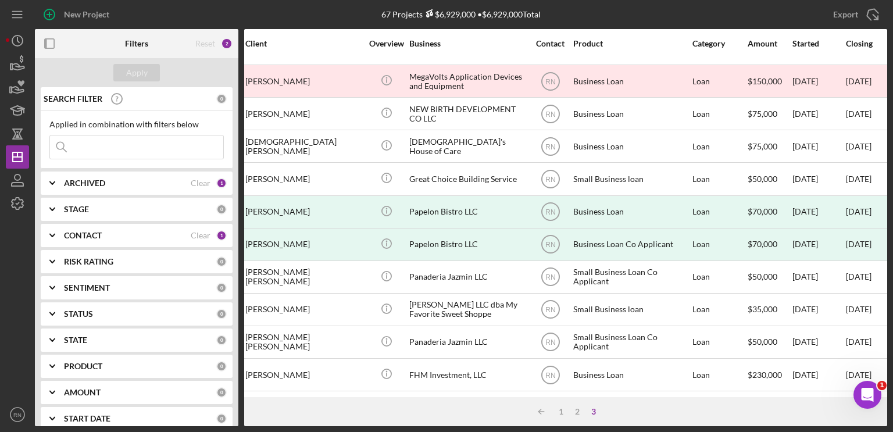
scroll to position [230, 0]
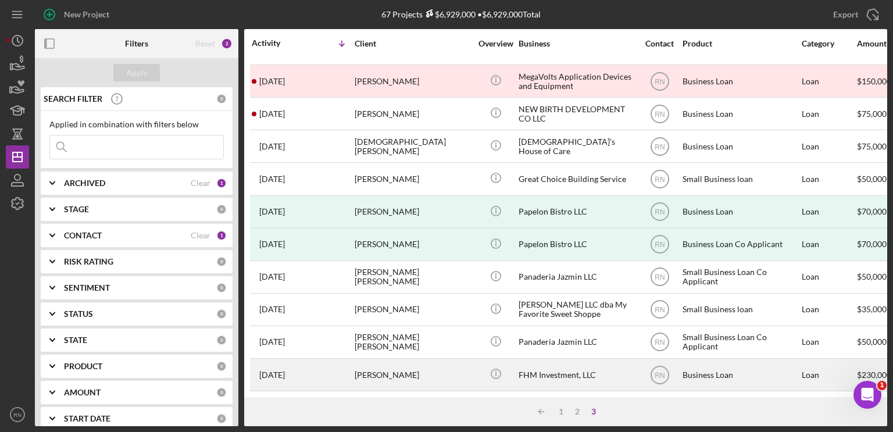
click at [563, 360] on div "FHM Investment, LLC" at bounding box center [577, 374] width 116 height 31
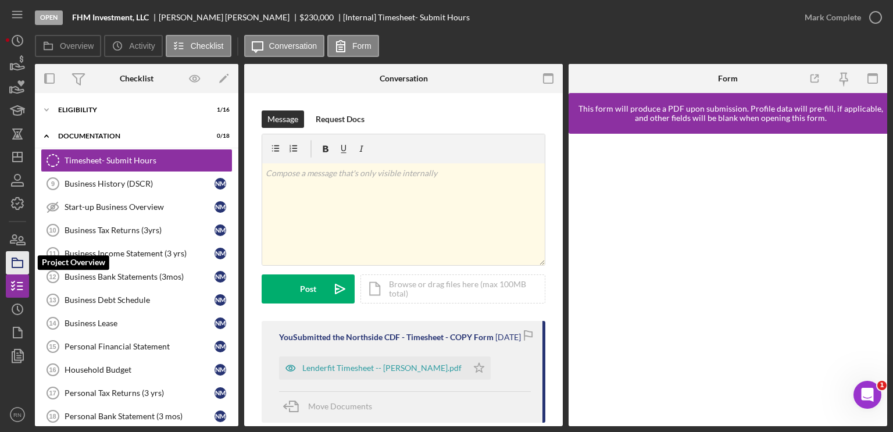
click at [27, 260] on icon "button" at bounding box center [17, 262] width 29 height 29
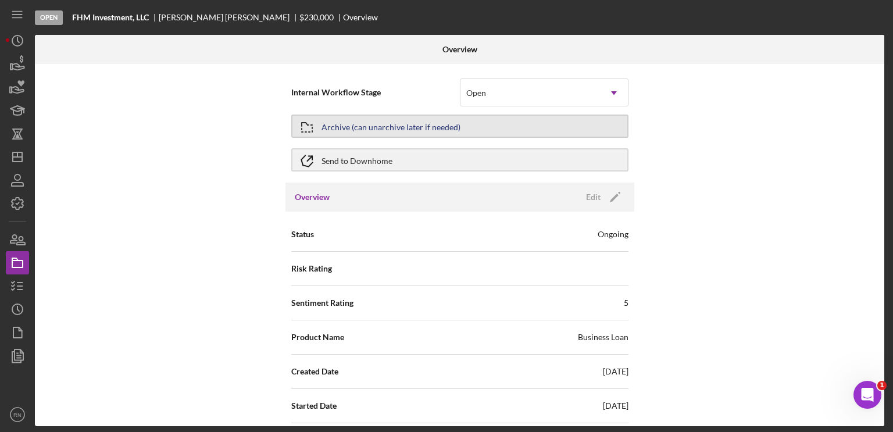
click at [576, 127] on button "Archive (can unarchive later if needed)" at bounding box center [459, 126] width 337 height 23
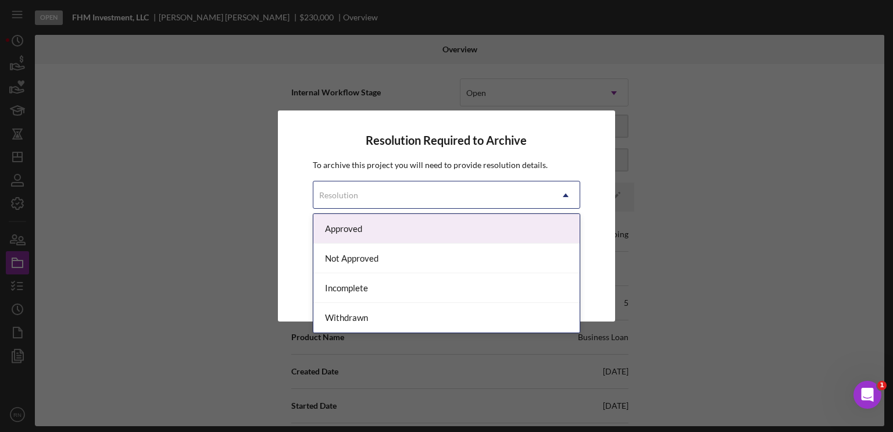
click at [574, 195] on icon "Icon/Dropdown Arrow" at bounding box center [566, 195] width 28 height 28
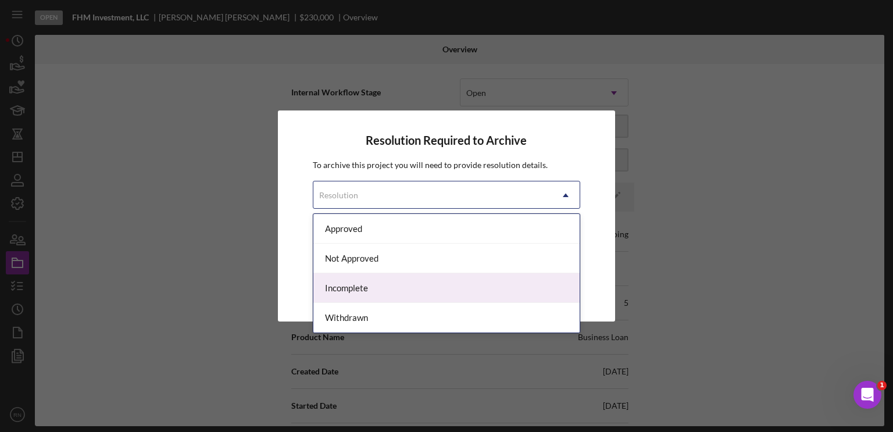
click at [393, 293] on div "Incomplete" at bounding box center [446, 288] width 267 height 30
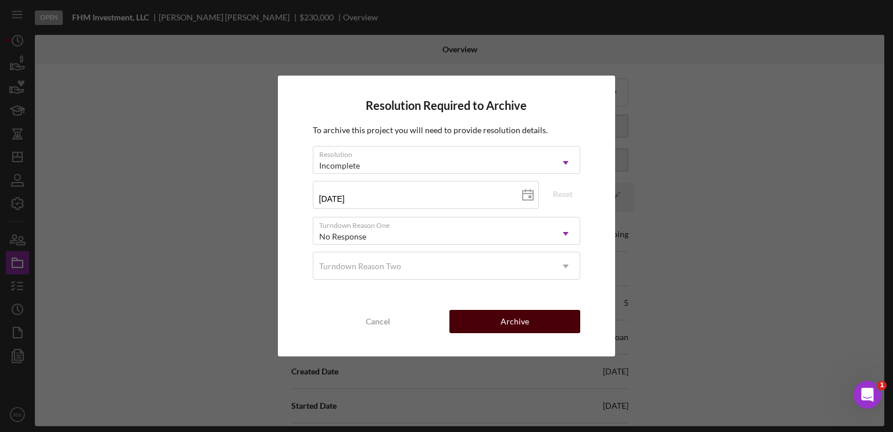
click at [492, 323] on button "Archive" at bounding box center [514, 321] width 131 height 23
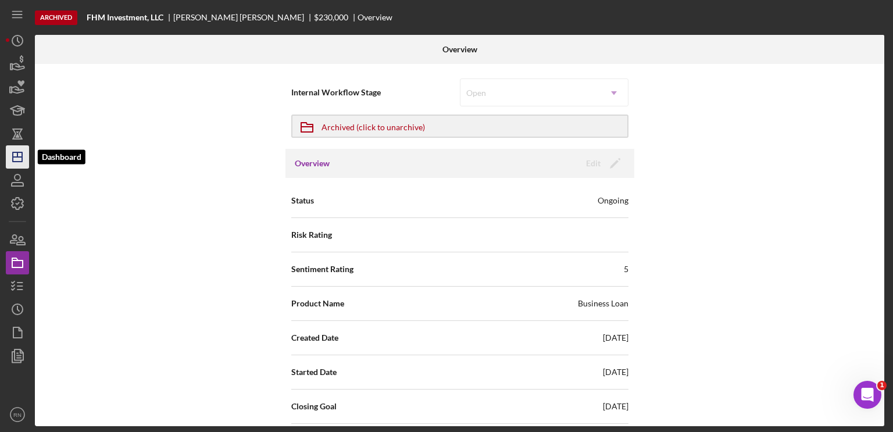
click at [9, 153] on icon "Icon/Dashboard" at bounding box center [17, 156] width 29 height 29
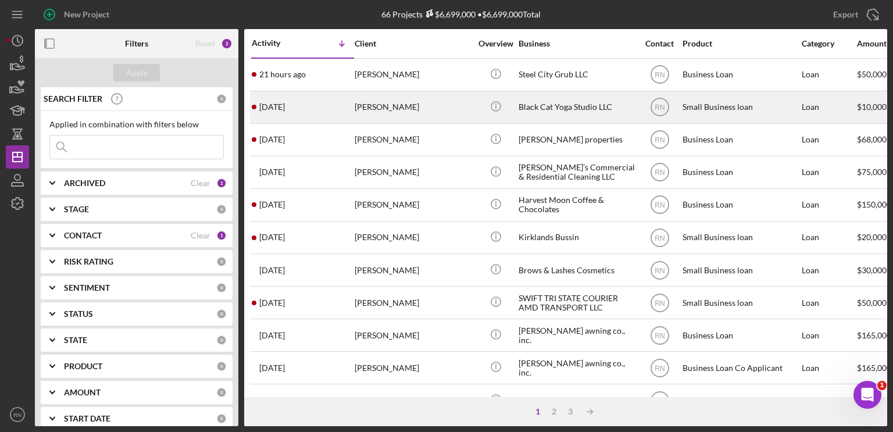
click at [400, 104] on div "[PERSON_NAME]" at bounding box center [413, 107] width 116 height 31
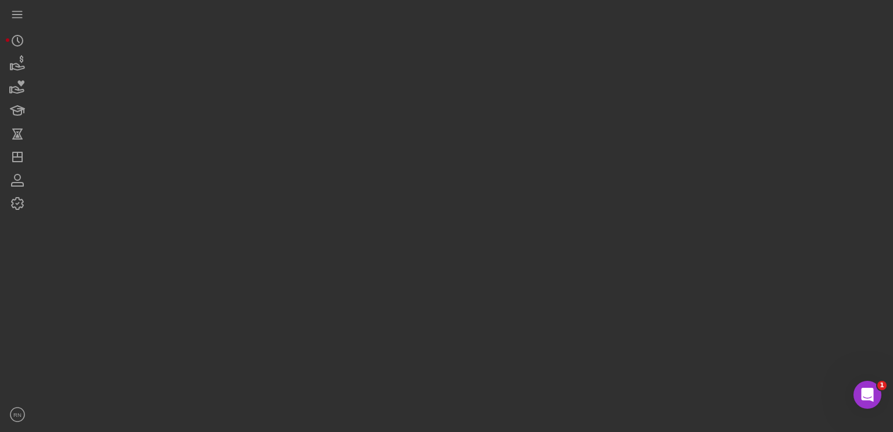
click at [400, 104] on div at bounding box center [461, 213] width 852 height 426
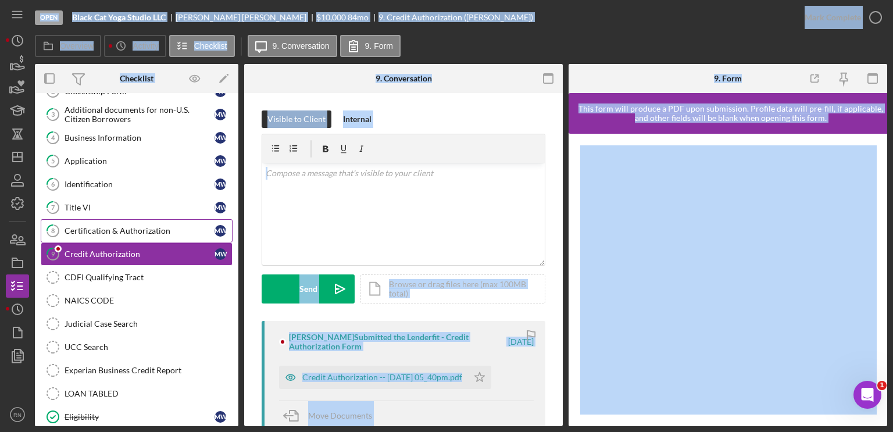
scroll to position [61, 0]
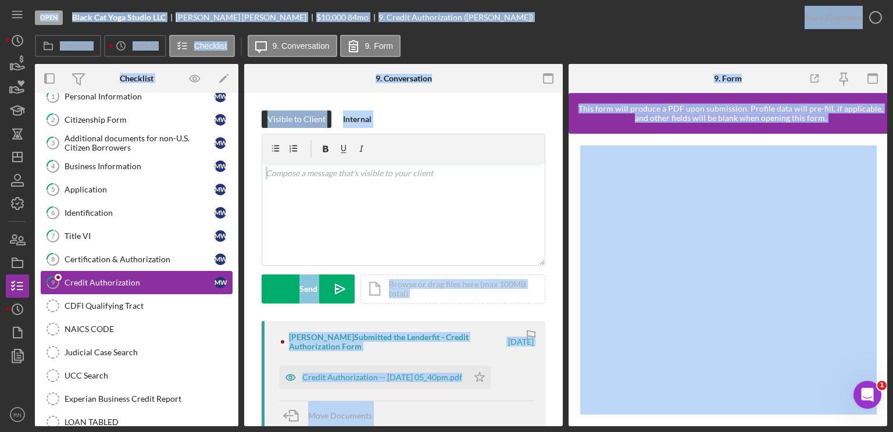
click at [140, 278] on div "Credit Authorization" at bounding box center [140, 282] width 150 height 9
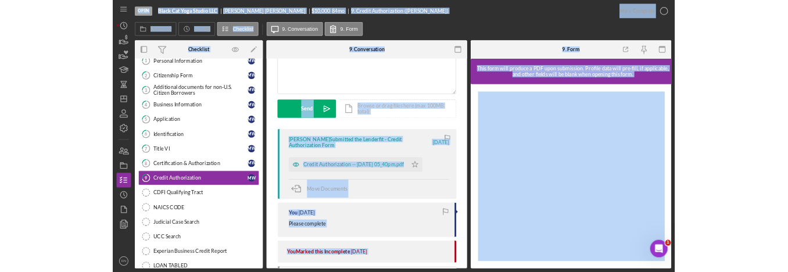
scroll to position [174, 0]
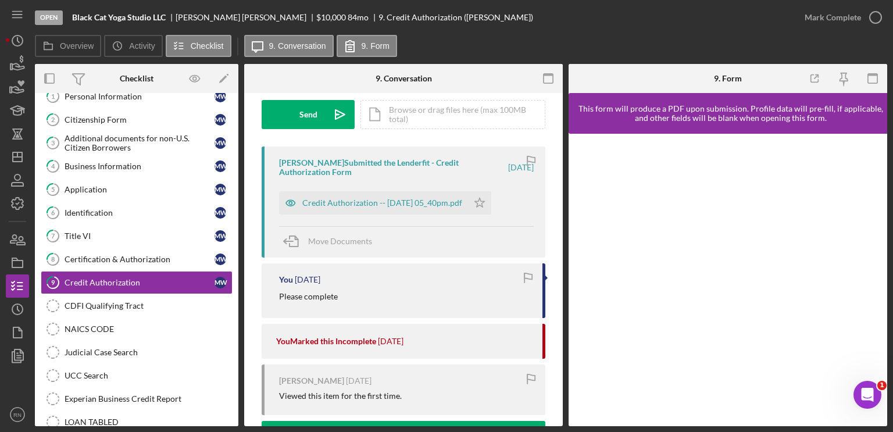
click at [21, 376] on div at bounding box center [17, 384] width 23 height 35
click at [424, 205] on div "Credit Authorization -- [DATE] 05_40pm.pdf" at bounding box center [382, 202] width 160 height 9
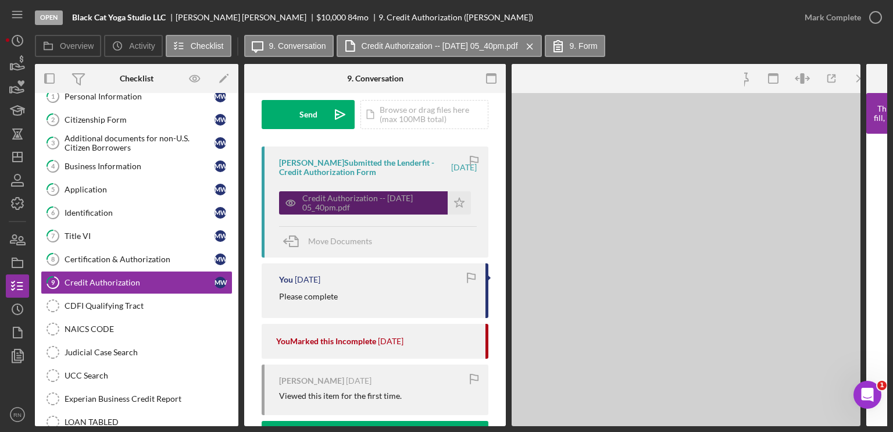
click at [424, 205] on div "Credit Authorization -- [DATE] 05_40pm.pdf" at bounding box center [372, 203] width 140 height 19
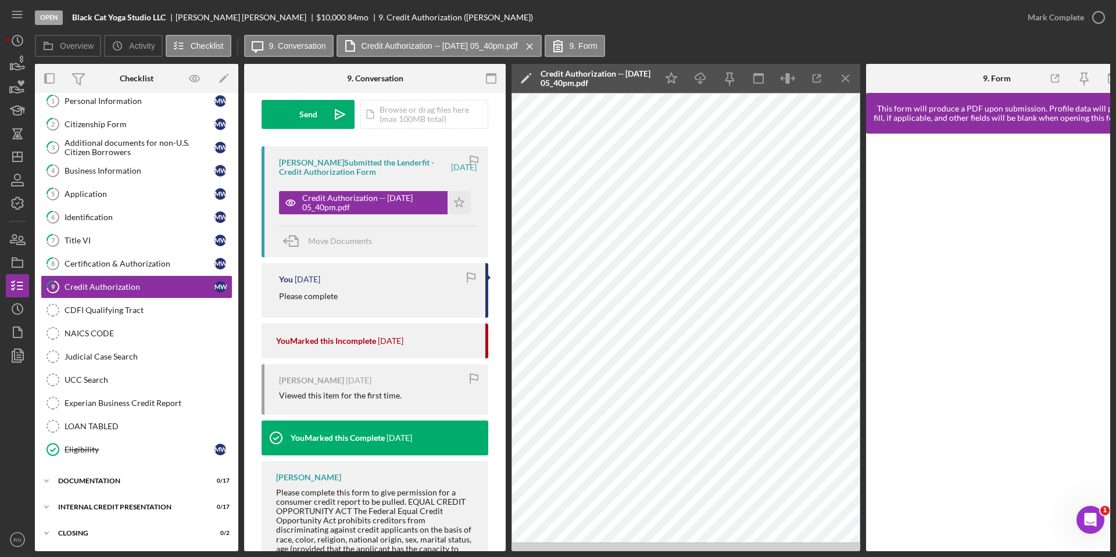
scroll to position [60, 0]
click at [698, 80] on icon "button" at bounding box center [700, 76] width 10 height 6
click at [112, 431] on div "Documentation" at bounding box center [141, 481] width 166 height 7
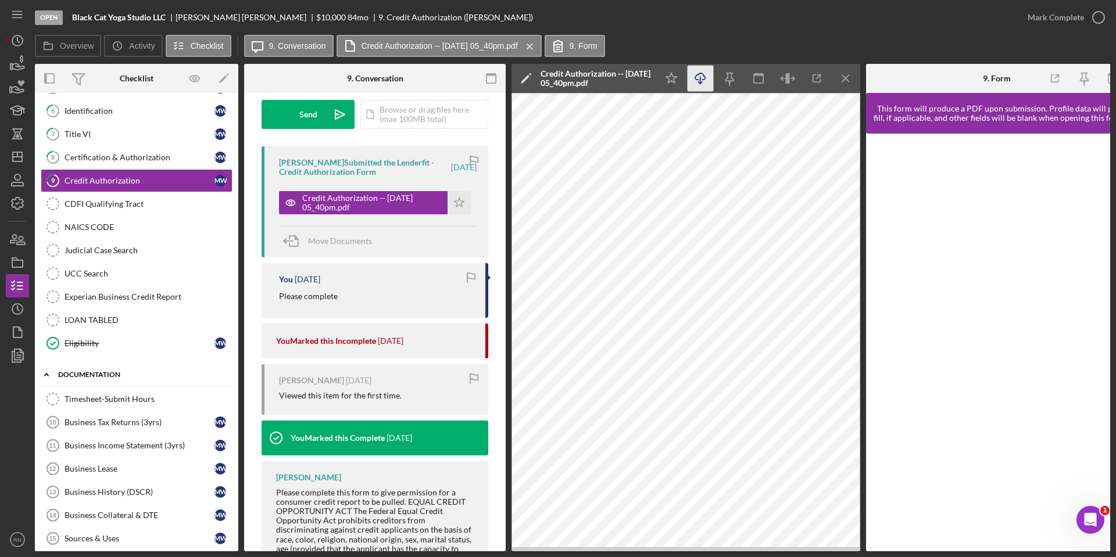
scroll to position [176, 0]
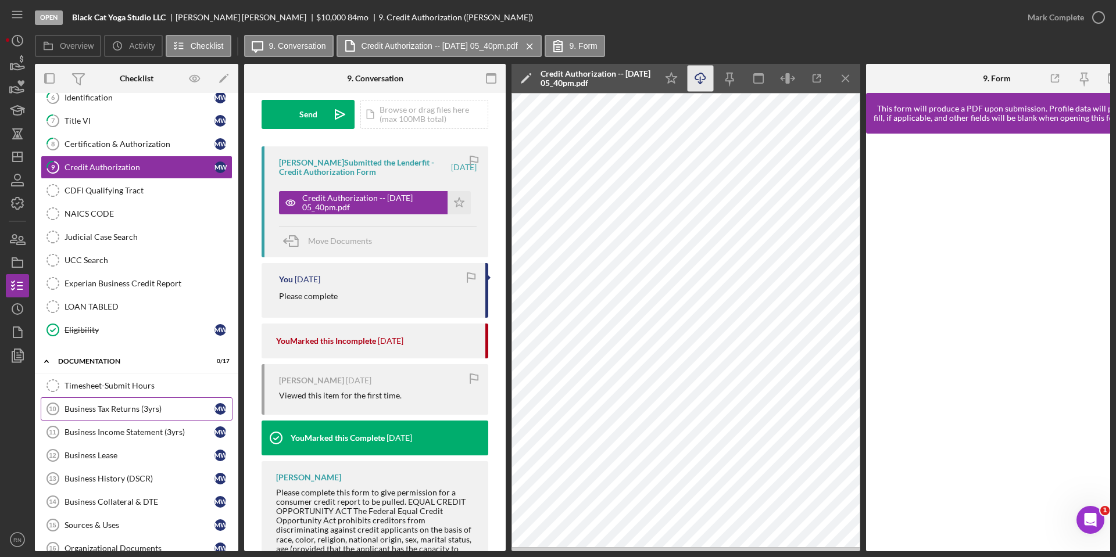
click at [109, 407] on div "Business Tax Returns (3yrs)" at bounding box center [140, 409] width 150 height 9
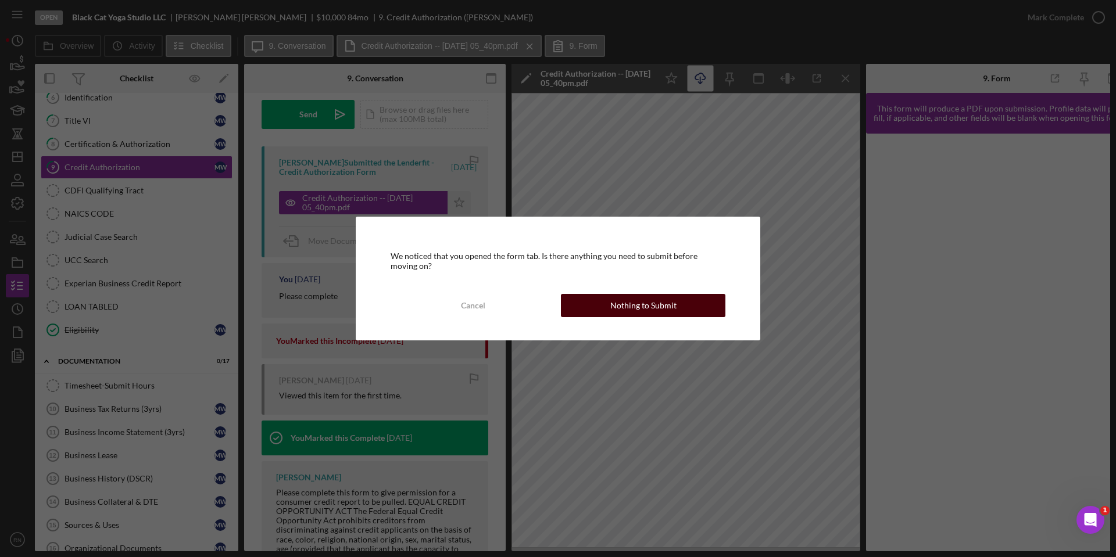
click at [593, 302] on button "Nothing to Submit" at bounding box center [643, 305] width 165 height 23
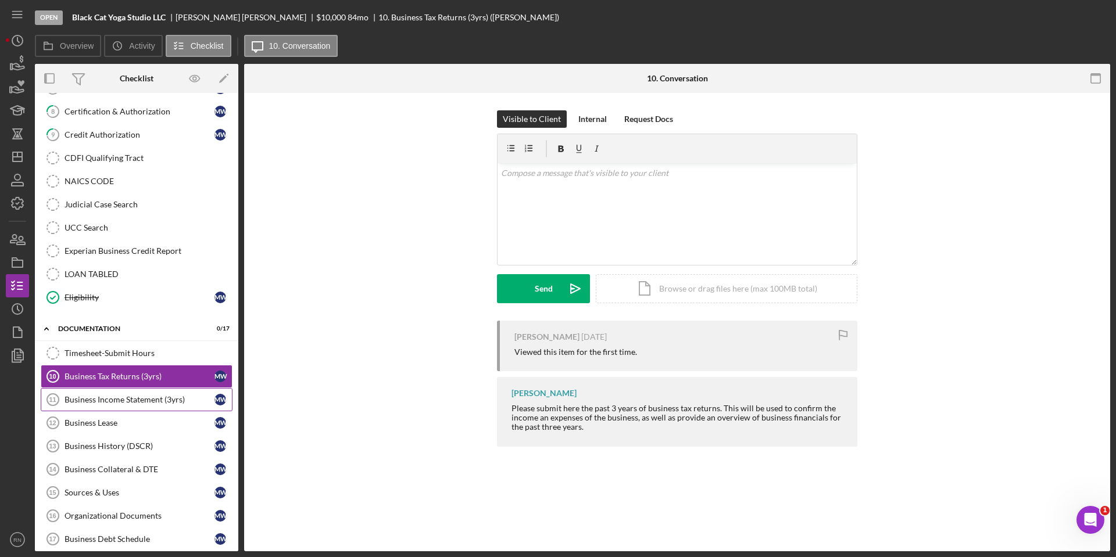
scroll to position [234, 0]
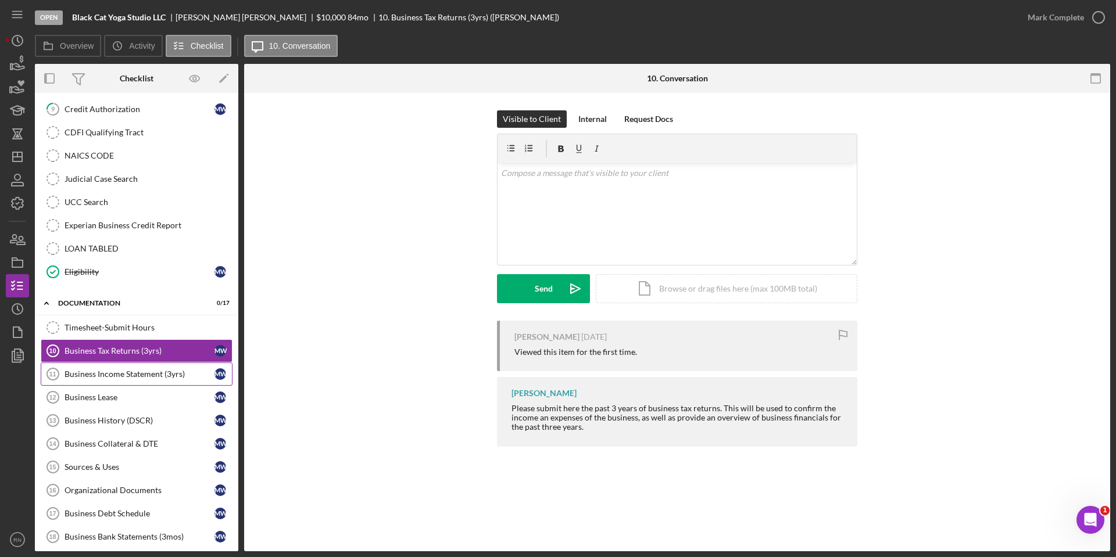
click at [106, 370] on div "Business Income Statement (3yrs)" at bounding box center [140, 374] width 150 height 9
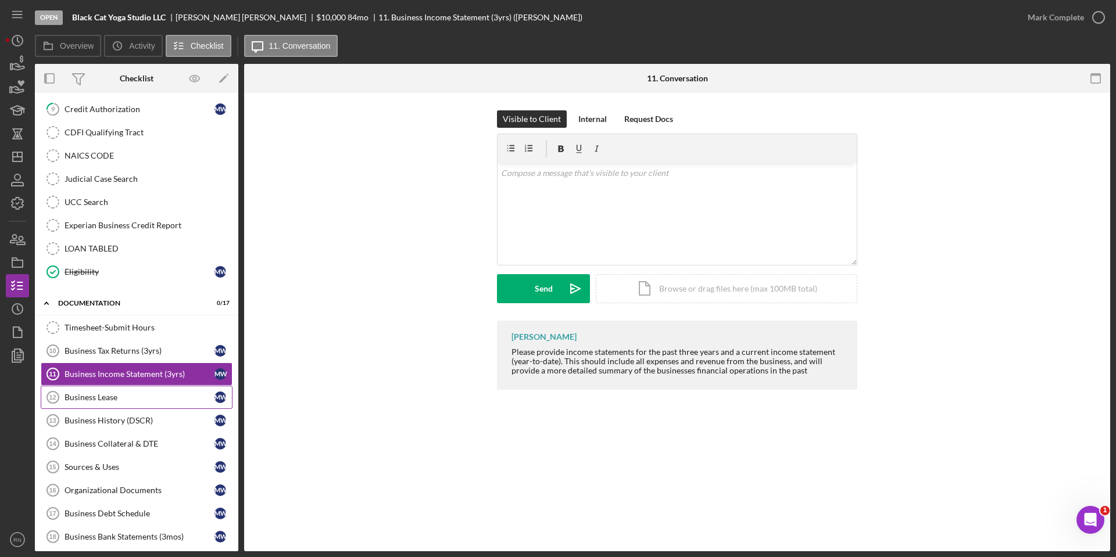
click at [116, 404] on link "Business Lease 12 Business Lease M W" at bounding box center [137, 397] width 192 height 23
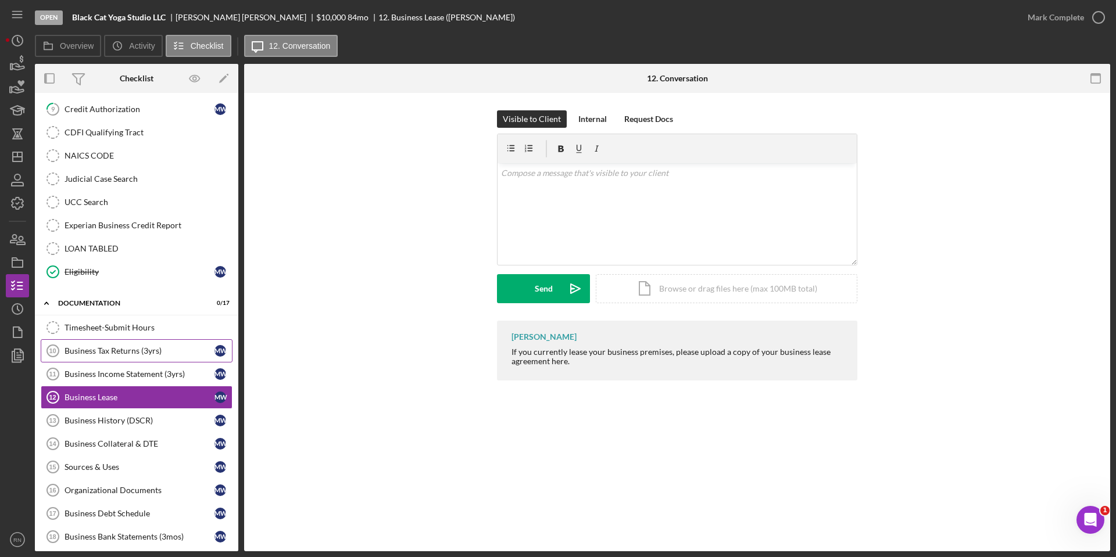
click at [121, 351] on div "Business Tax Returns (3yrs)" at bounding box center [140, 350] width 150 height 9
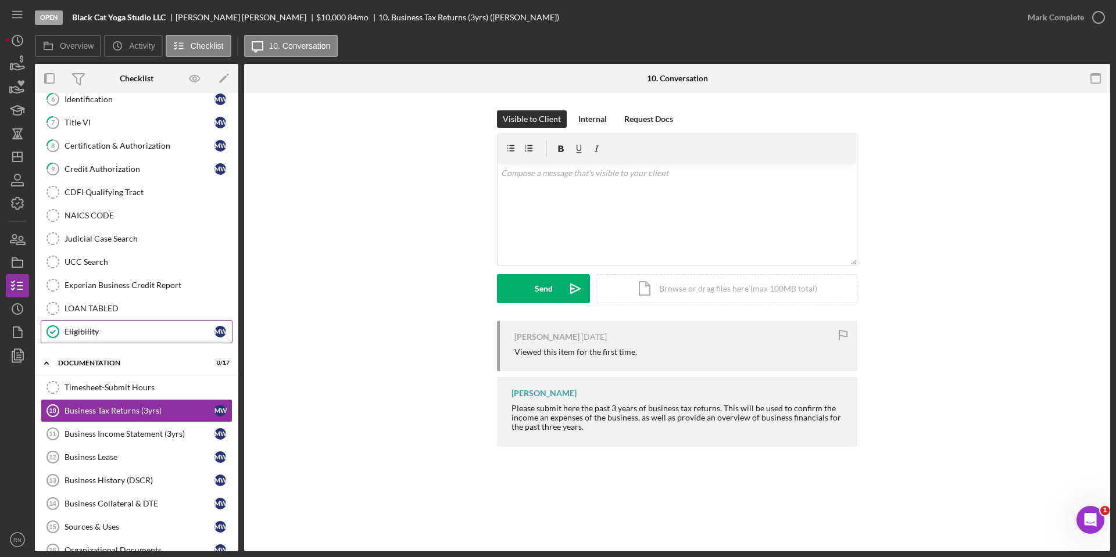
scroll to position [233, 0]
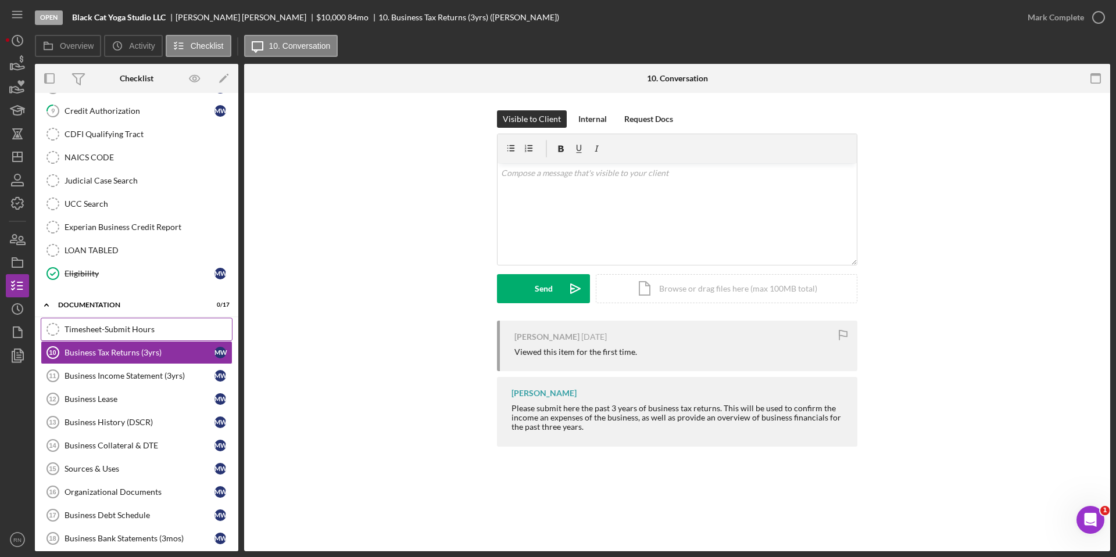
click at [98, 329] on div "Timesheet-Submit Hours" at bounding box center [148, 329] width 167 height 9
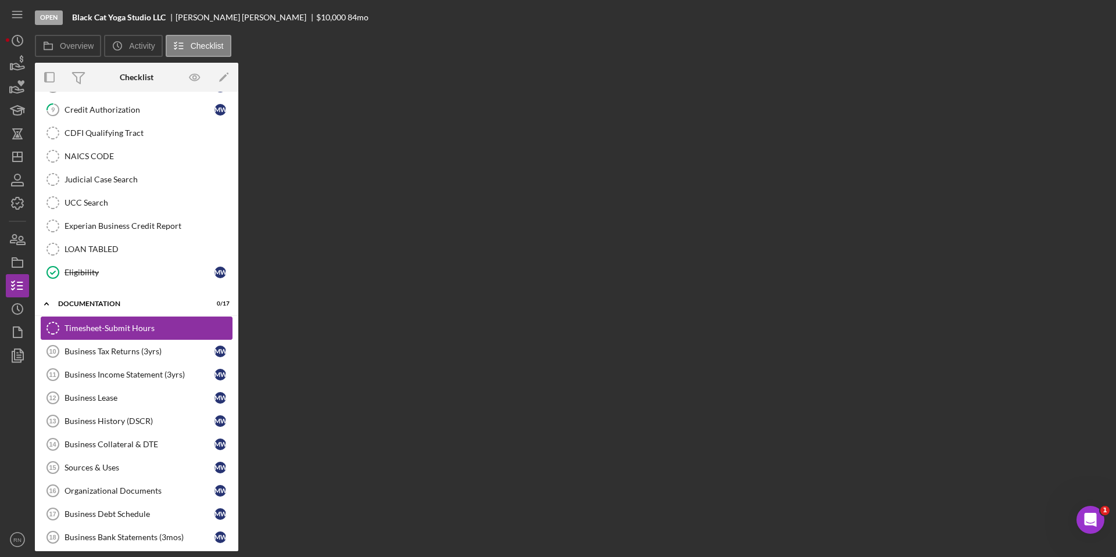
click at [98, 329] on div "Timesheet-Submit Hours" at bounding box center [148, 328] width 167 height 9
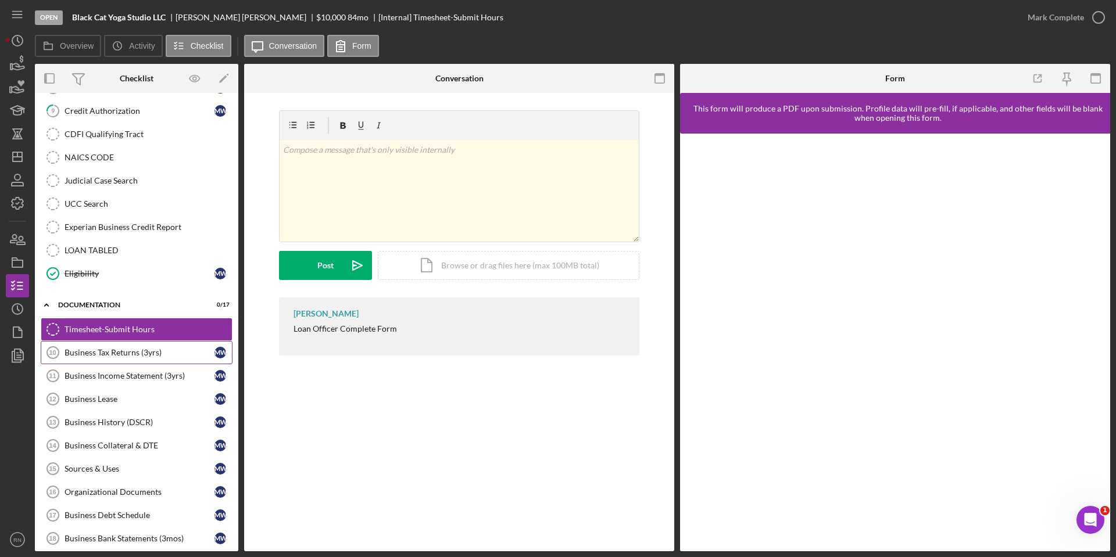
click at [144, 356] on div "Business Tax Returns (3yrs)" at bounding box center [140, 352] width 150 height 9
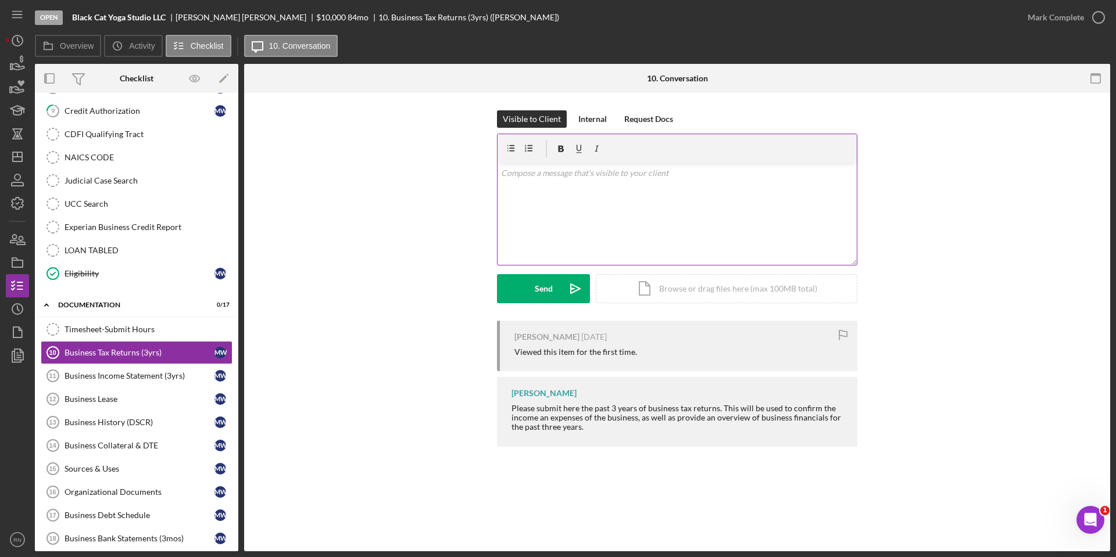
click at [550, 189] on div "v Color teal Color pink Remove color Add row above Add row below Add column bef…" at bounding box center [677, 214] width 359 height 102
